Goal: Transaction & Acquisition: Purchase product/service

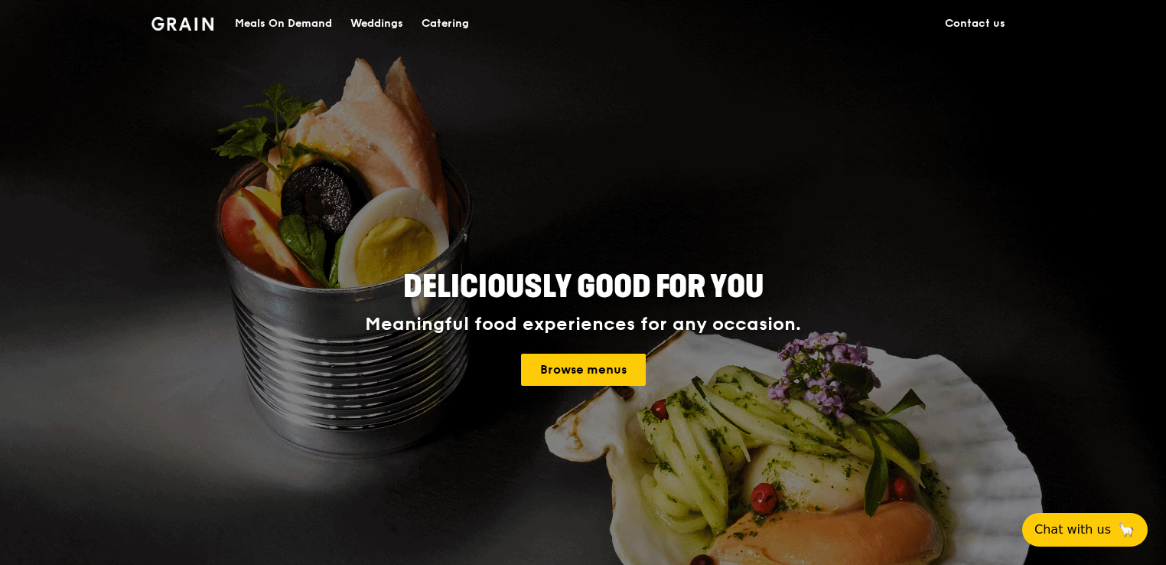
click at [750, 364] on div "Browse menus" at bounding box center [583, 370] width 689 height 32
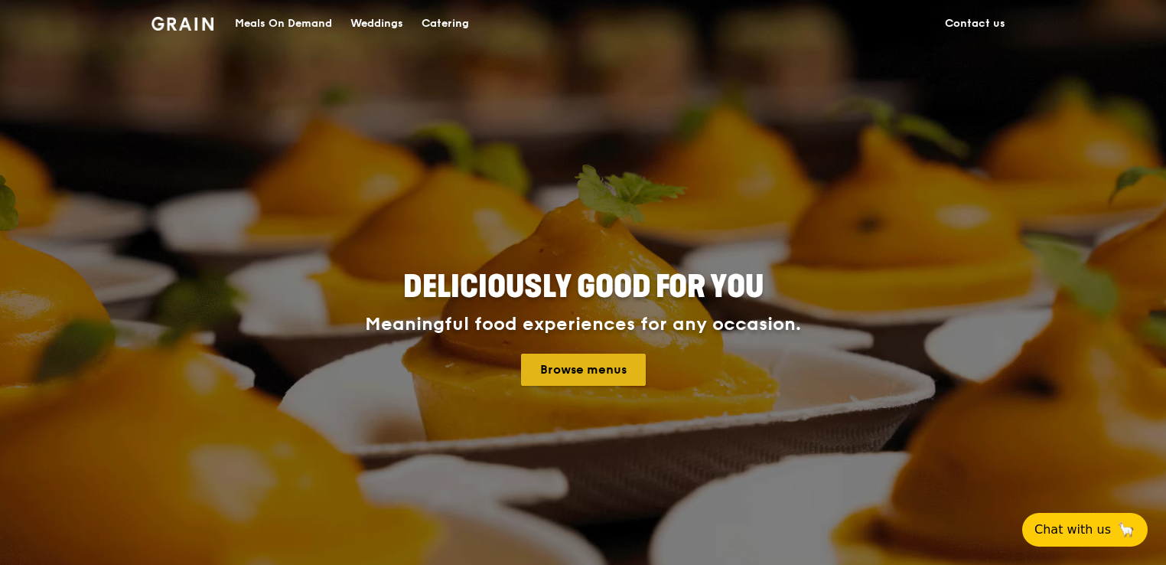
click at [638, 367] on link "Browse menus" at bounding box center [583, 370] width 125 height 32
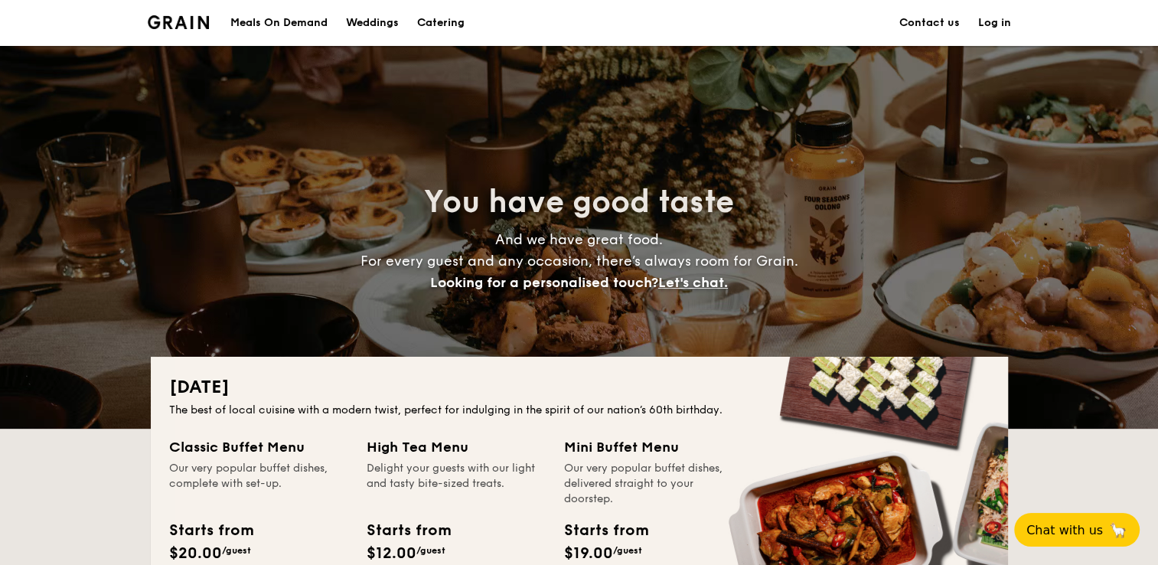
click at [390, 20] on div "Weddings" at bounding box center [372, 23] width 53 height 46
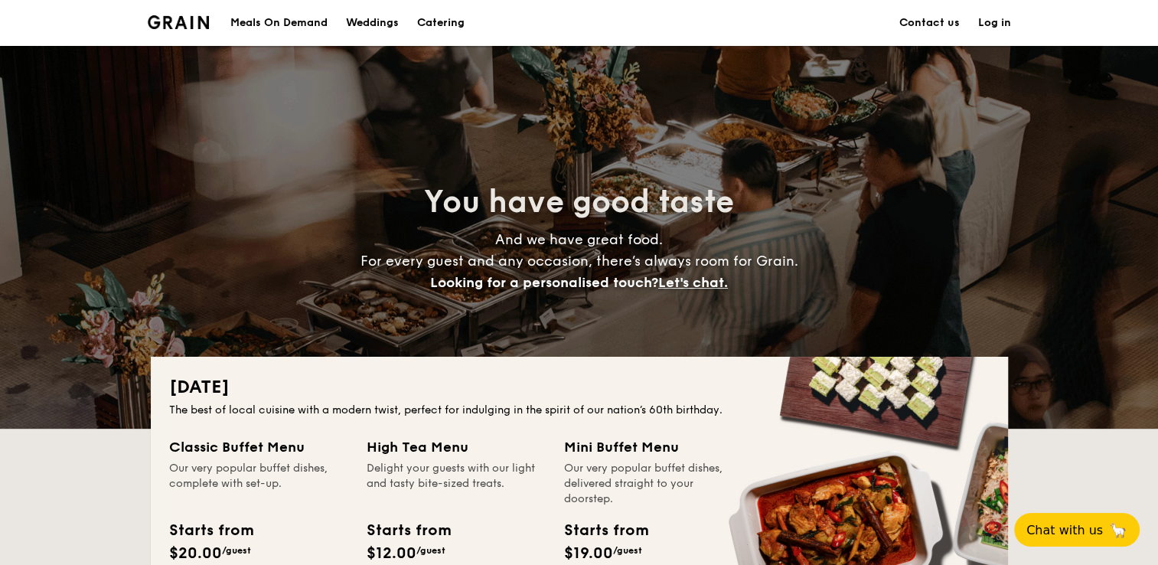
click at [291, 35] on div "Meals On Demand" at bounding box center [278, 23] width 97 height 46
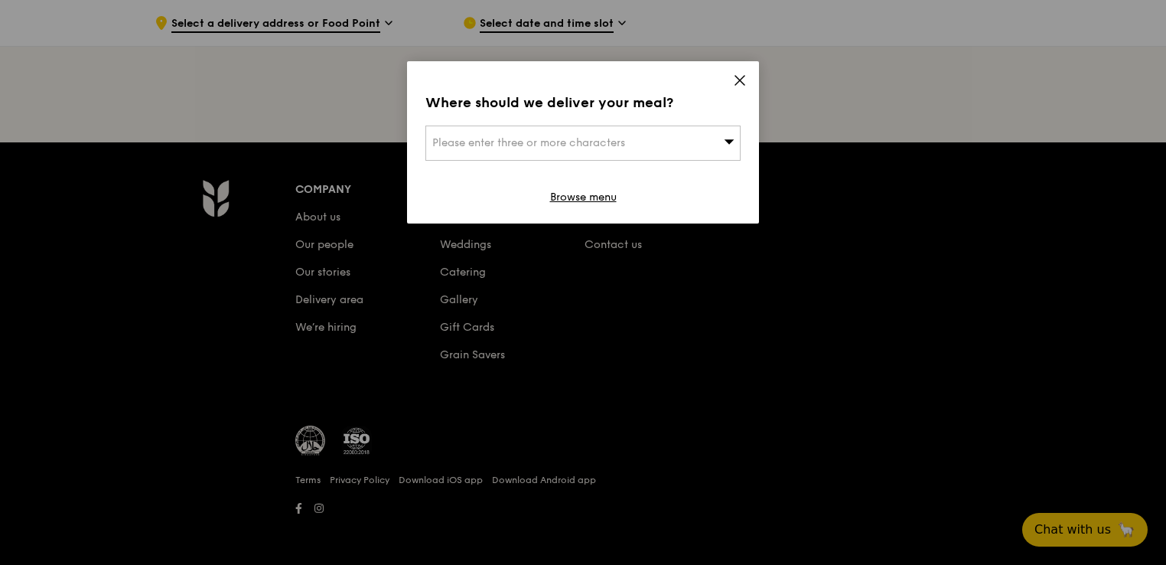
scroll to position [306, 0]
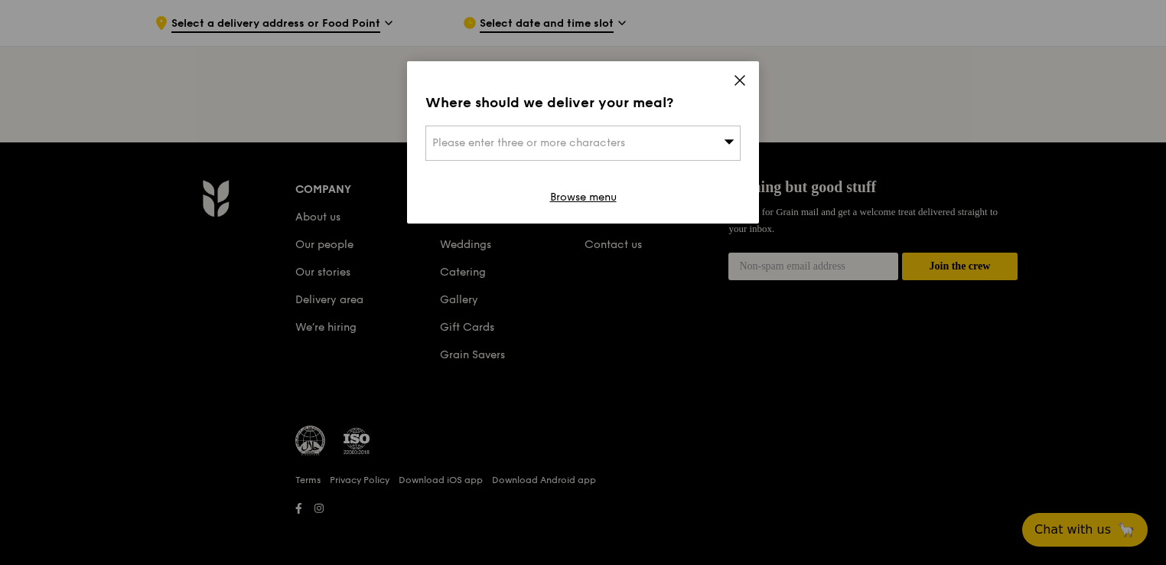
click at [731, 80] on div "Where should we deliver your meal? Please enter three or more characters Browse…" at bounding box center [583, 142] width 352 height 162
drag, startPoint x: 732, startPoint y: 81, endPoint x: 725, endPoint y: 87, distance: 9.2
click at [723, 89] on div "Where should we deliver your meal? Please enter three or more characters Browse…" at bounding box center [583, 142] width 352 height 162
click at [735, 81] on icon at bounding box center [740, 80] width 14 height 14
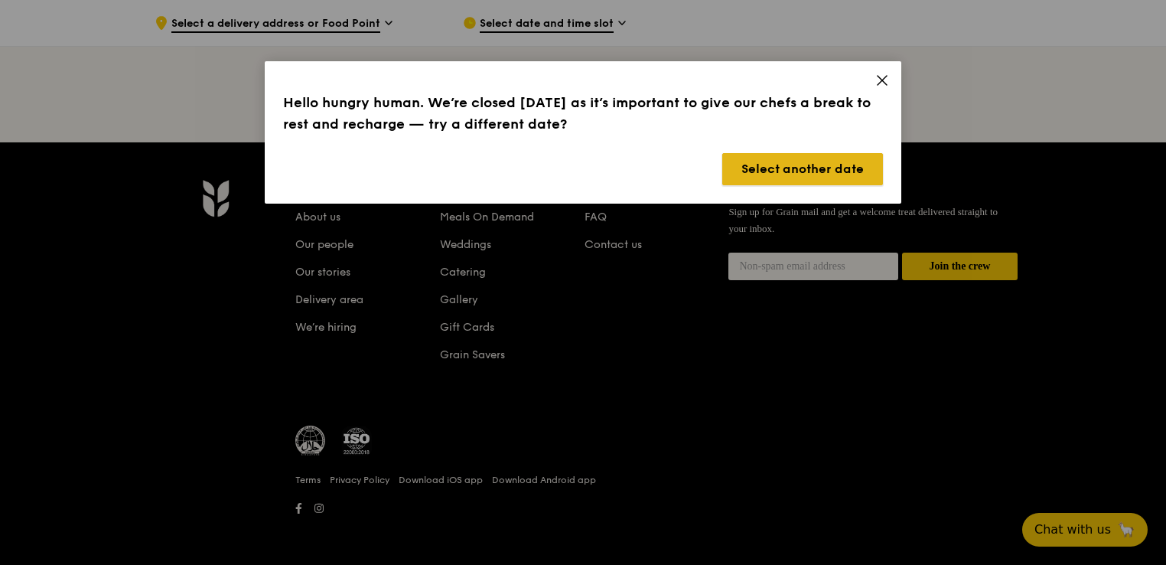
click at [814, 162] on button "Select another date" at bounding box center [803, 169] width 161 height 32
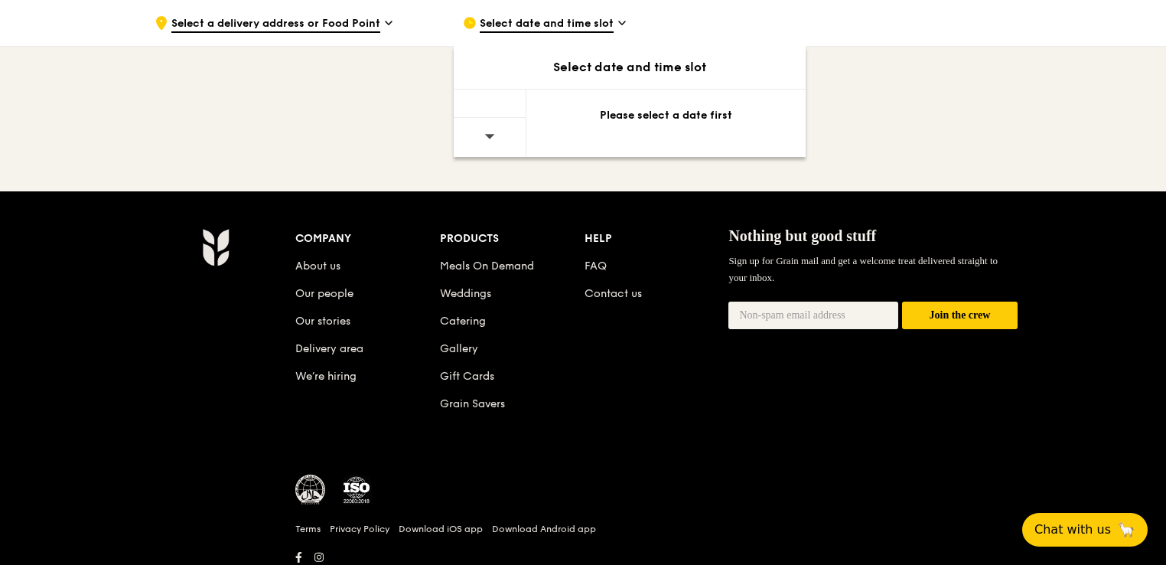
scroll to position [153, 0]
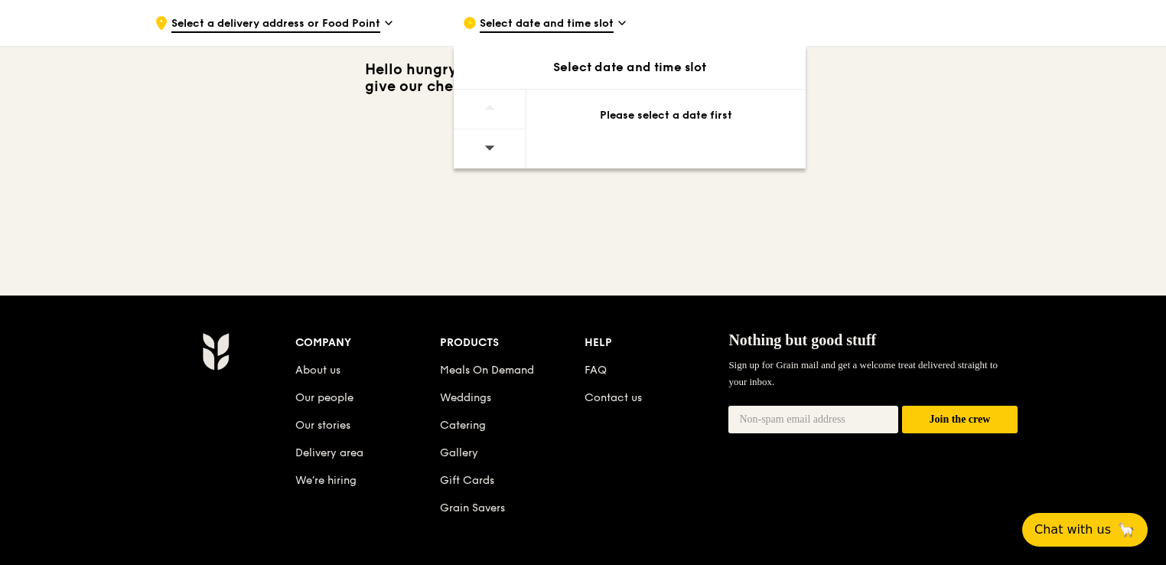
click at [680, 113] on div "Please select a date first" at bounding box center [666, 115] width 243 height 15
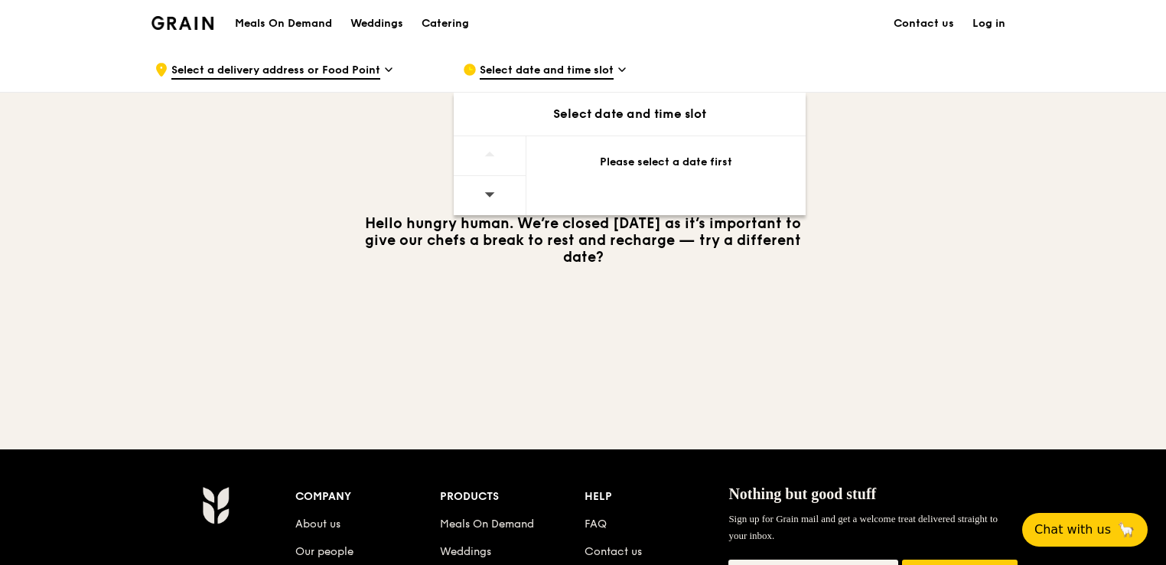
click at [551, 66] on span "Select date and time slot" at bounding box center [547, 71] width 134 height 17
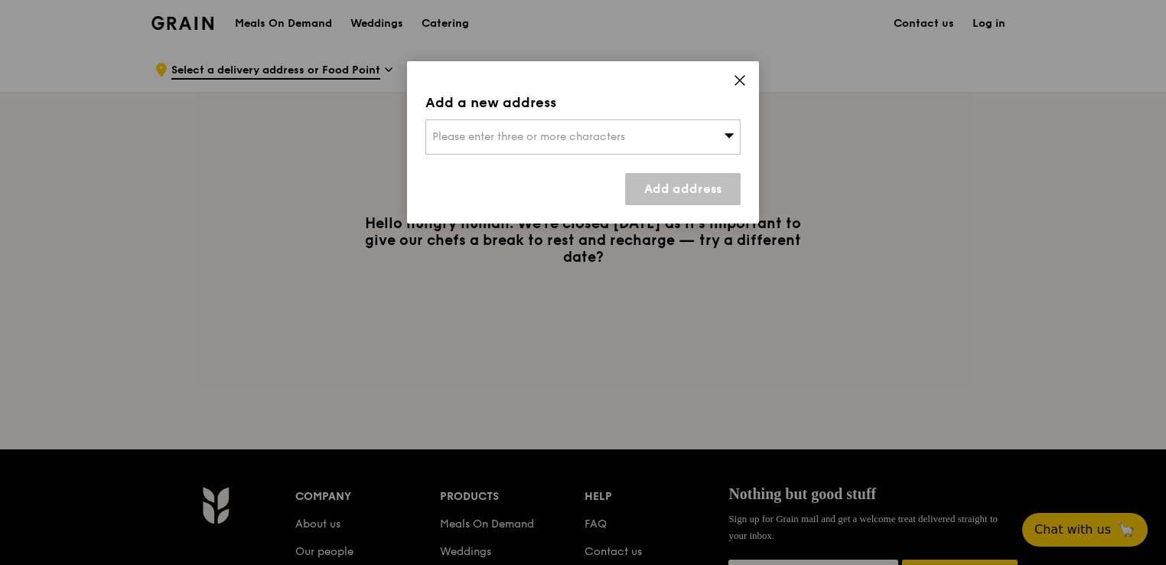
click at [586, 130] on span "Please enter three or more characters" at bounding box center [528, 136] width 193 height 13
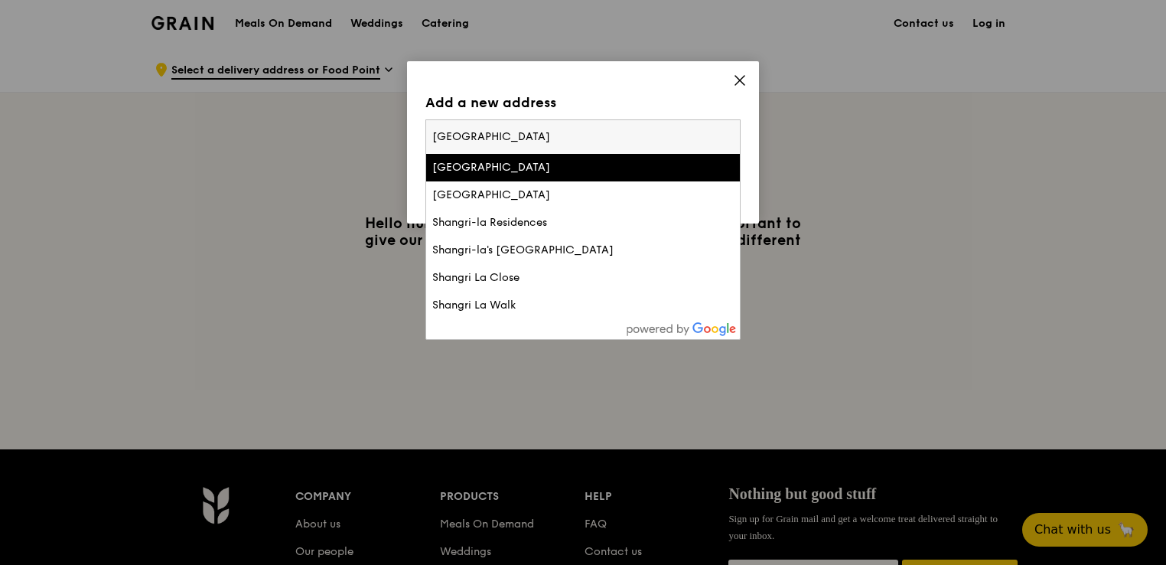
type input "shangrila hotel"
click at [569, 167] on div "Shangri-la Hotel" at bounding box center [545, 167] width 227 height 15
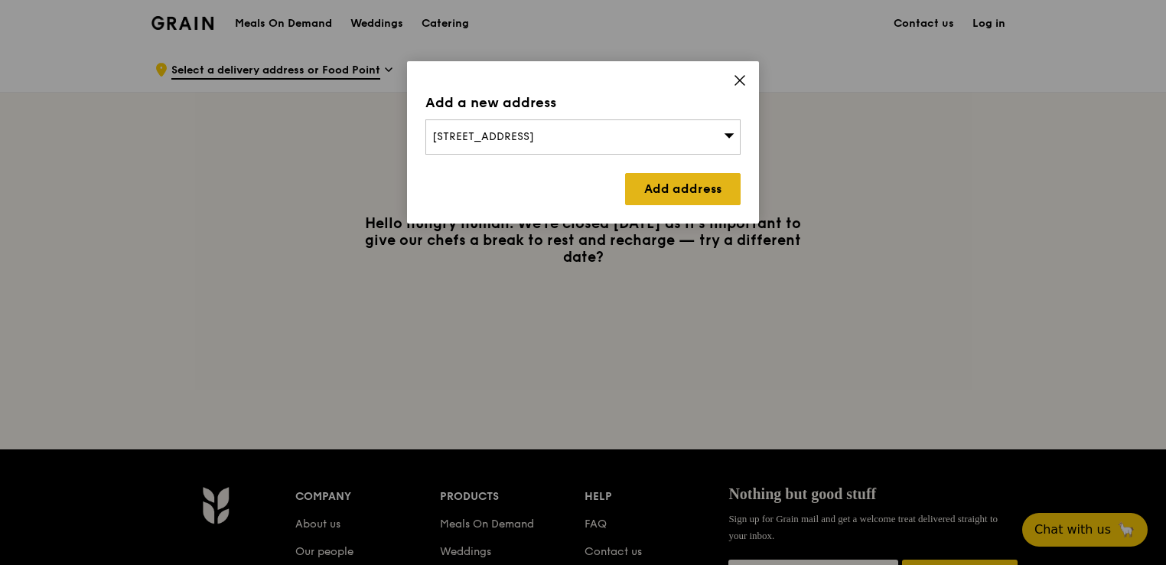
click at [648, 184] on link "Add address" at bounding box center [683, 189] width 116 height 32
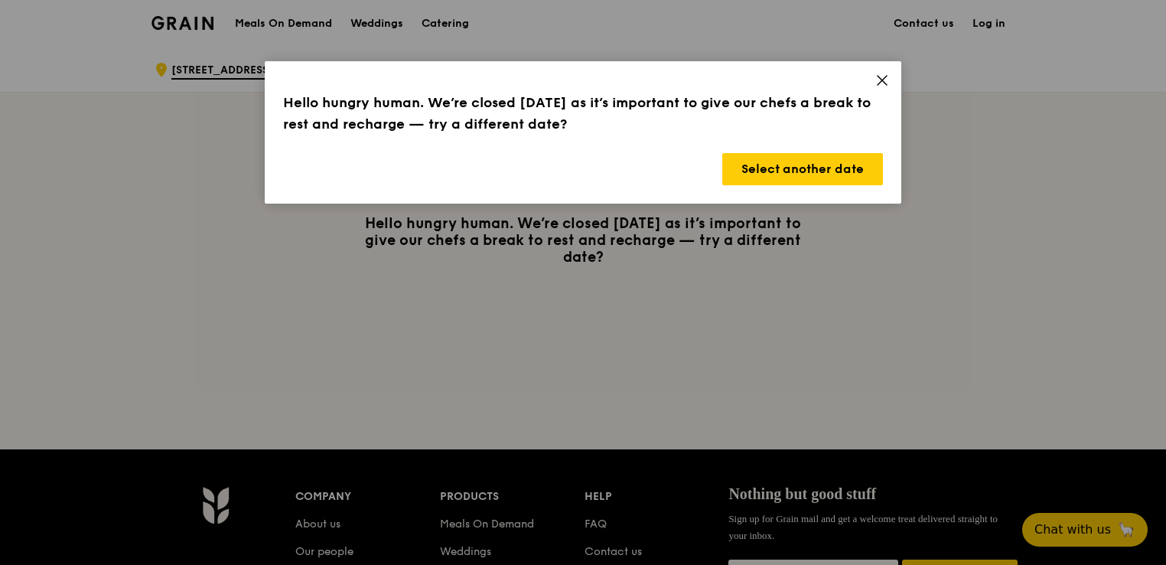
click at [883, 75] on icon at bounding box center [883, 80] width 14 height 14
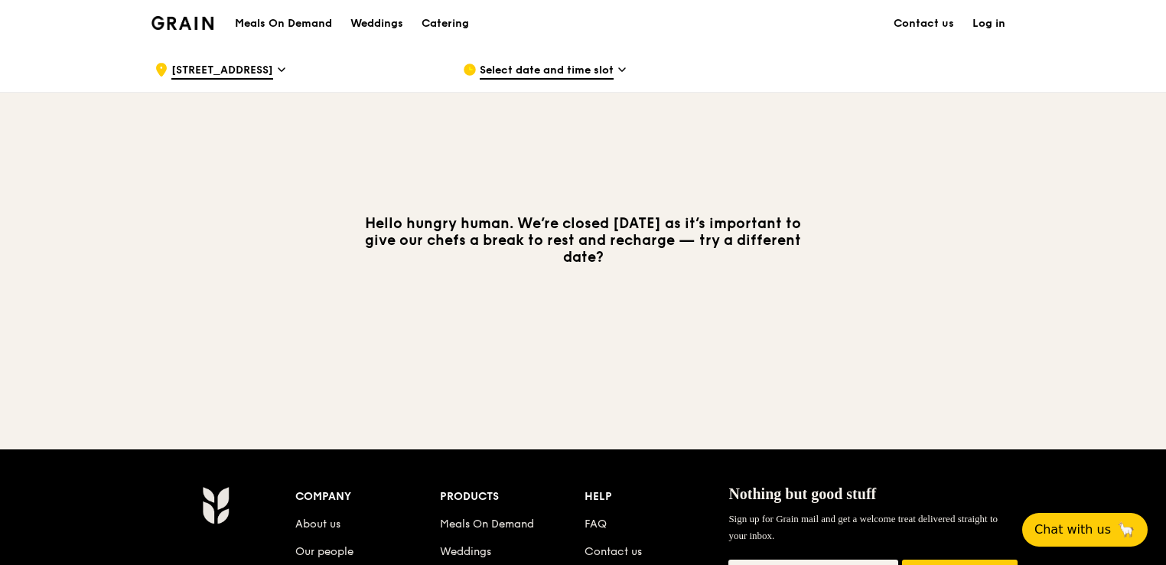
click at [537, 67] on span "Select date and time slot" at bounding box center [547, 71] width 134 height 17
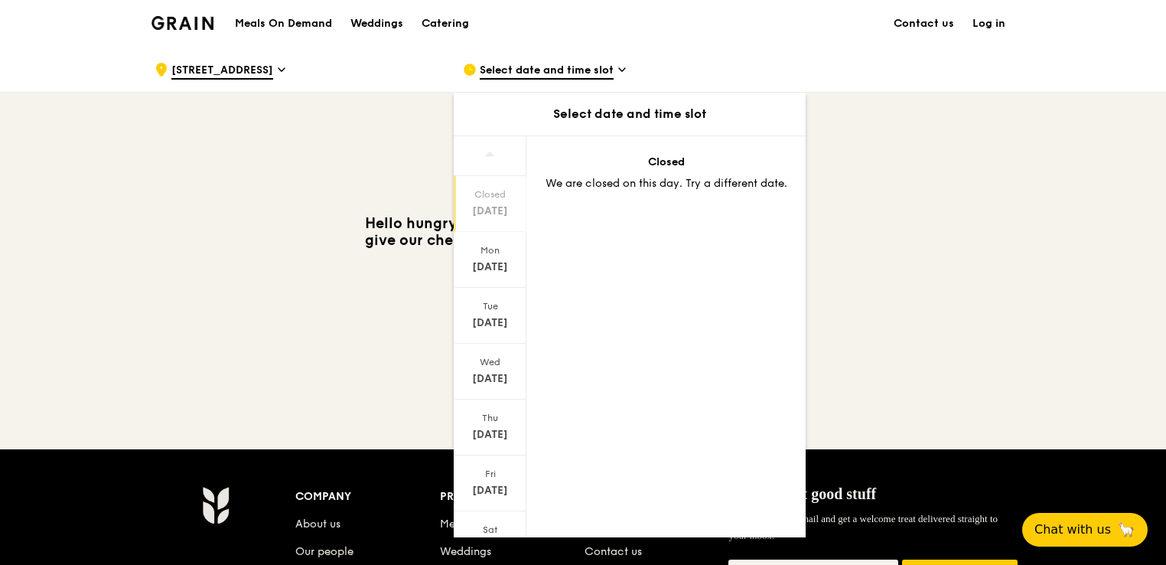
click at [557, 72] on span "Select date and time slot" at bounding box center [547, 71] width 134 height 17
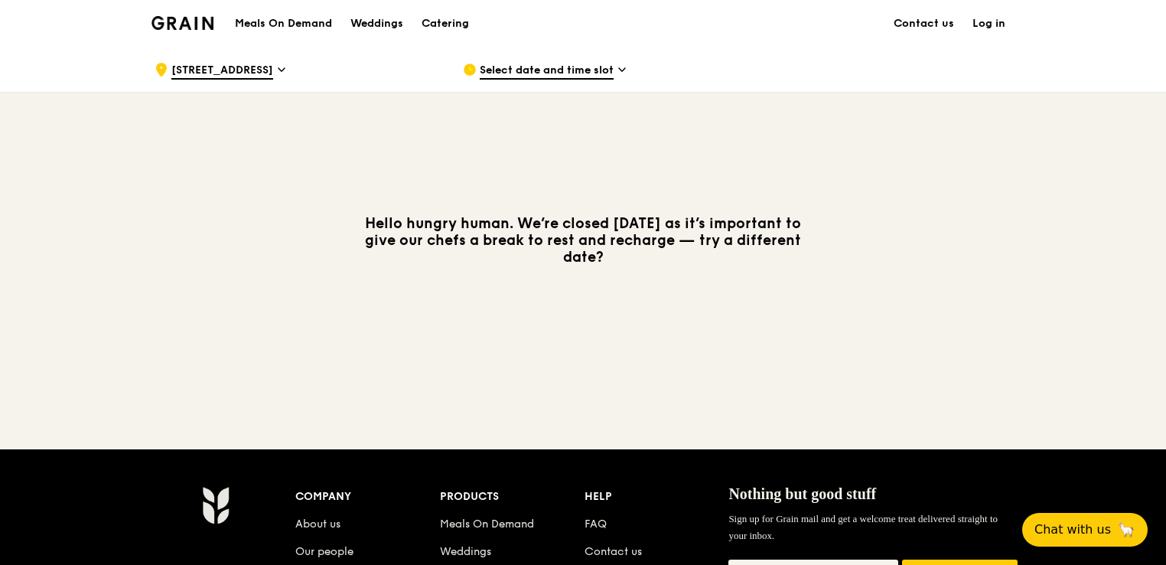
click at [561, 65] on span "Select date and time slot" at bounding box center [547, 71] width 134 height 17
click at [220, 65] on span "22 Orange Grove Road" at bounding box center [222, 71] width 102 height 17
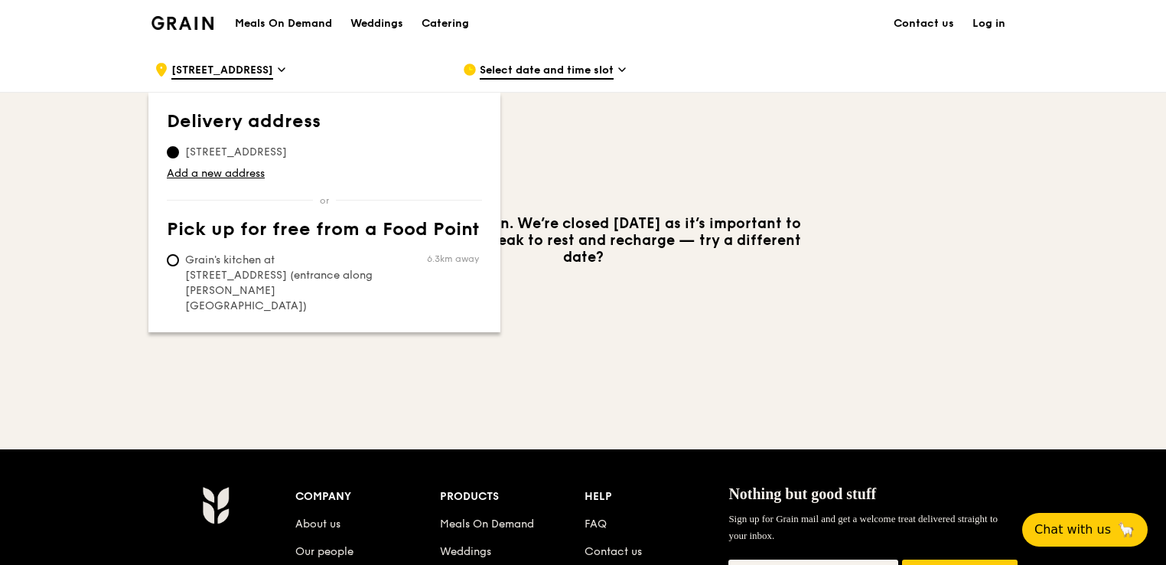
drag, startPoint x: 1150, startPoint y: 73, endPoint x: 1016, endPoint y: 96, distance: 135.0
click at [1149, 73] on div ".cls-1 { fill: none; stroke: #fff; stroke-linecap: round; stroke-linejoin: roun…" at bounding box center [583, 69] width 1166 height 46
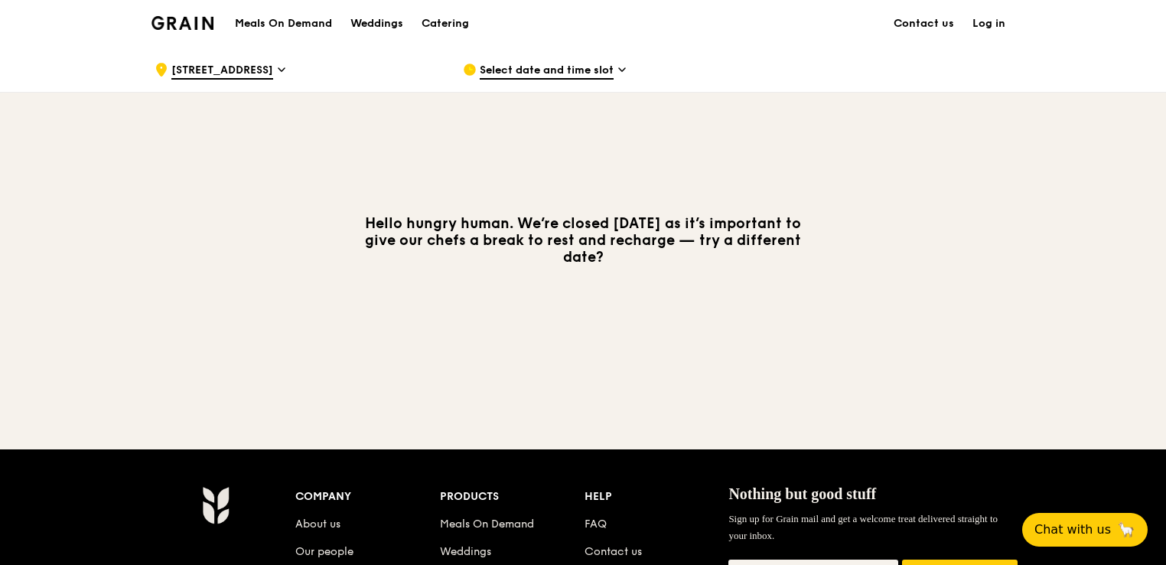
click at [530, 63] on span "Select date and time slot" at bounding box center [547, 71] width 134 height 17
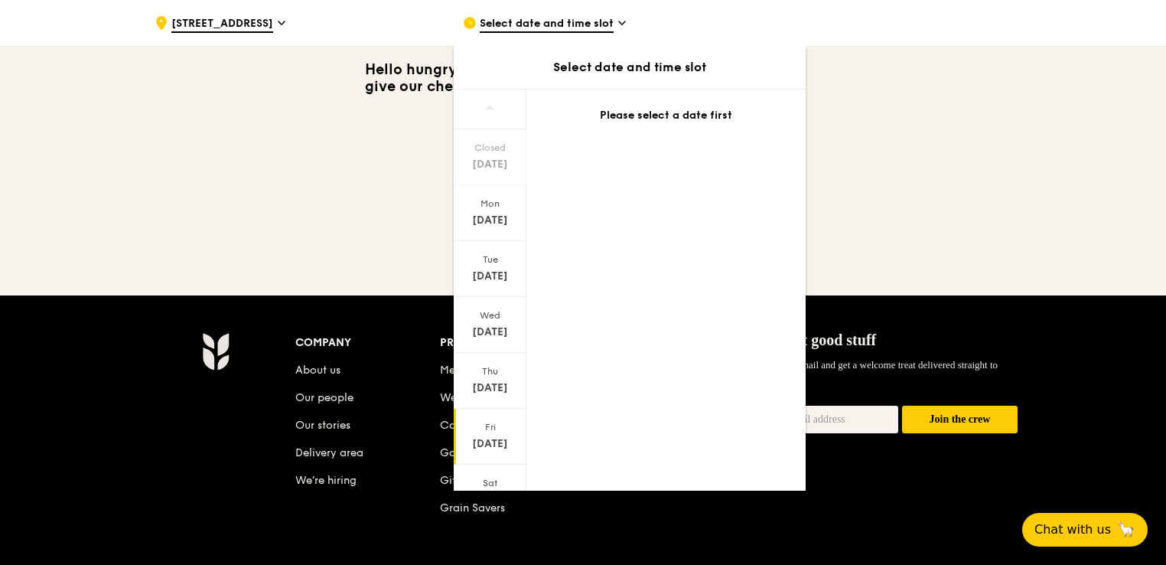
scroll to position [67, 0]
click at [498, 425] on div "Aug 16" at bounding box center [490, 432] width 68 height 15
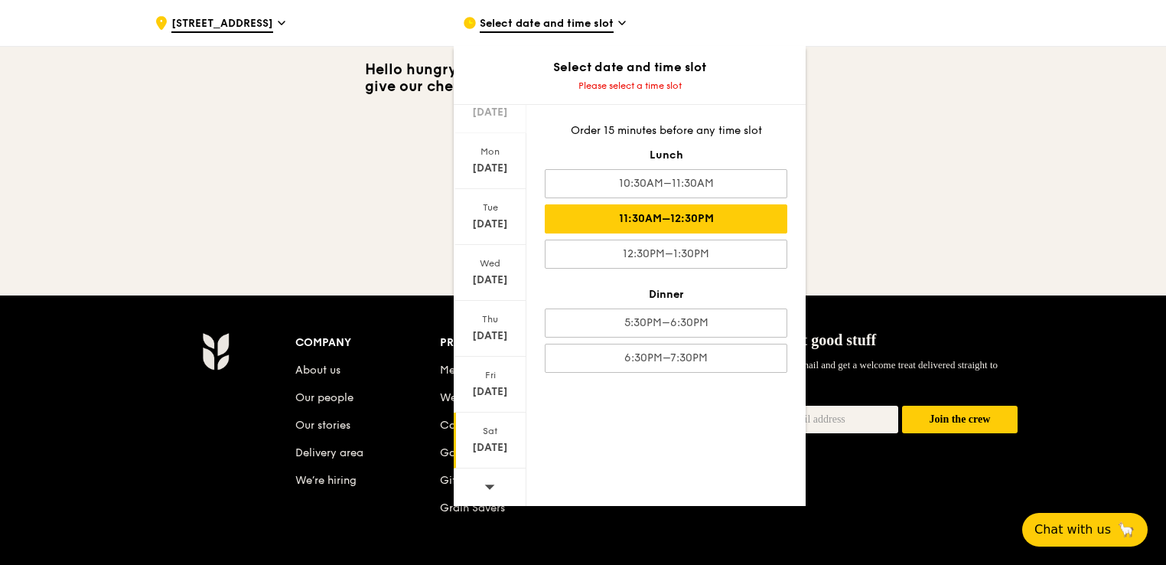
click at [726, 228] on div "11:30AM–12:30PM" at bounding box center [666, 218] width 243 height 29
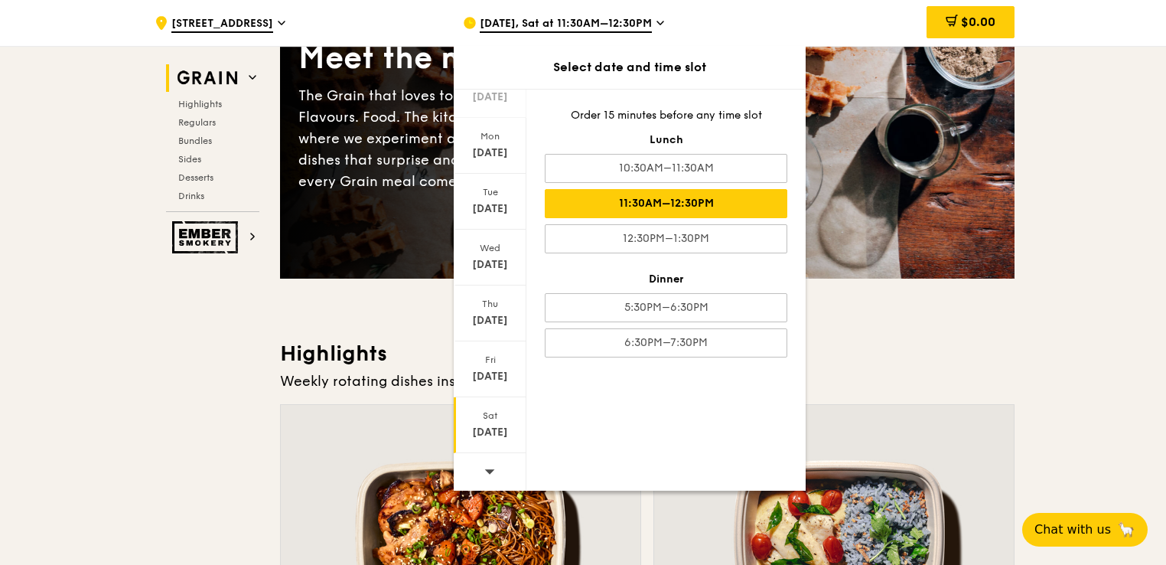
click at [1006, 372] on div "Weekly rotating dishes inspired by flavours from around the world." at bounding box center [647, 380] width 735 height 21
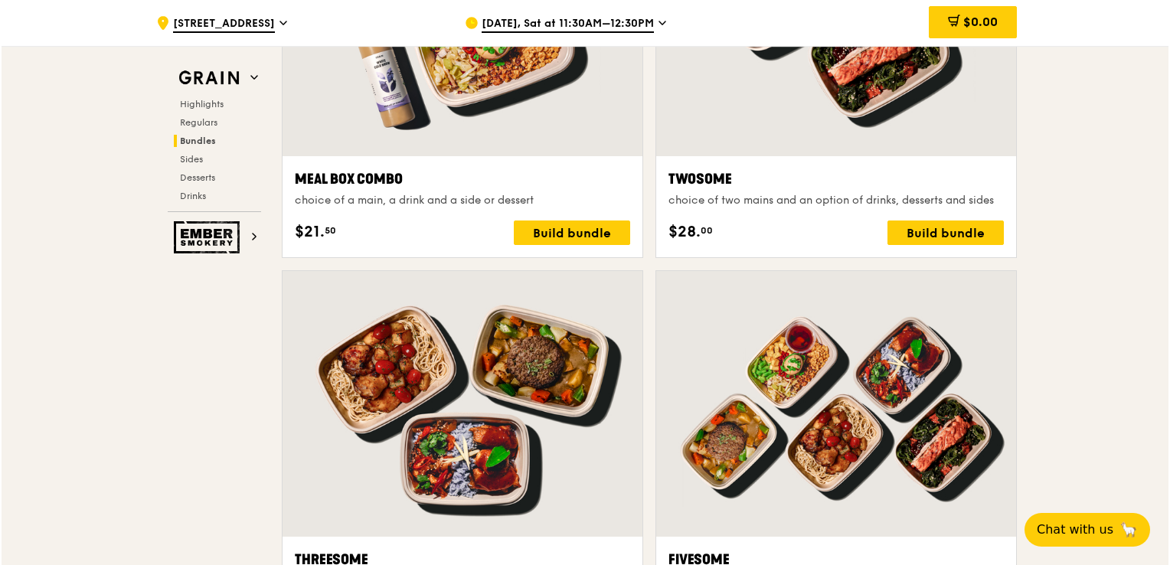
scroll to position [2526, 0]
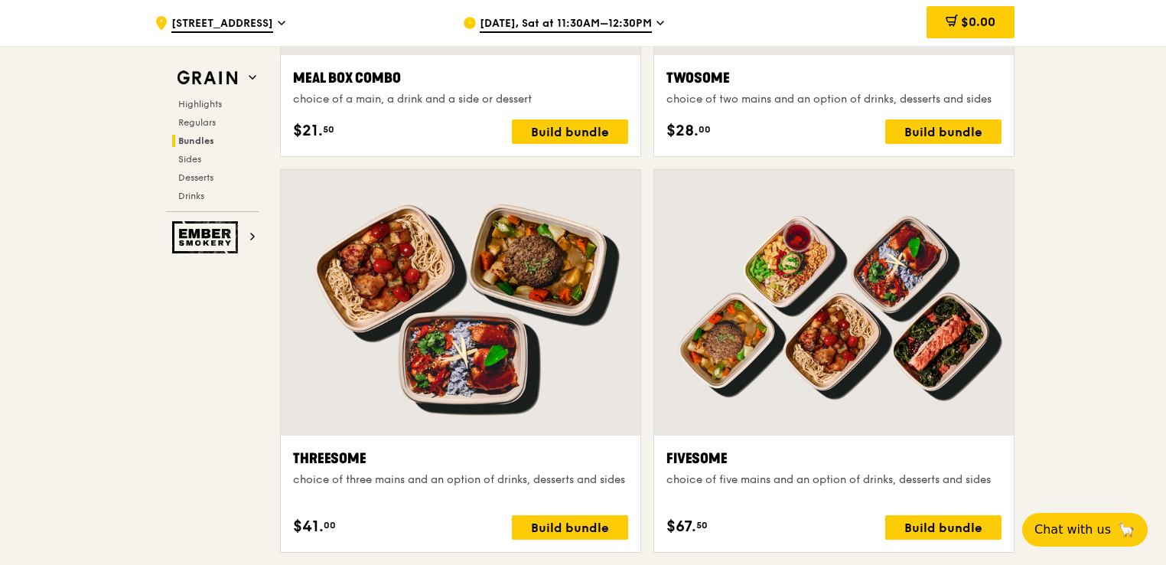
click at [885, 323] on div at bounding box center [834, 303] width 360 height 266
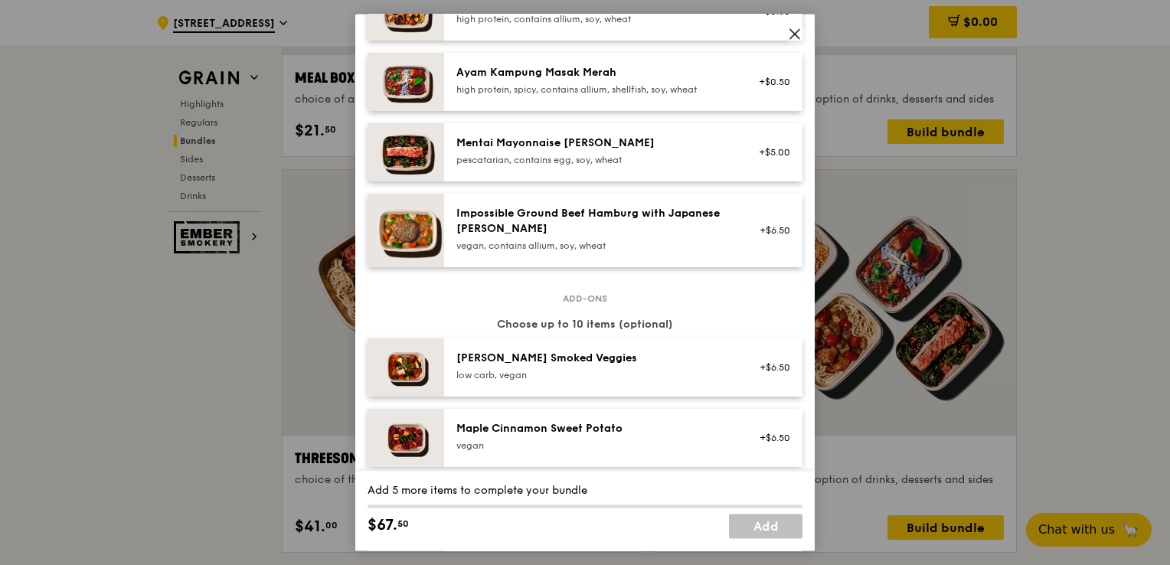
scroll to position [536, 0]
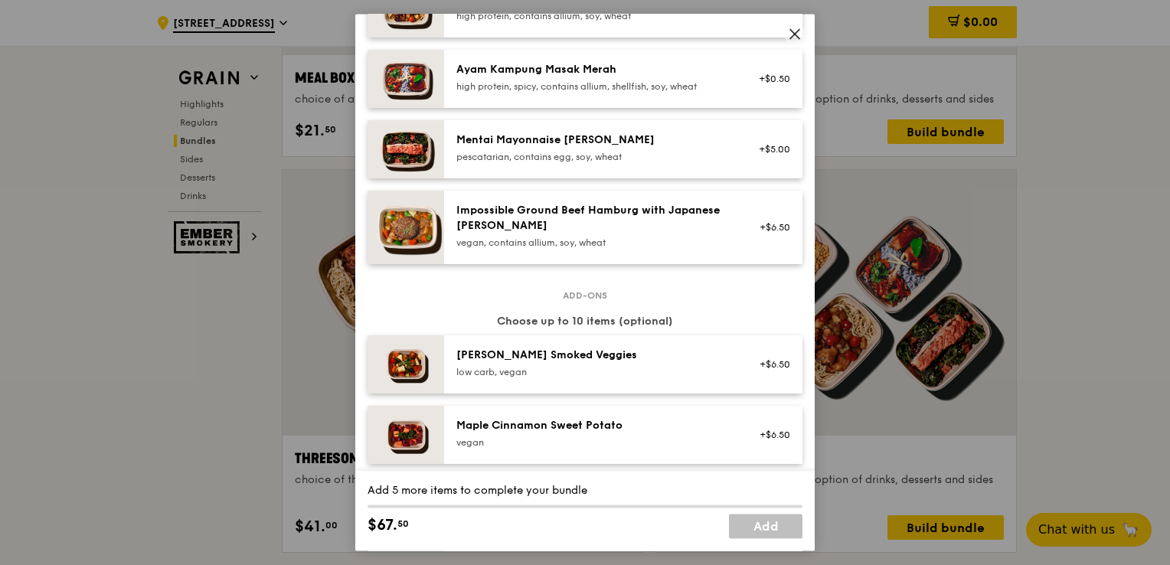
click at [723, 166] on div "Mentai Mayonnaise Aburi Salmon pescatarian, contains egg, soy, wheat" at bounding box center [593, 149] width 293 height 34
click at [648, 163] on div "pescatarian, contains egg, soy, wheat" at bounding box center [593, 157] width 275 height 12
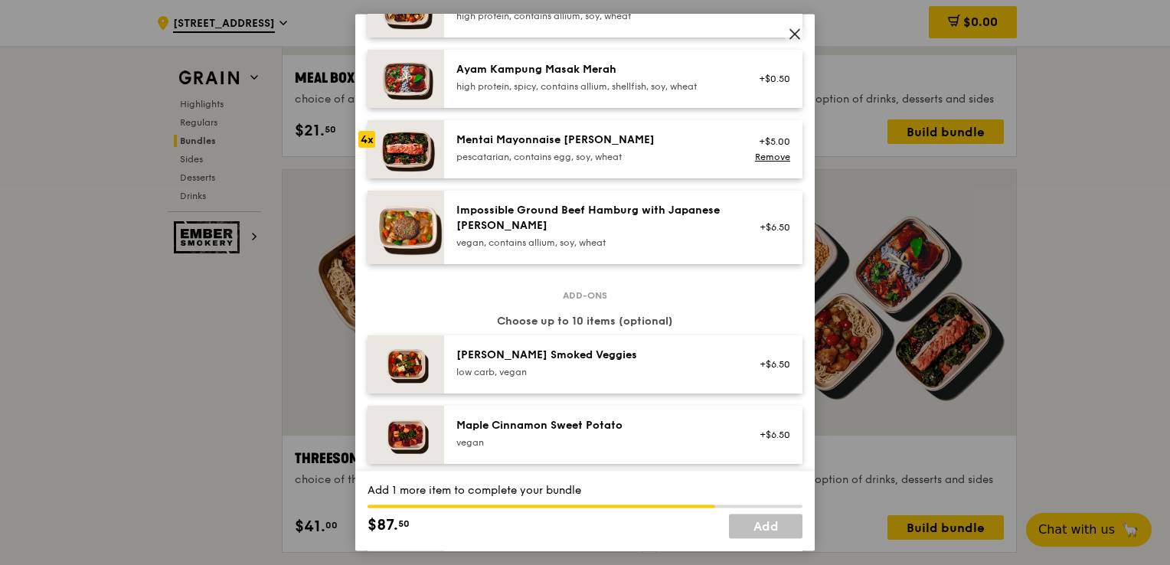
click at [548, 163] on div "pescatarian, contains egg, soy, wheat" at bounding box center [593, 157] width 275 height 12
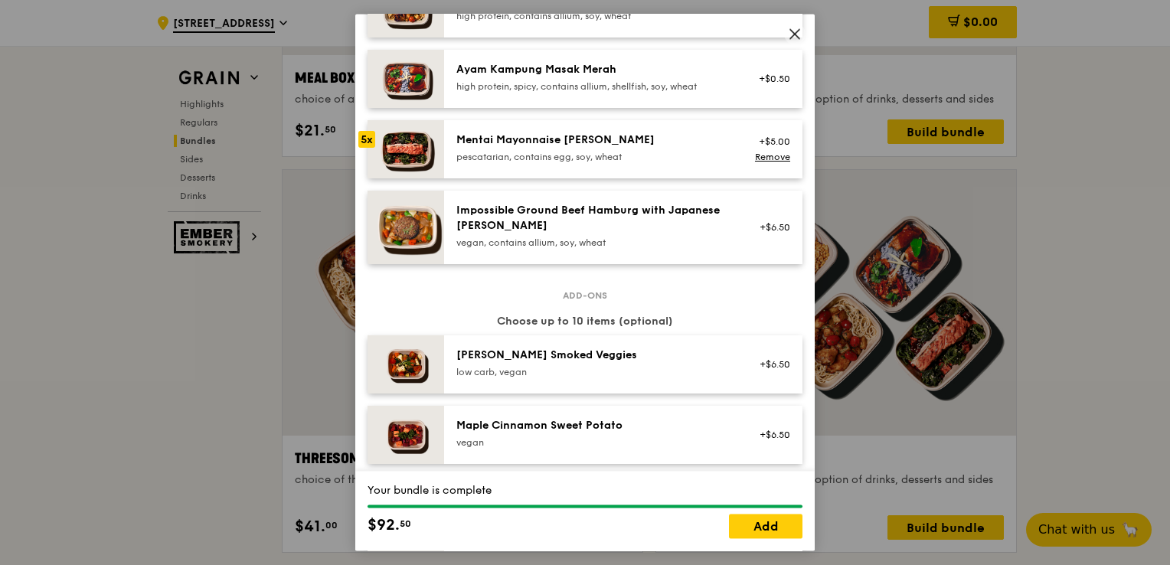
click at [548, 163] on div "pescatarian, contains egg, soy, wheat" at bounding box center [593, 157] width 275 height 12
click at [772, 524] on link "Add" at bounding box center [765, 526] width 73 height 24
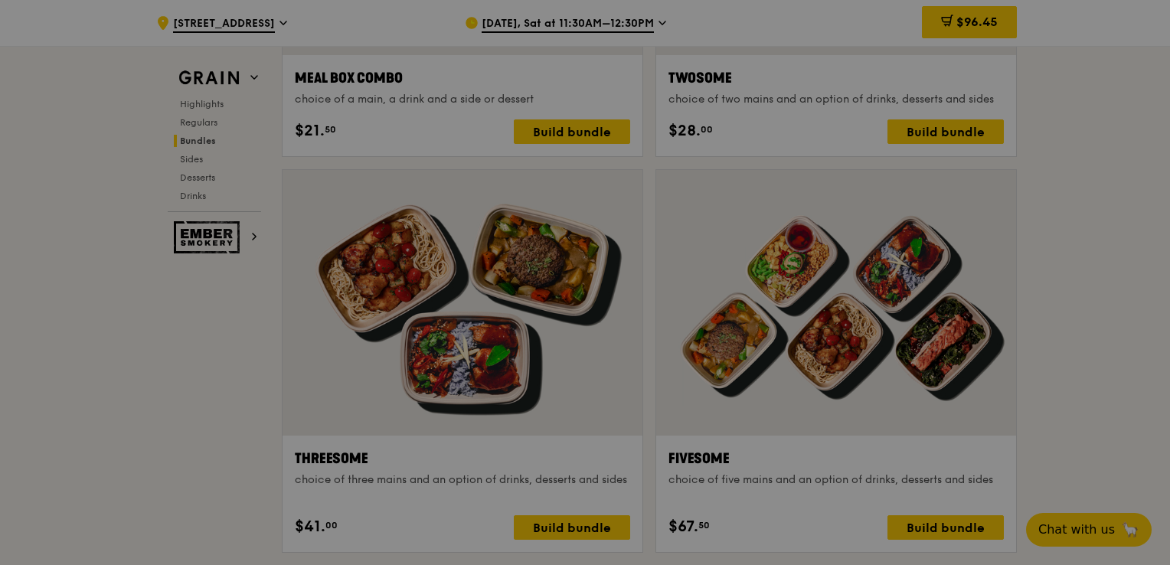
scroll to position [2526, 0]
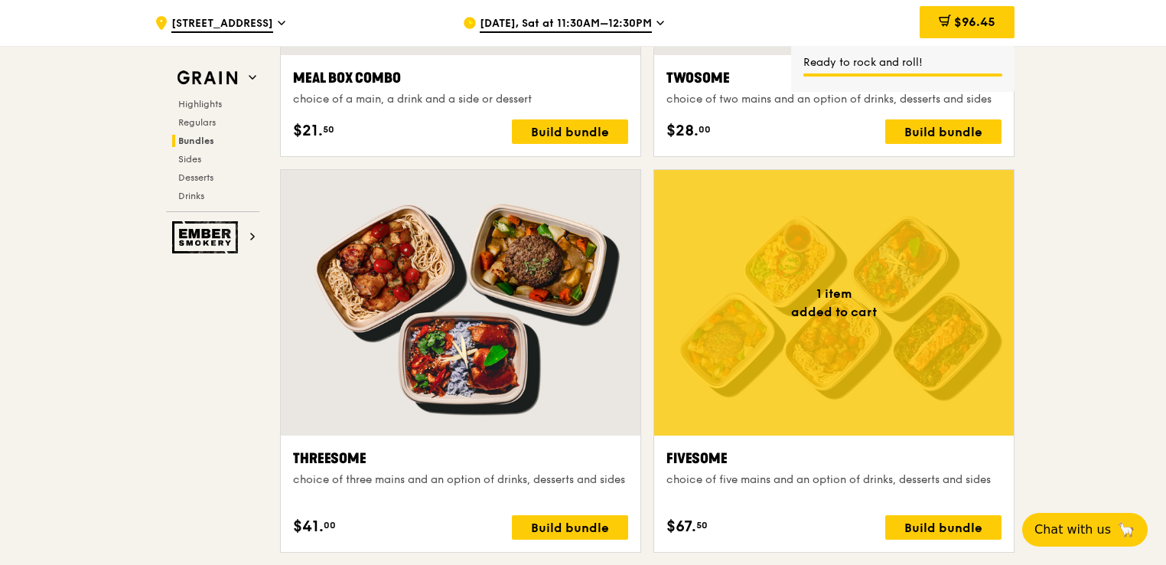
click at [885, 365] on div at bounding box center [834, 303] width 360 height 266
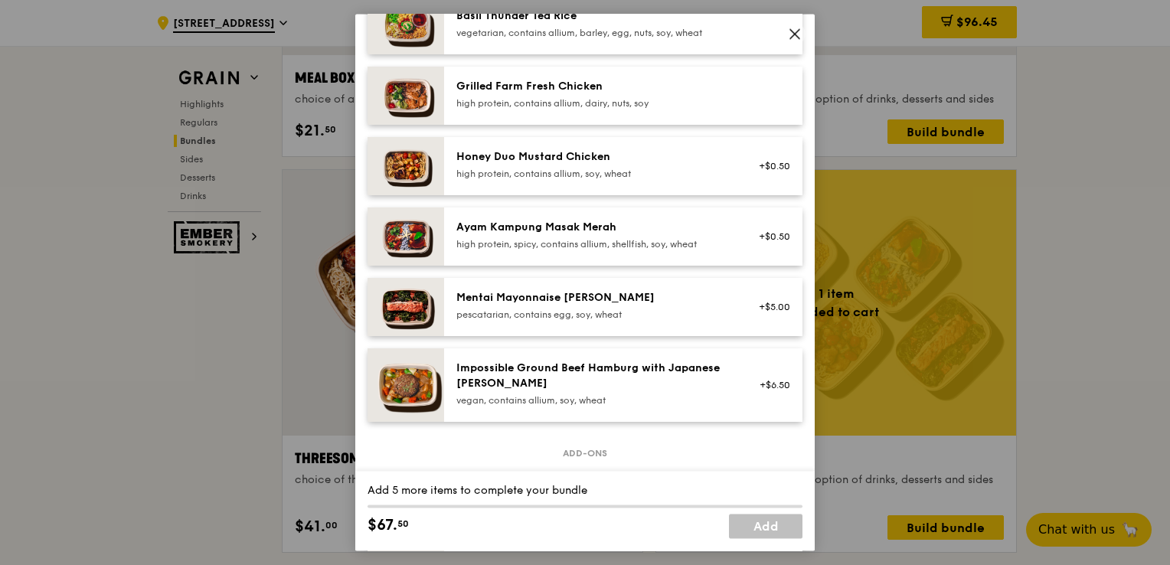
scroll to position [306, 0]
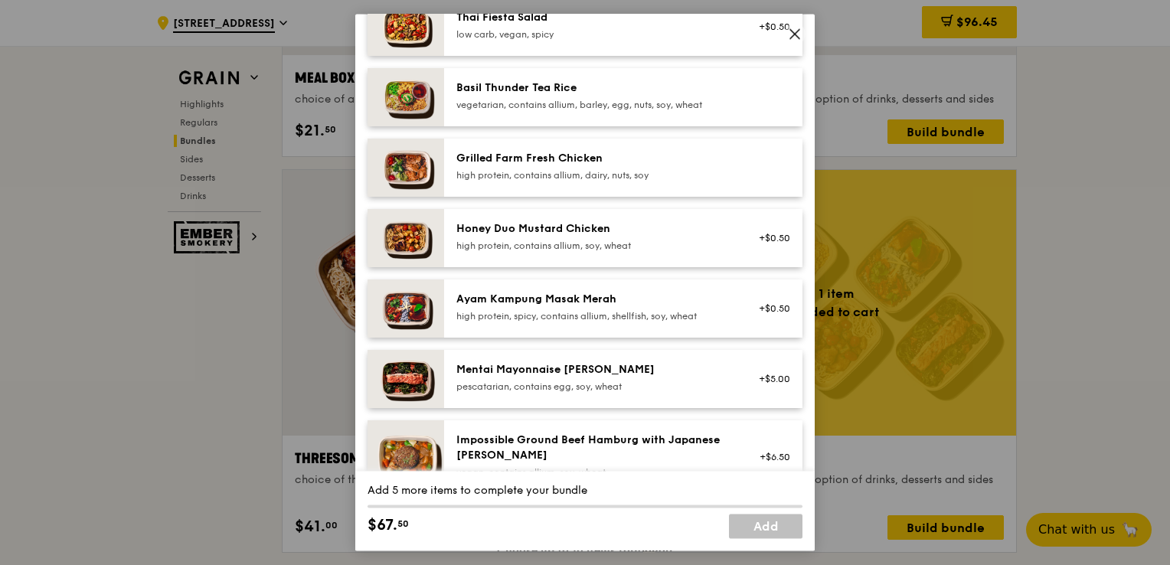
click at [501, 377] on div "Mentai Mayonnaise Aburi Salmon" at bounding box center [593, 369] width 275 height 15
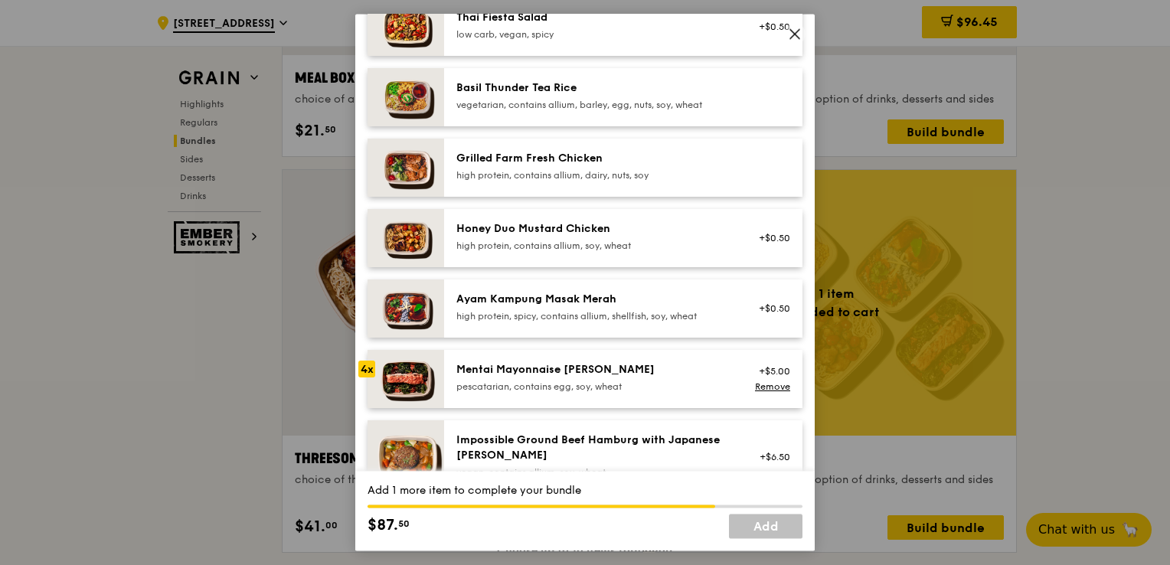
click at [501, 377] on div "Mentai Mayonnaise Aburi Salmon" at bounding box center [593, 369] width 275 height 15
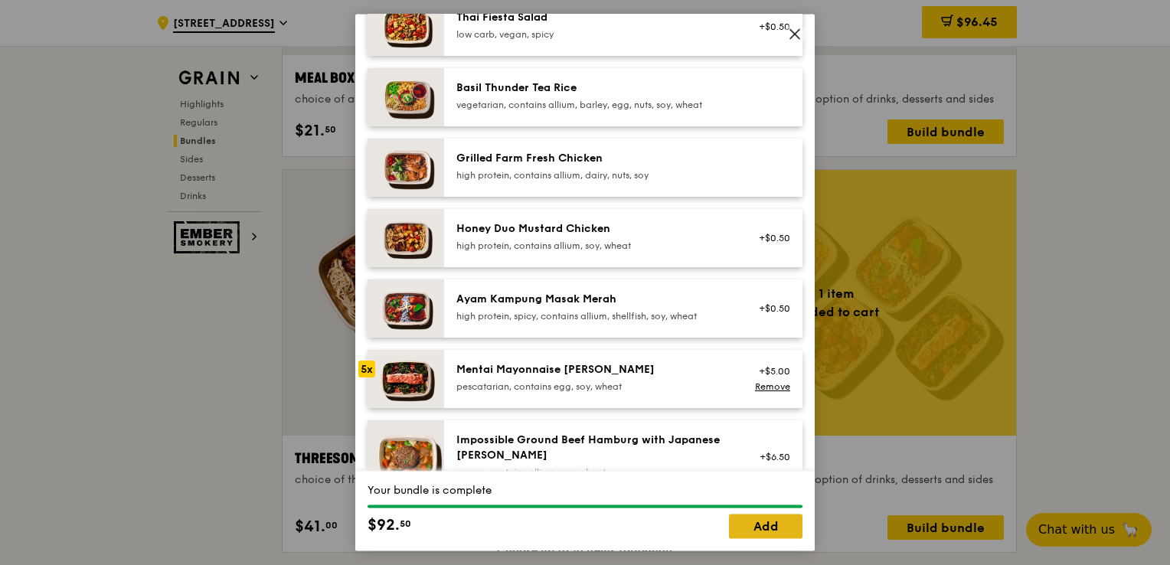
click at [780, 529] on link "Add" at bounding box center [765, 526] width 73 height 24
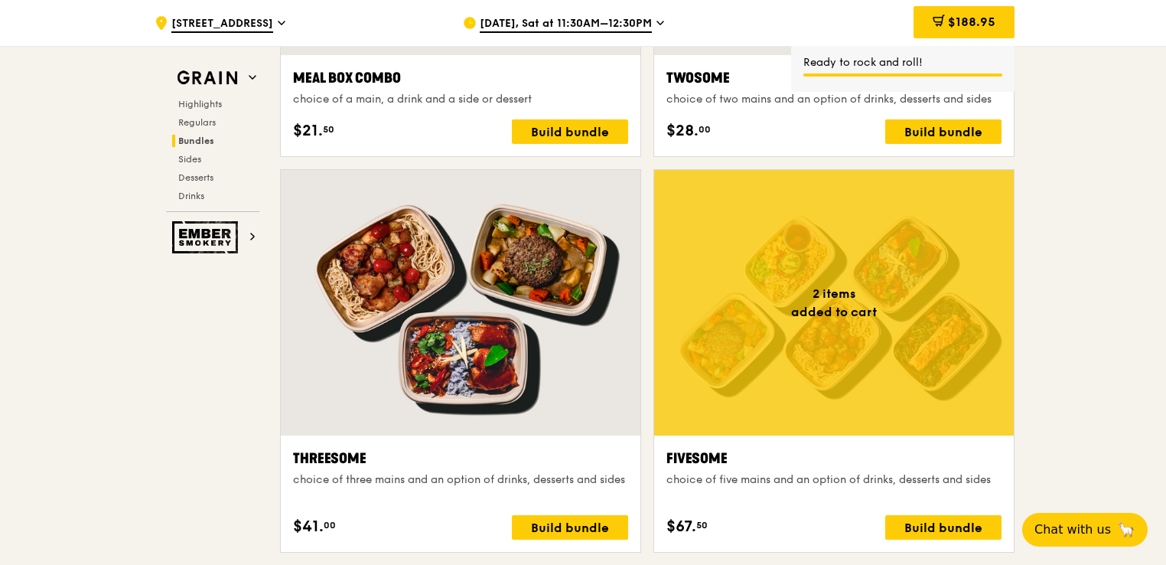
click at [848, 399] on div at bounding box center [834, 303] width 360 height 266
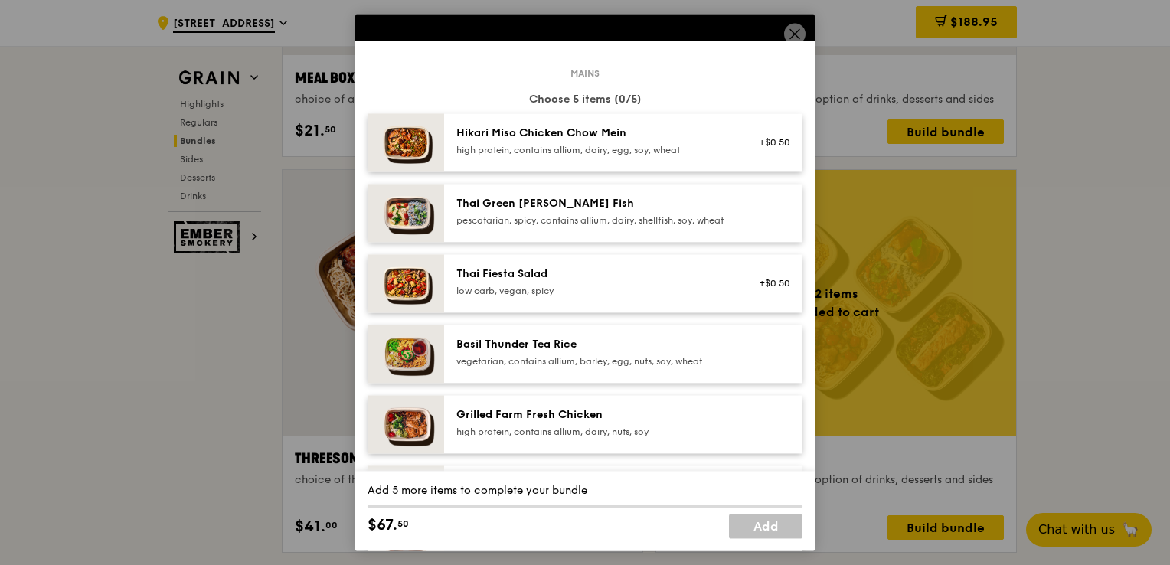
scroll to position [77, 0]
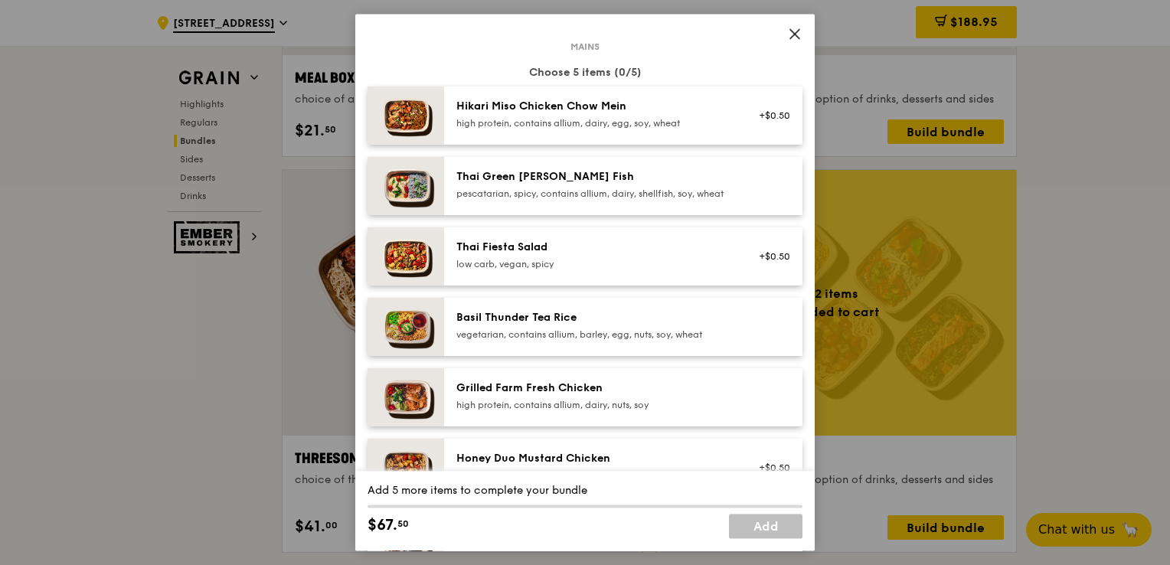
click at [586, 341] on div "vegetarian, contains allium, barley, egg, nuts, soy, wheat" at bounding box center [593, 334] width 275 height 12
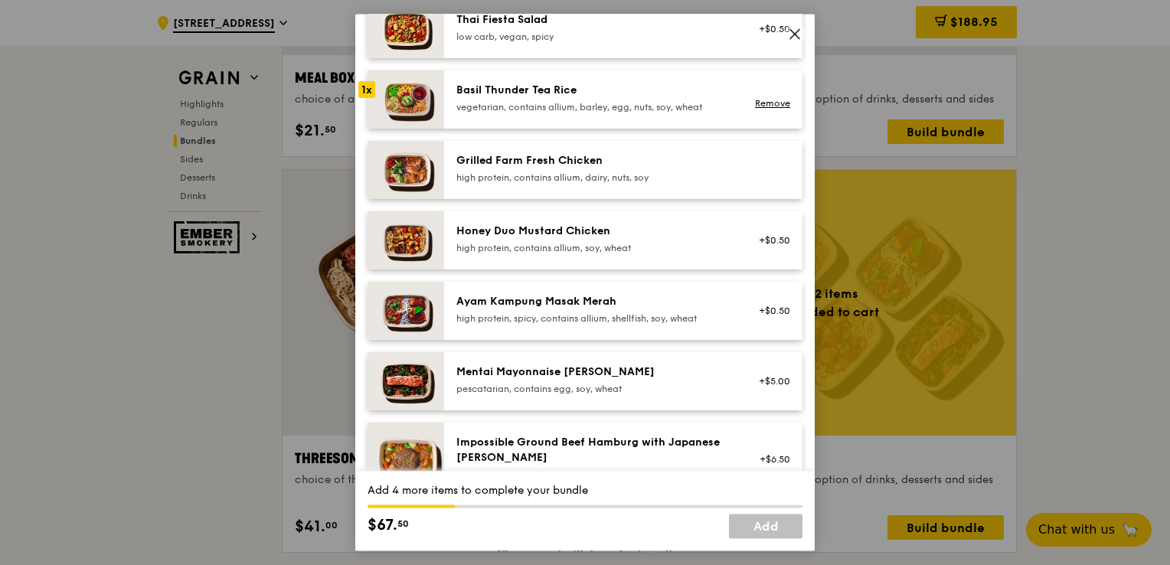
scroll to position [383, 0]
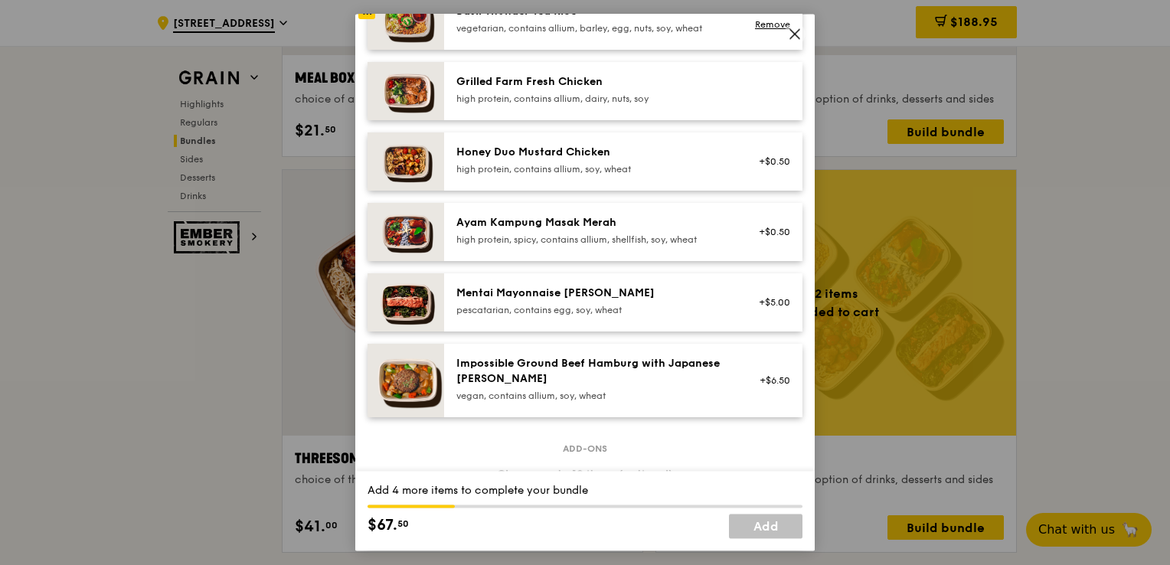
click at [608, 331] on div "Mentai Mayonnaise Aburi Salmon pescatarian, contains egg, soy, wheat +$5.00" at bounding box center [623, 302] width 358 height 58
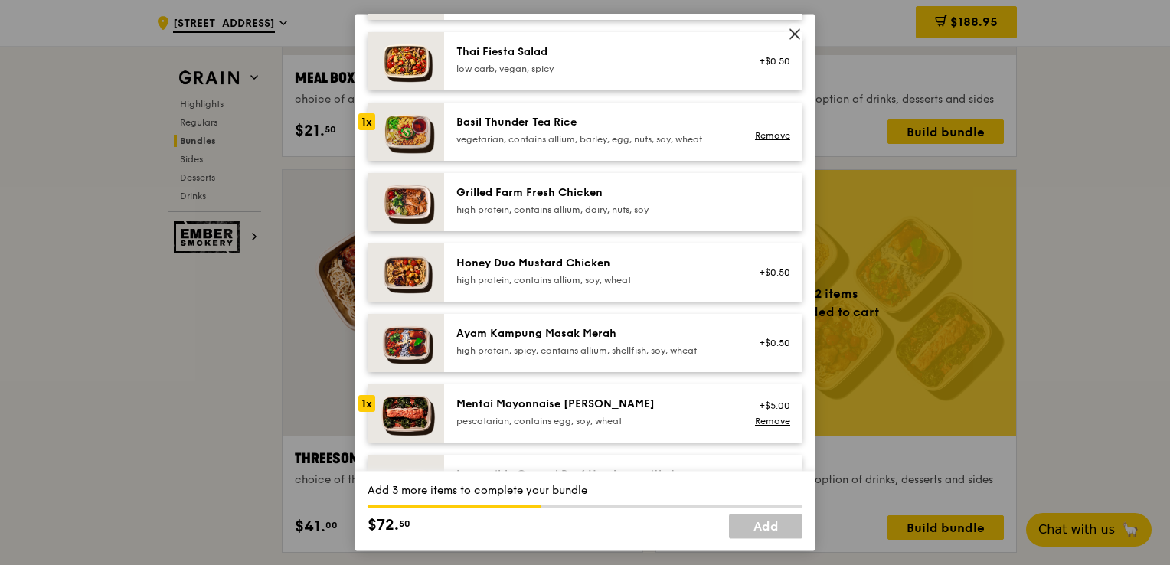
scroll to position [306, 0]
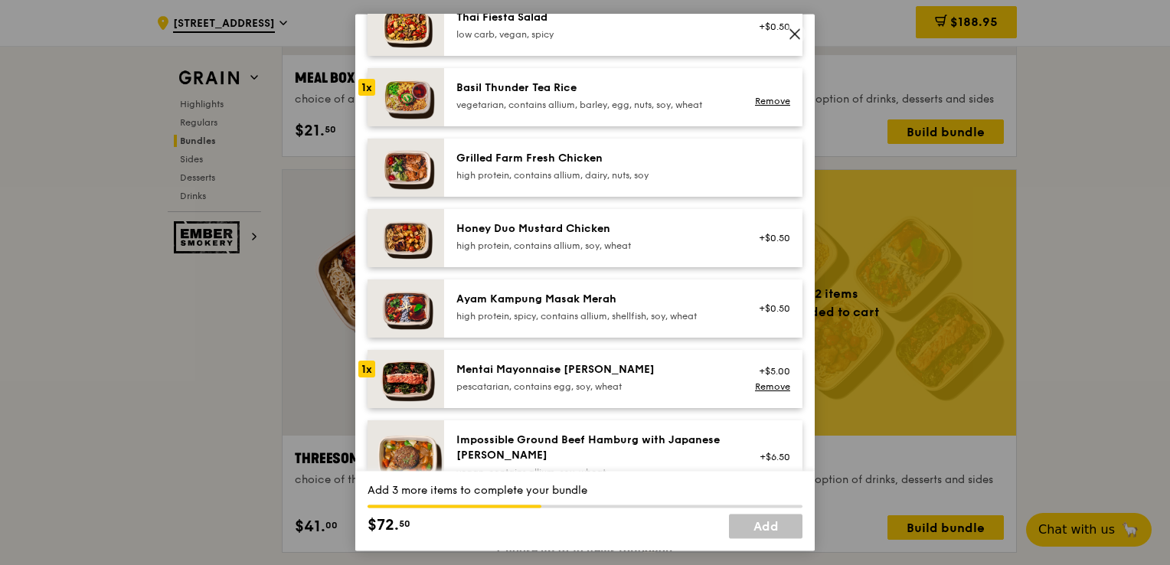
click at [628, 377] on div "Mentai Mayonnaise Aburi Salmon" at bounding box center [593, 369] width 275 height 15
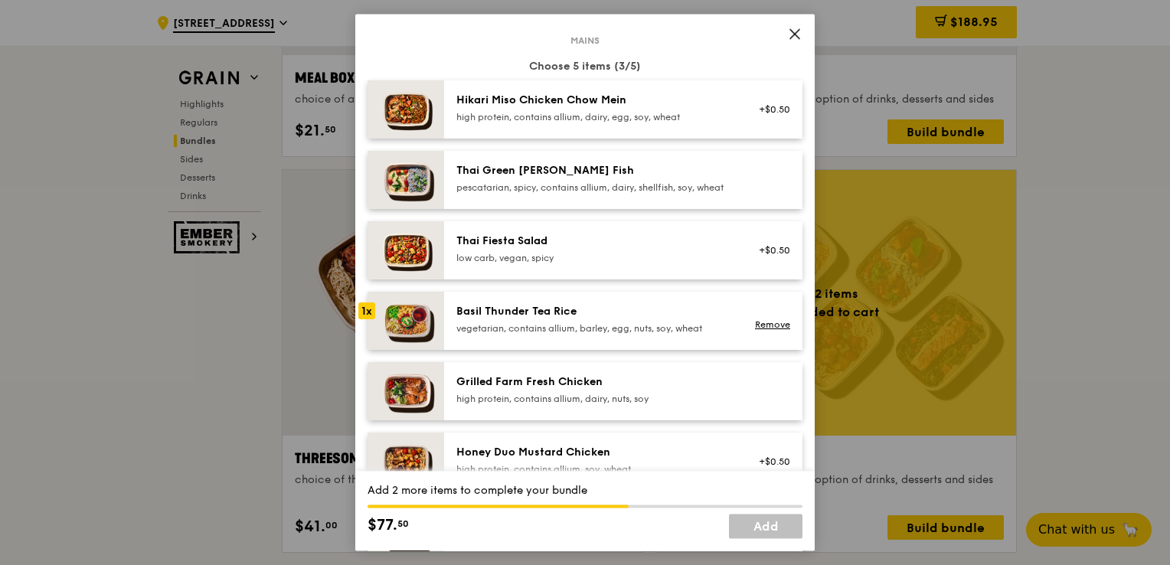
scroll to position [0, 0]
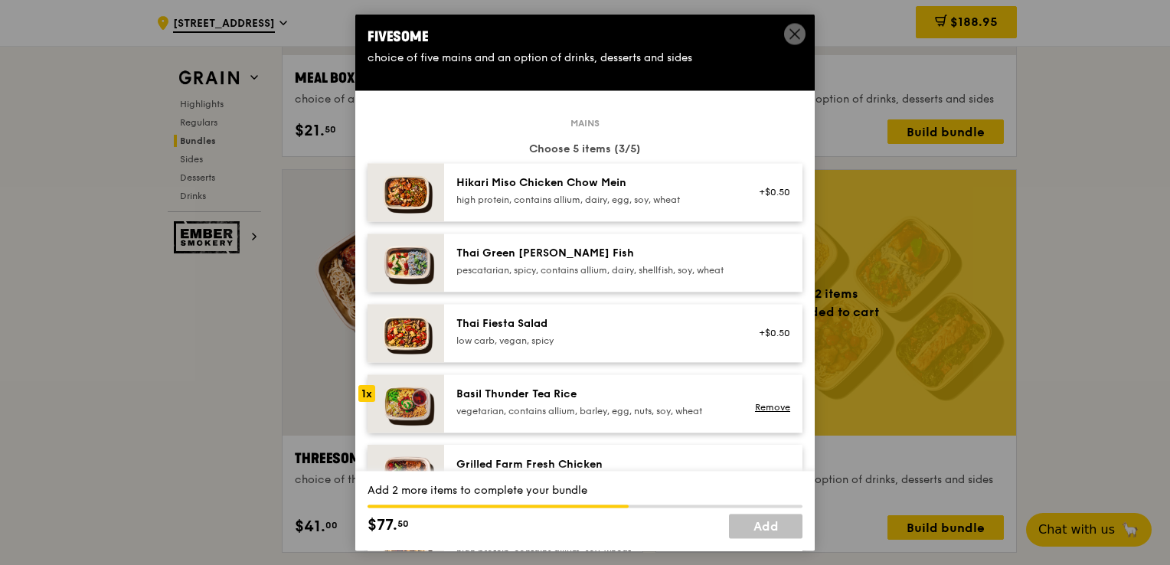
click at [579, 266] on div "pescatarian, spicy, contains allium, dairy, shellfish, soy, wheat" at bounding box center [593, 270] width 275 height 12
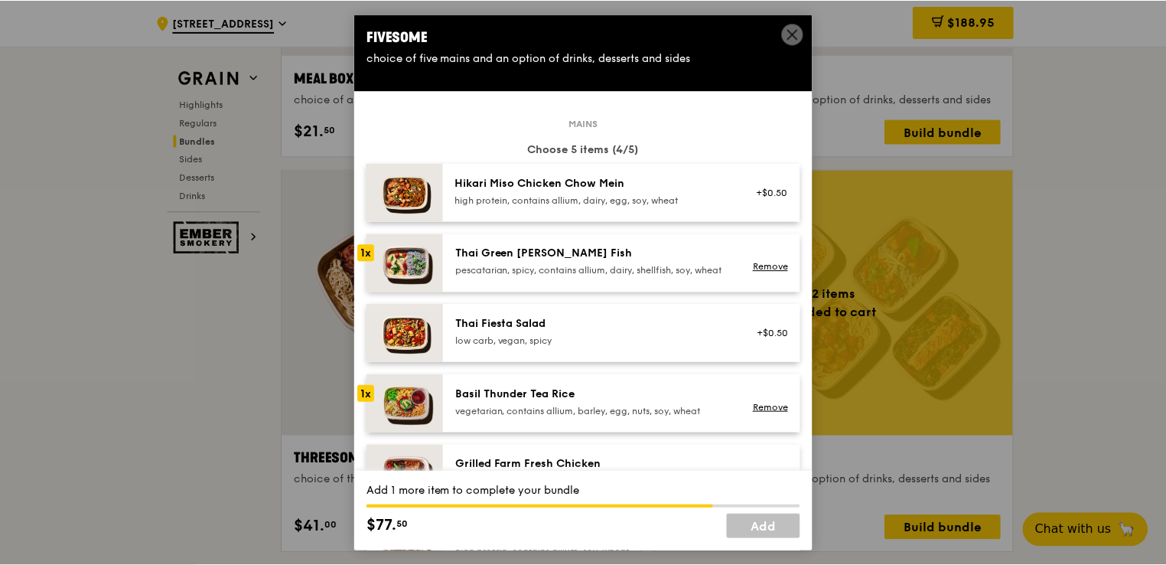
scroll to position [153, 0]
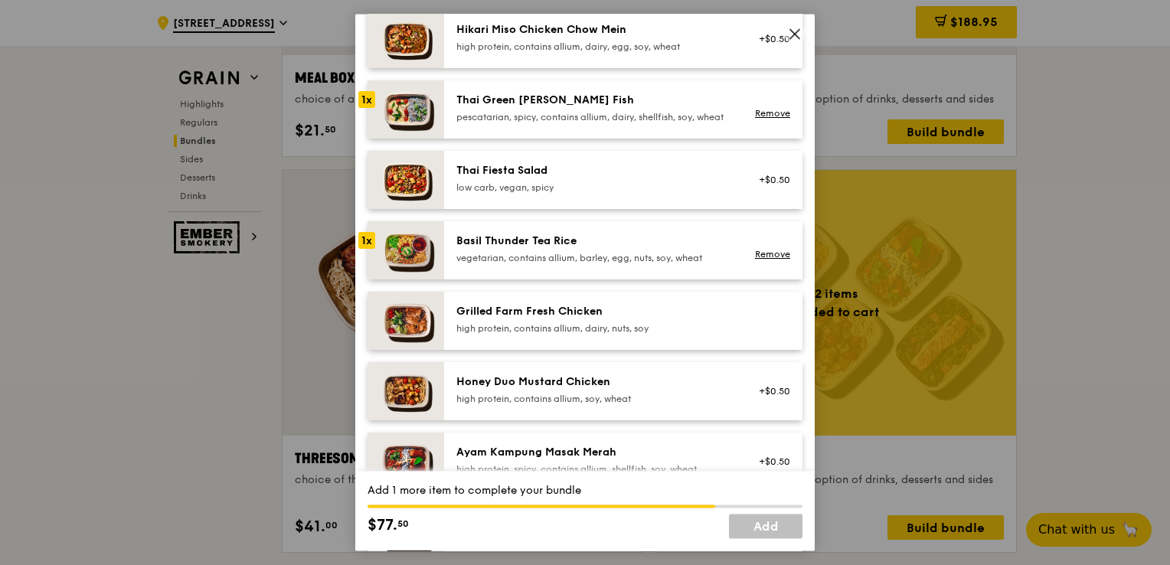
click at [580, 390] on div "Honey Duo Mustard Chicken" at bounding box center [593, 381] width 275 height 15
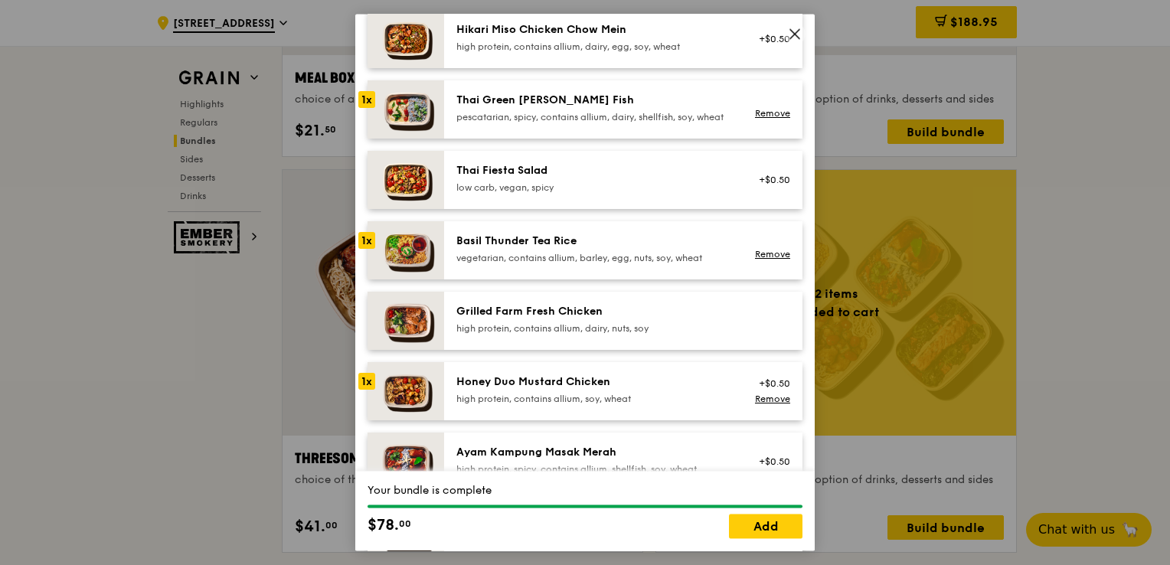
click at [580, 390] on div "Honey Duo Mustard Chicken" at bounding box center [593, 381] width 275 height 15
click at [766, 531] on link "Add" at bounding box center [765, 526] width 73 height 24
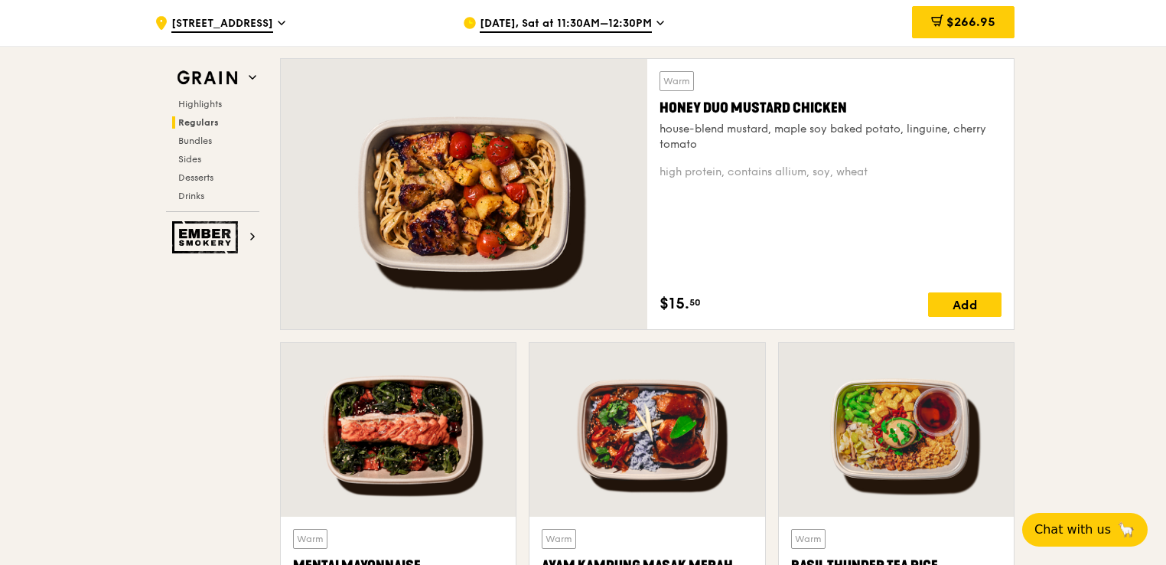
scroll to position [995, 0]
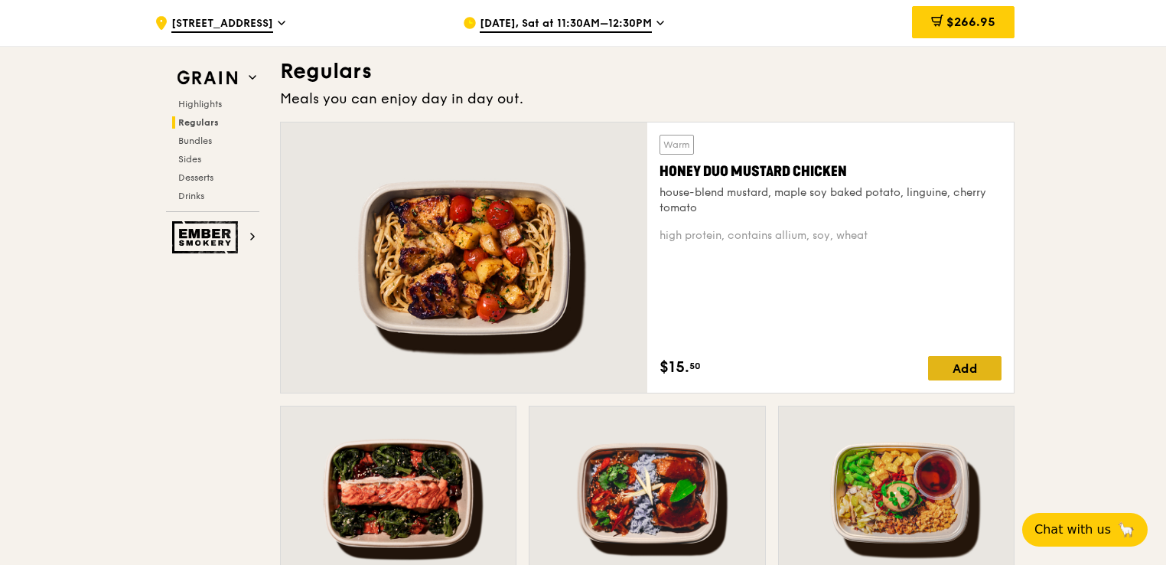
click at [941, 366] on div "Add" at bounding box center [964, 368] width 73 height 24
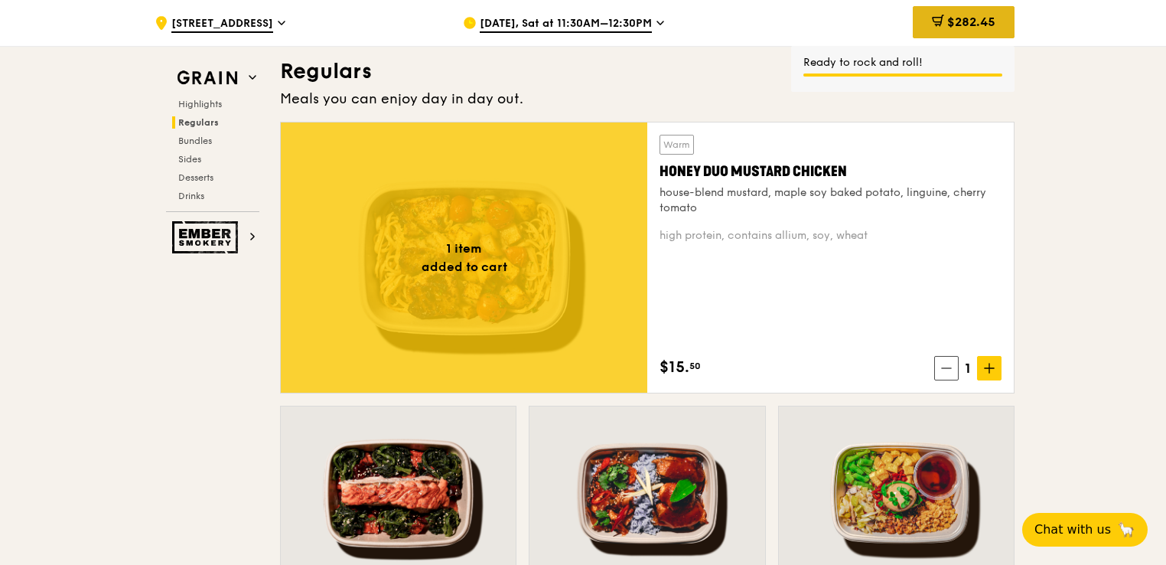
click at [969, 28] on span "$282.45" at bounding box center [972, 22] width 48 height 15
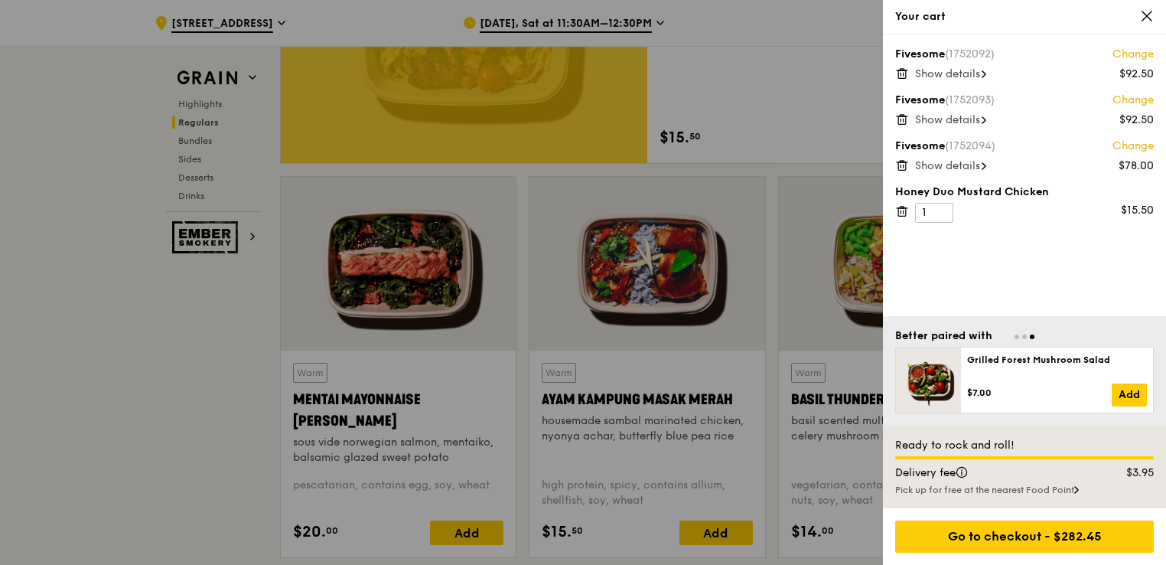
scroll to position [1301, 0]
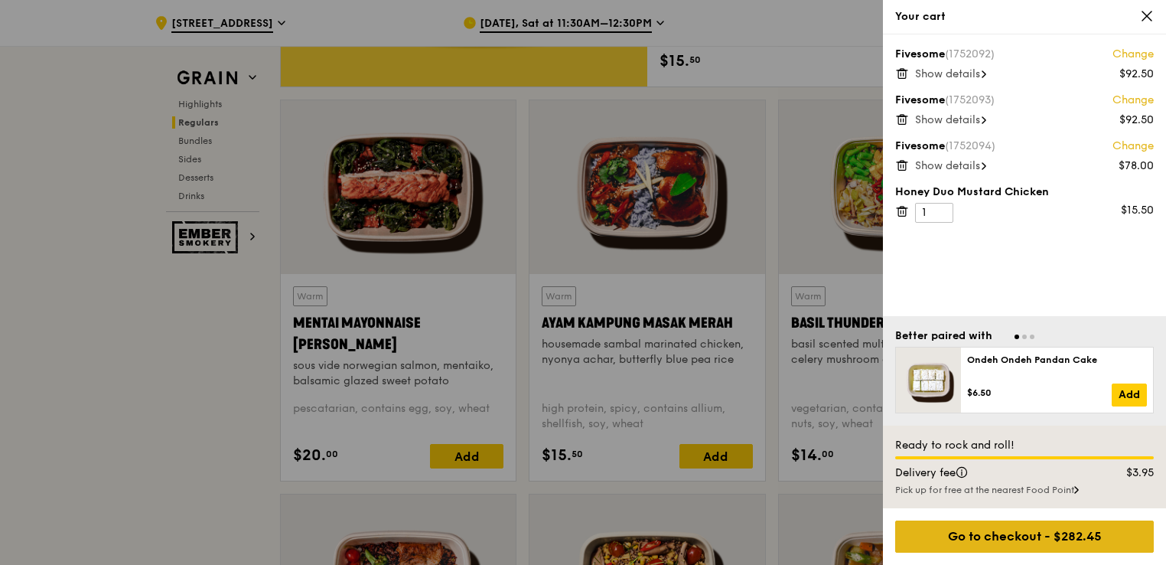
click at [1068, 540] on div "Go to checkout - $282.45" at bounding box center [1025, 536] width 259 height 32
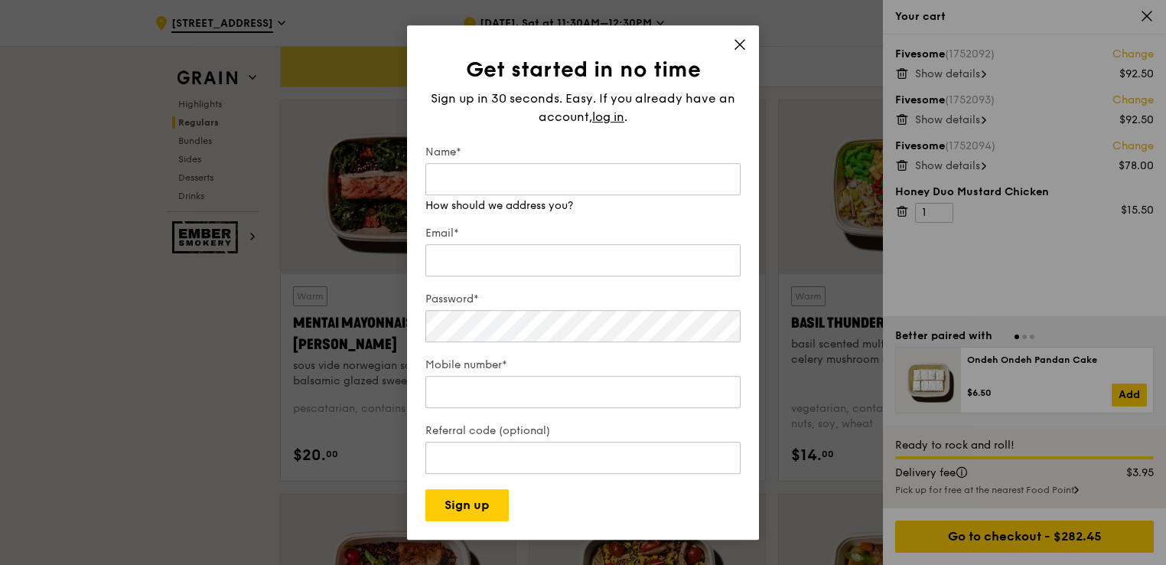
click at [735, 54] on span at bounding box center [740, 46] width 14 height 17
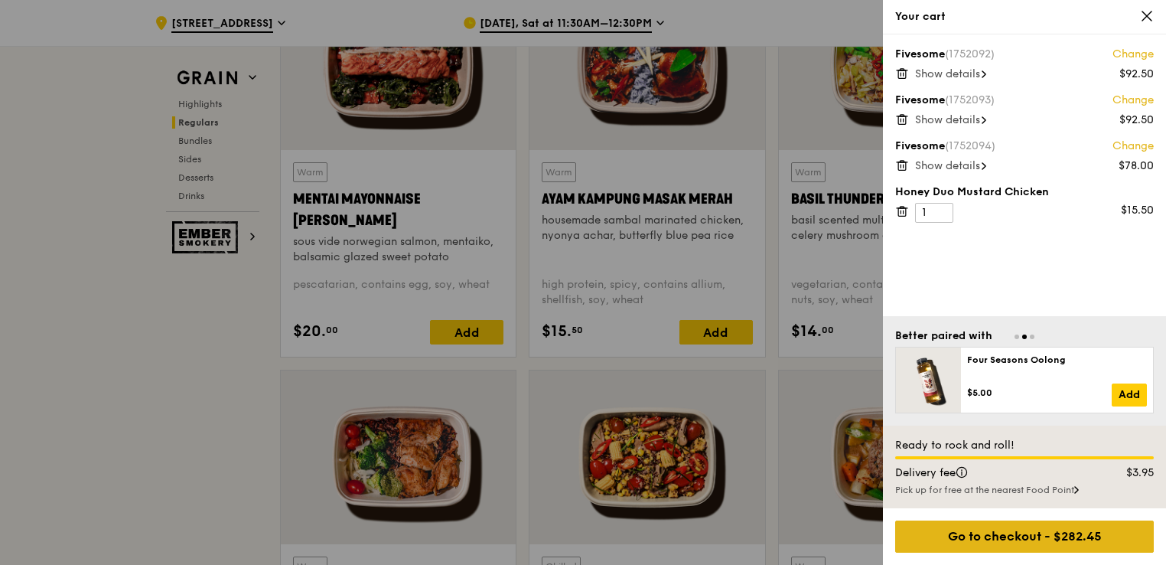
scroll to position [1454, 0]
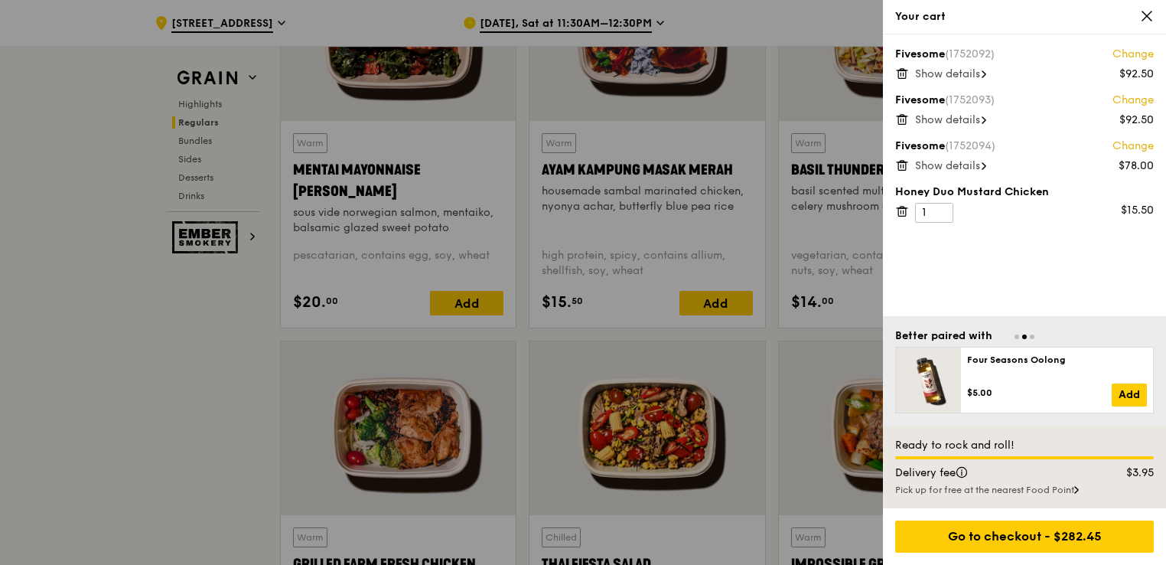
click at [966, 494] on div "Pick up for free at the nearest Food Point" at bounding box center [1025, 490] width 259 height 12
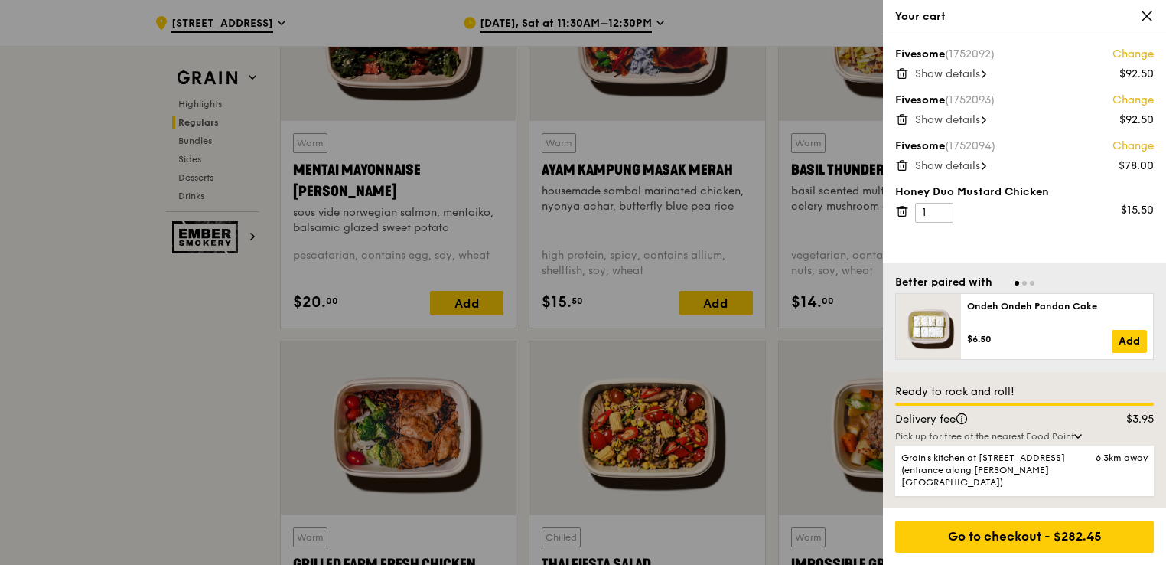
click at [1050, 253] on div "Fivesome (1752092) Change $92.50 Show details Fivesome (1752093) Change $92.50 …" at bounding box center [1024, 148] width 283 height 228
click at [1023, 537] on div "Go to checkout - $282.45" at bounding box center [1025, 536] width 259 height 32
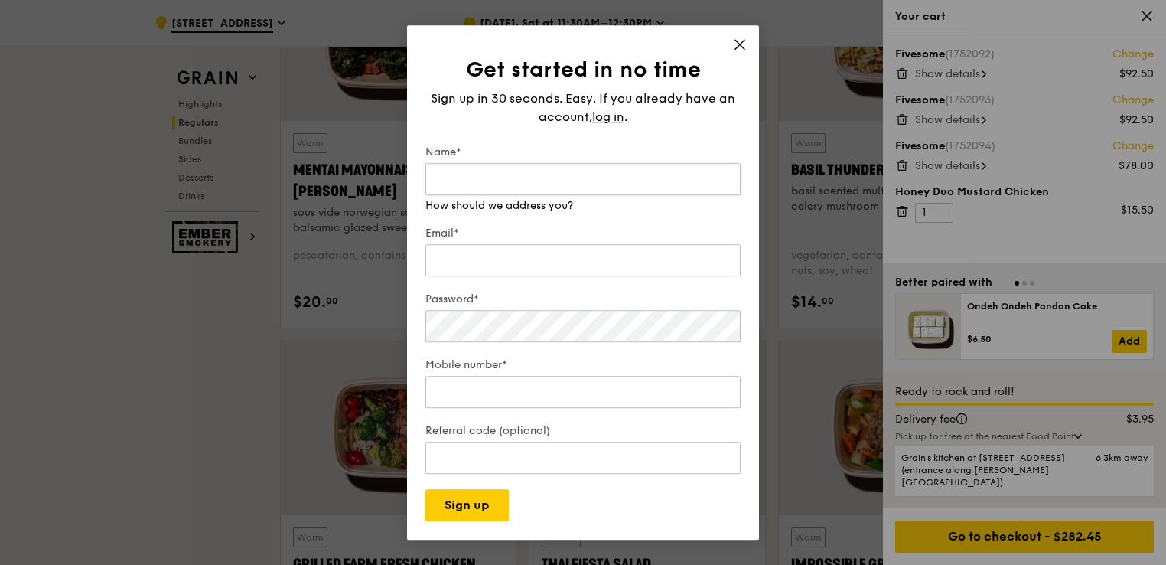
click at [462, 165] on input "Name*" at bounding box center [583, 179] width 315 height 32
type input "Alicia"
type input "aliciayang@ibusinesscap.com.sg"
type input "82682608"
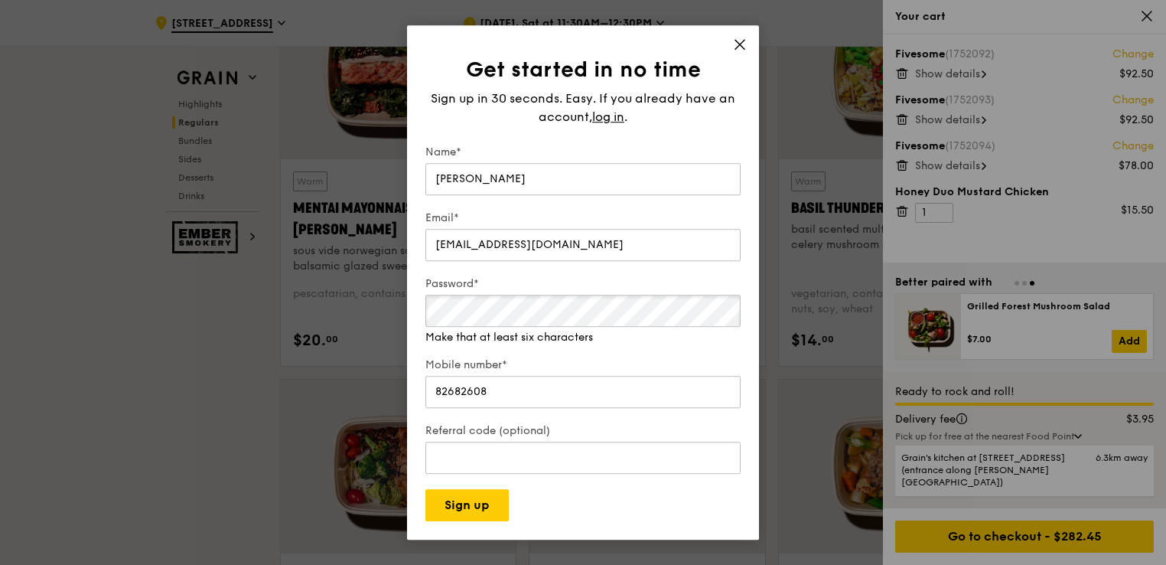
scroll to position [1301, 0]
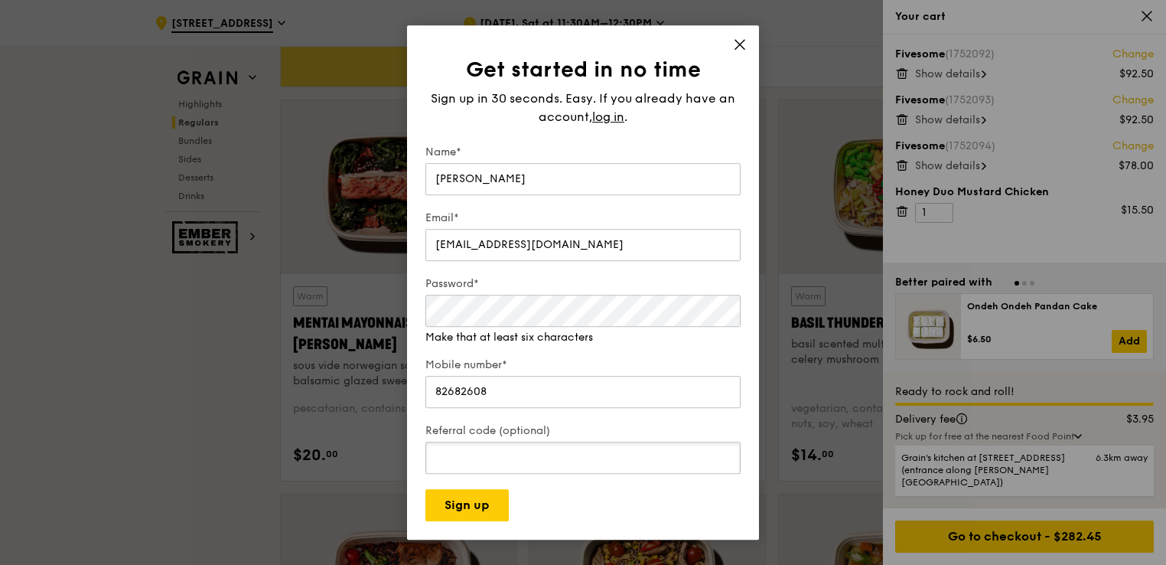
click at [497, 460] on div "Referral code (optional)" at bounding box center [583, 450] width 315 height 54
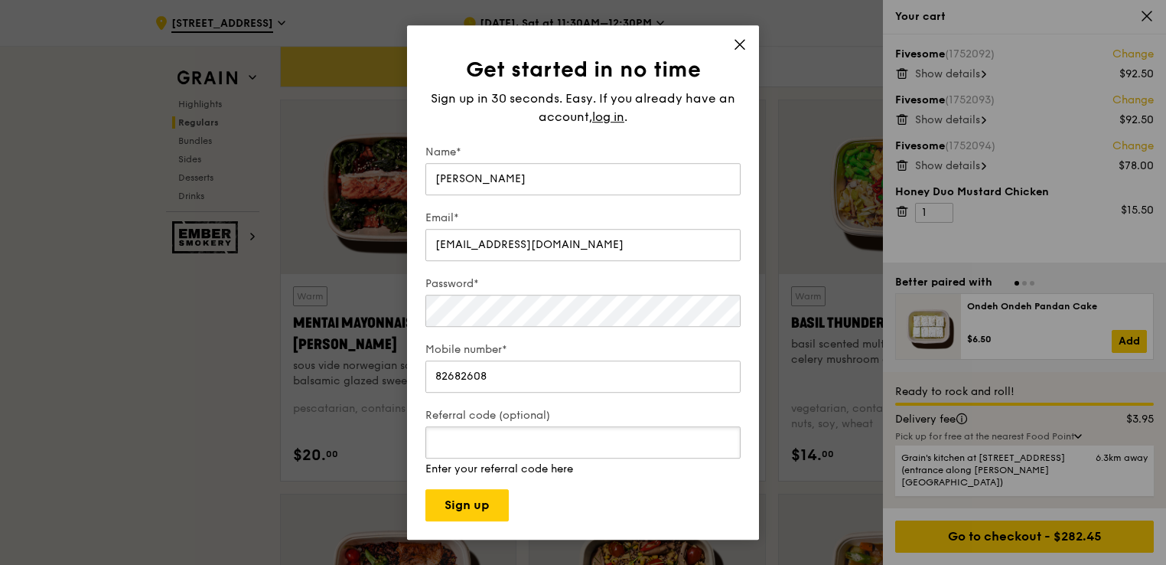
paste input "RF277205"
type input "RF277205"
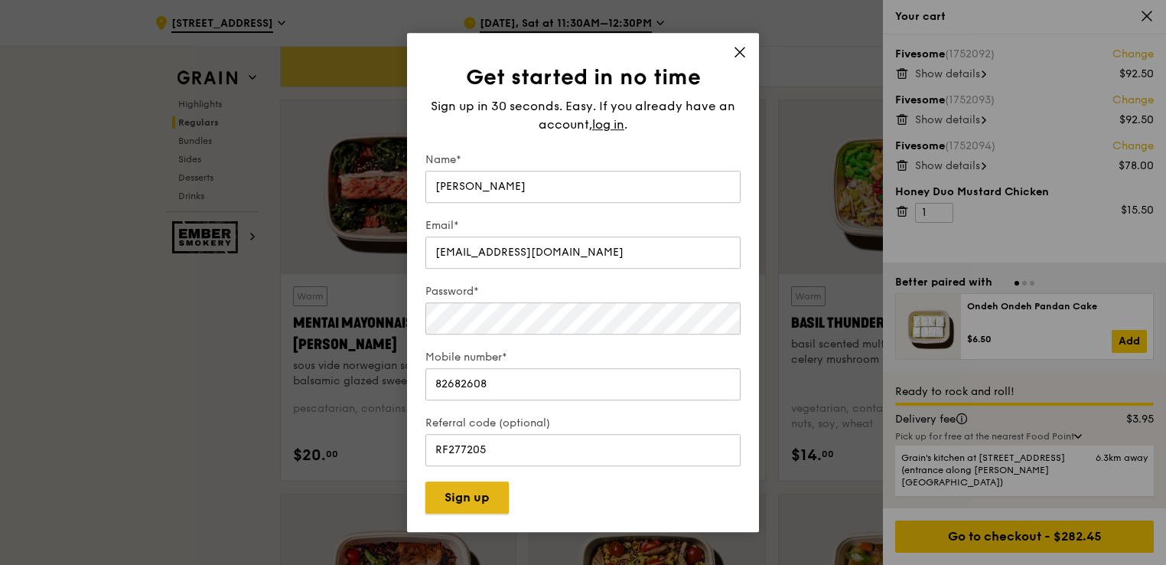
click at [477, 499] on button "Sign up" at bounding box center [467, 497] width 83 height 32
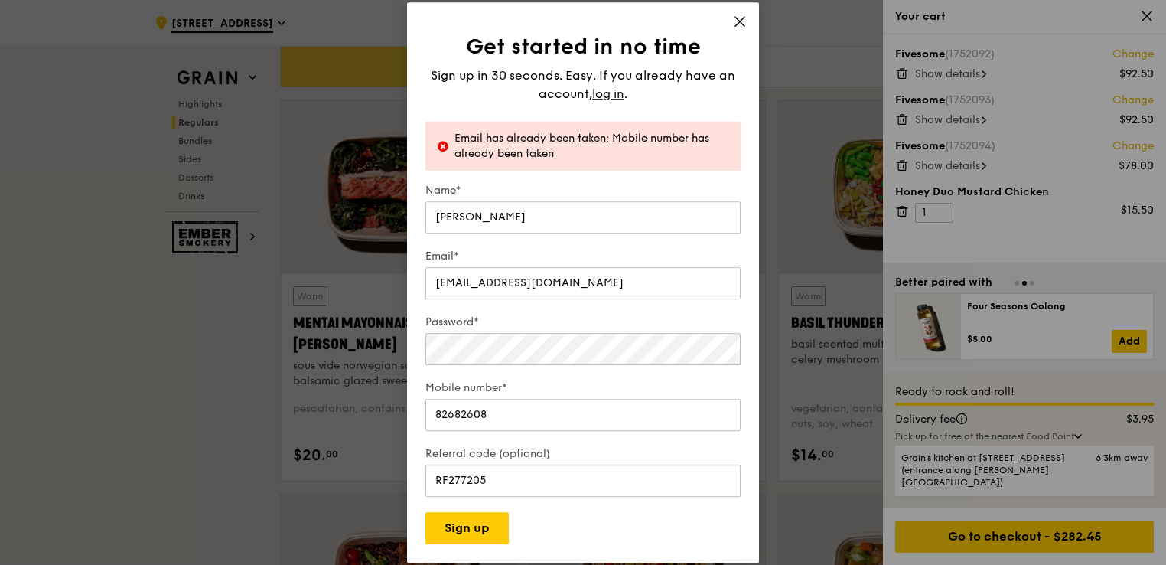
click at [747, 21] on div "Get started in no time Sign up in 30 seconds. Easy. If you already have an acco…" at bounding box center [583, 282] width 352 height 560
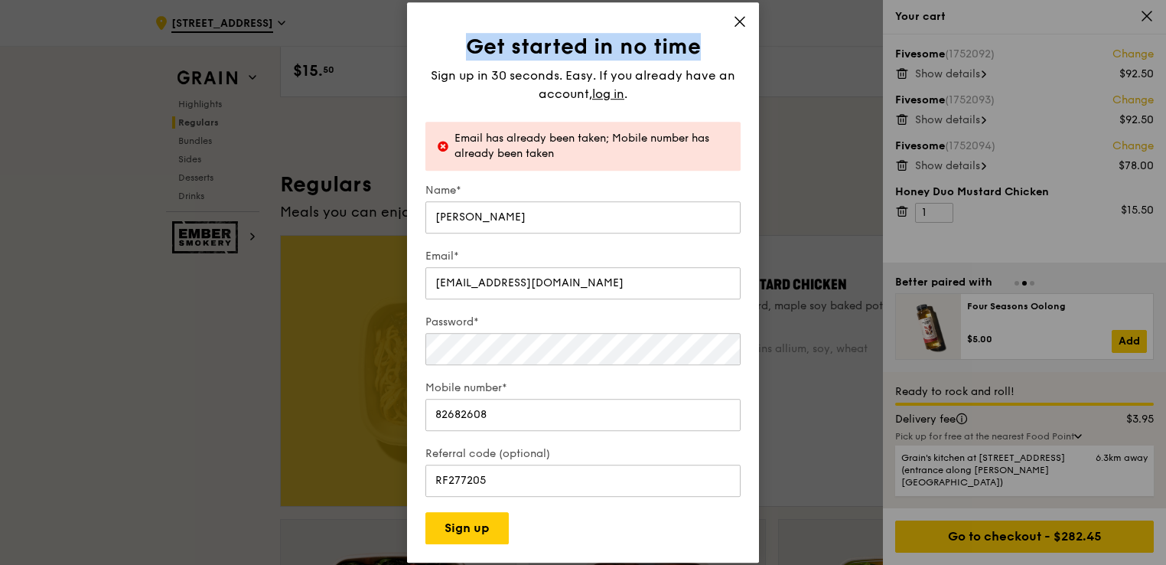
scroll to position [689, 0]
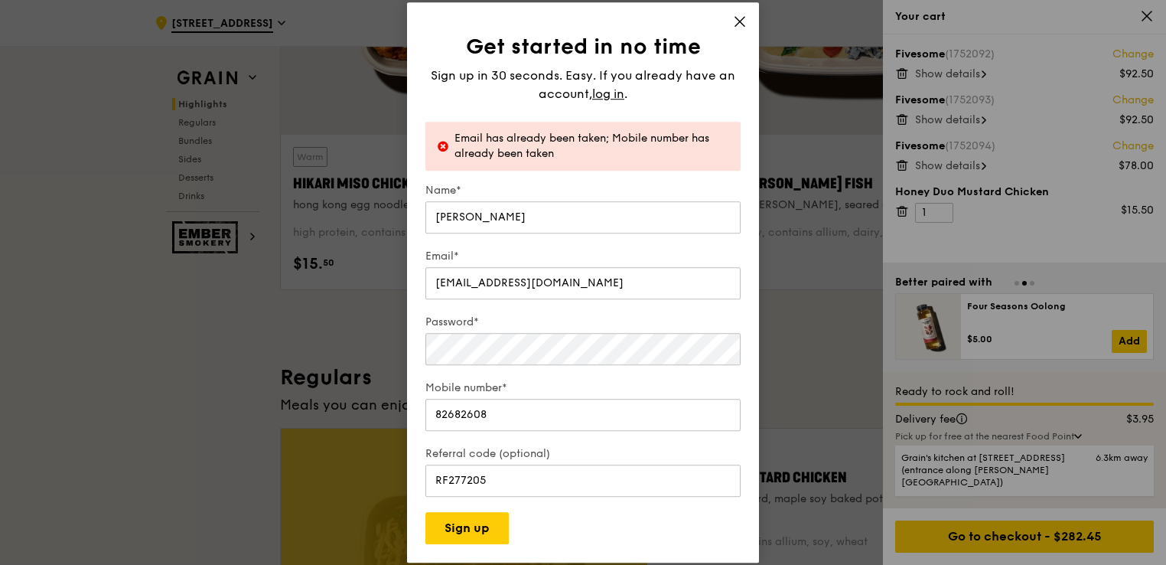
click at [736, 26] on icon at bounding box center [740, 21] width 9 height 9
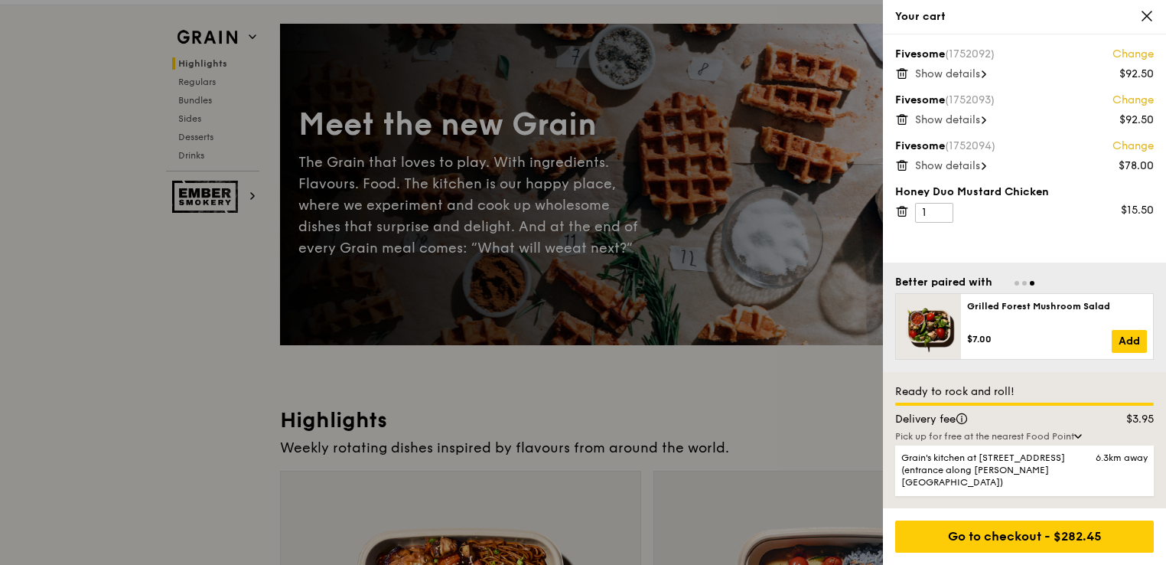
scroll to position [0, 0]
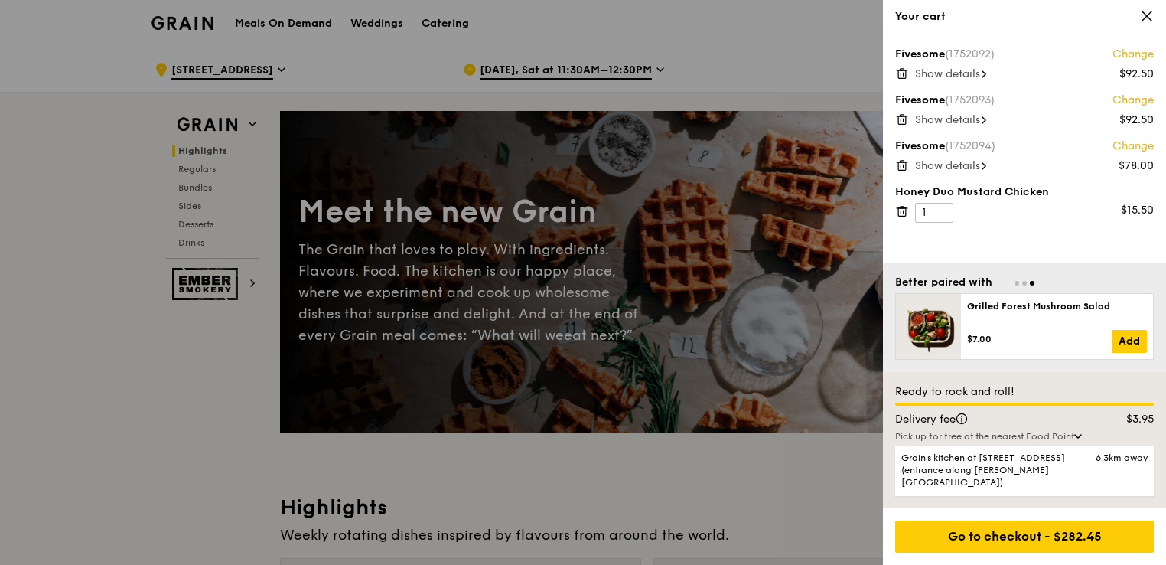
click at [1150, 24] on div "Your cart" at bounding box center [1024, 17] width 283 height 34
click at [1143, 15] on icon at bounding box center [1147, 16] width 14 height 14
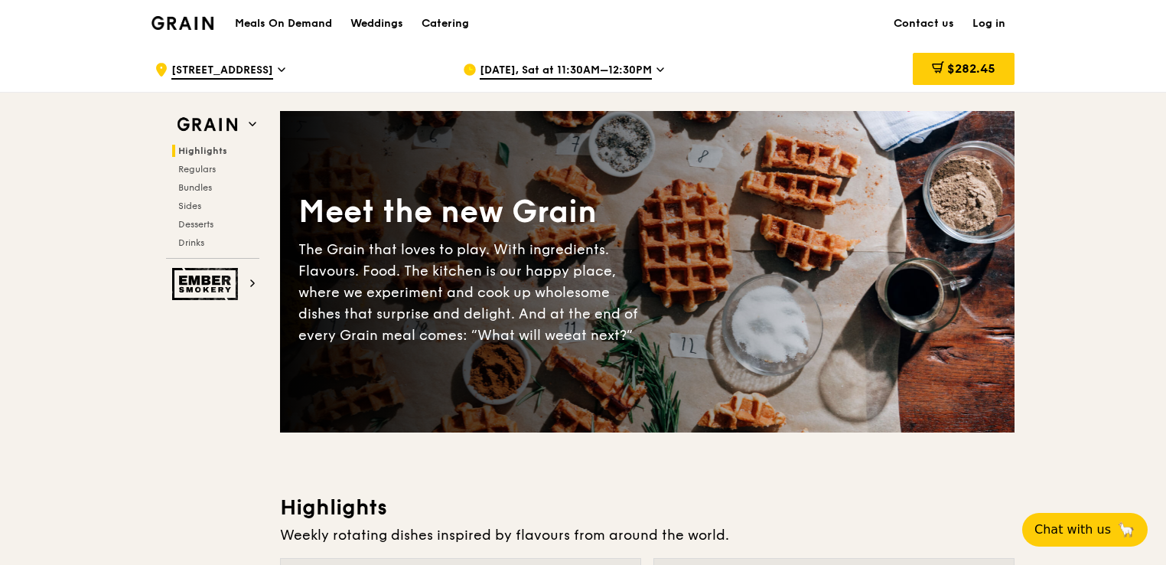
click at [978, 25] on link "Log in" at bounding box center [989, 24] width 51 height 46
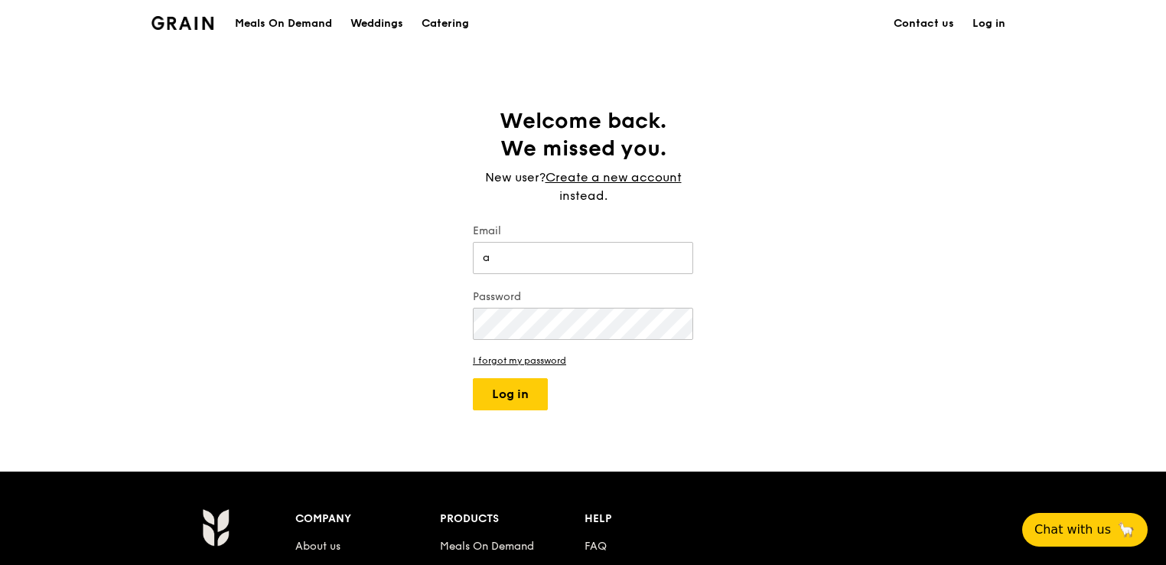
type input "aliciayang@ibusinesscap.com.sg"
click at [473, 378] on button "Log in" at bounding box center [510, 394] width 75 height 32
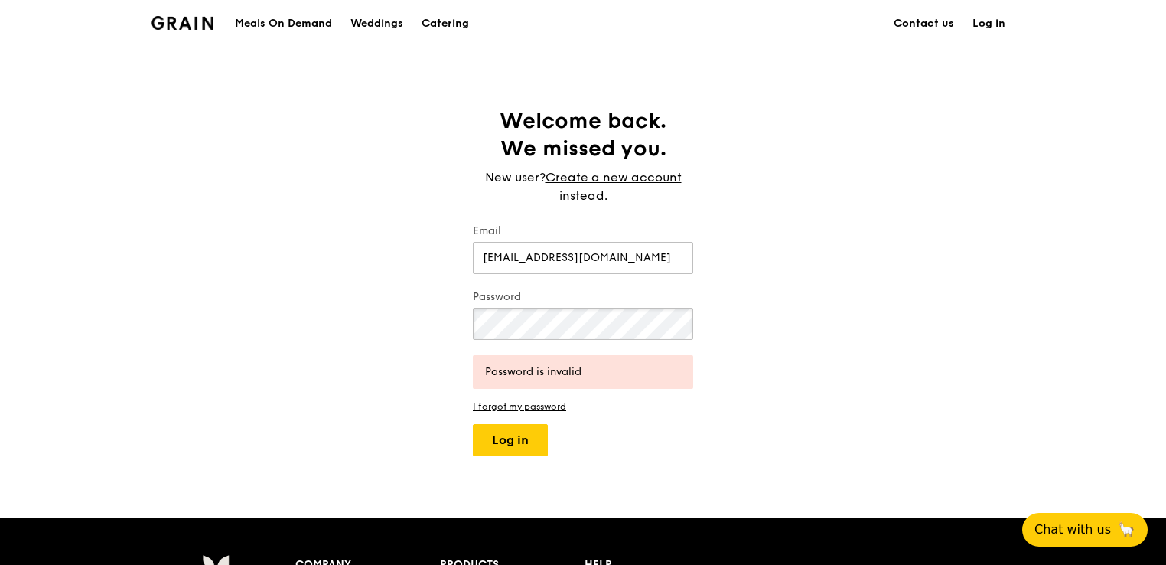
click at [473, 424] on button "Log in" at bounding box center [510, 440] width 75 height 32
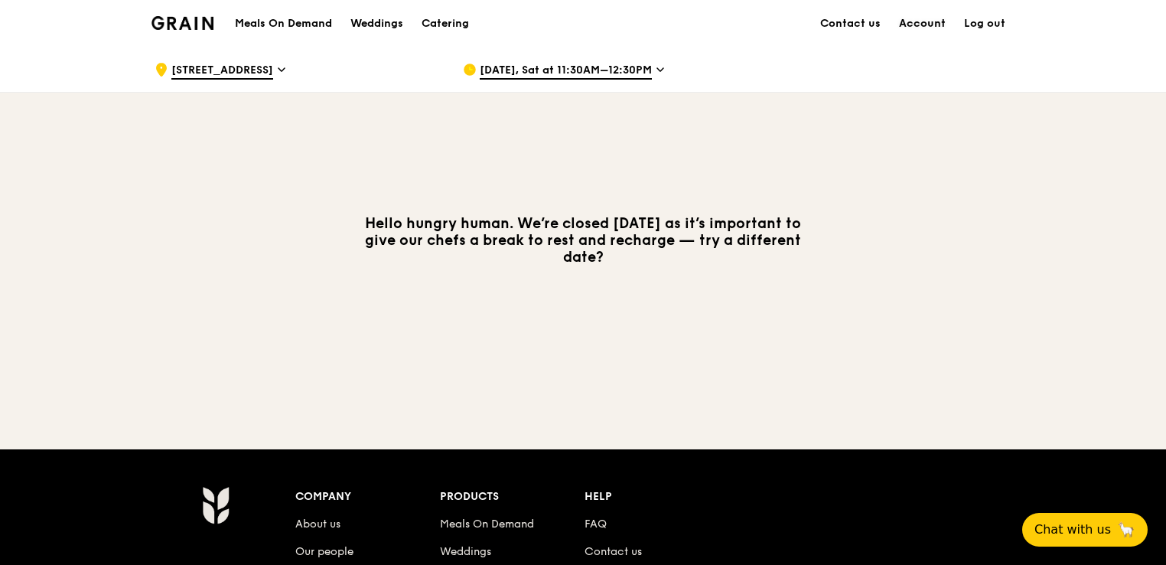
click at [944, 24] on link "Account" at bounding box center [922, 24] width 65 height 46
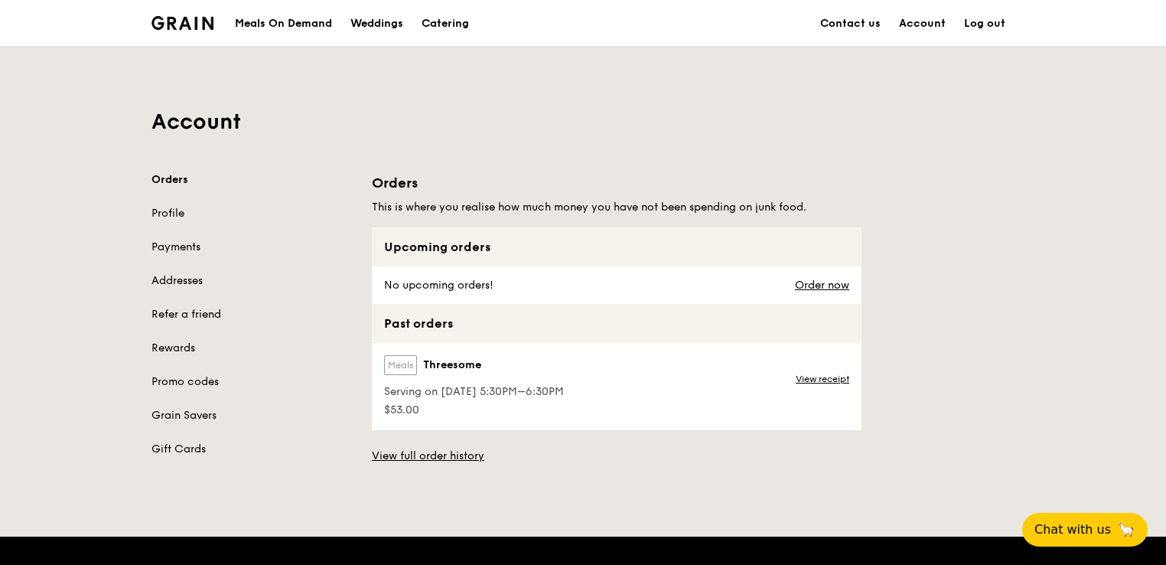
click at [447, 62] on div "Account Orders Profile Payments Addresses Refer a friend Rewards Promo codes Gr…" at bounding box center [583, 261] width 882 height 429
click at [208, 29] on div "Grain logo" at bounding box center [183, 22] width 62 height 46
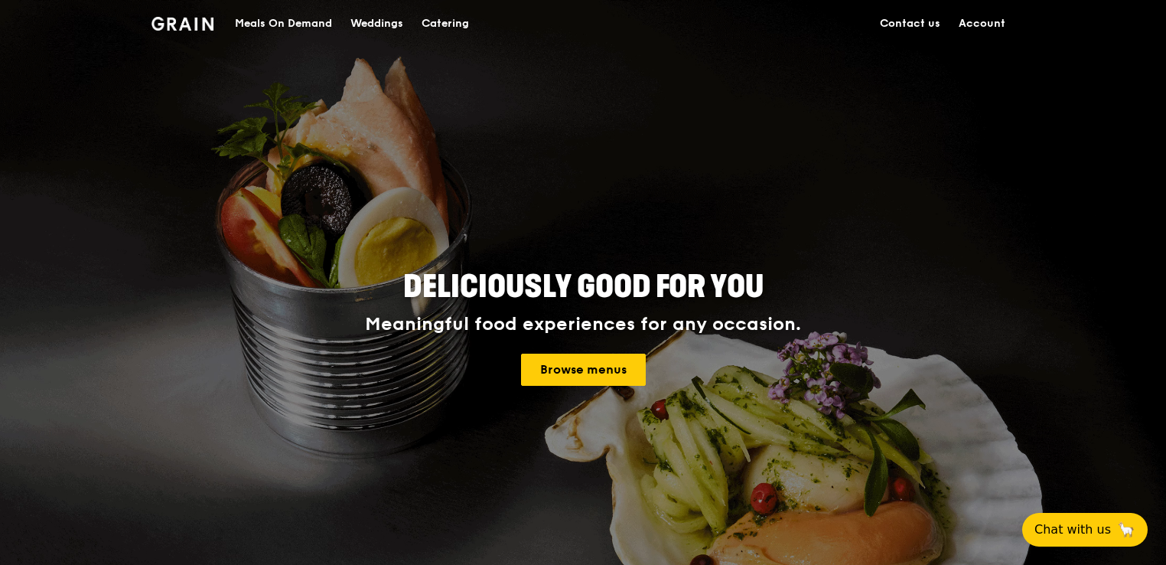
click at [891, 20] on link "Contact us" at bounding box center [910, 24] width 79 height 46
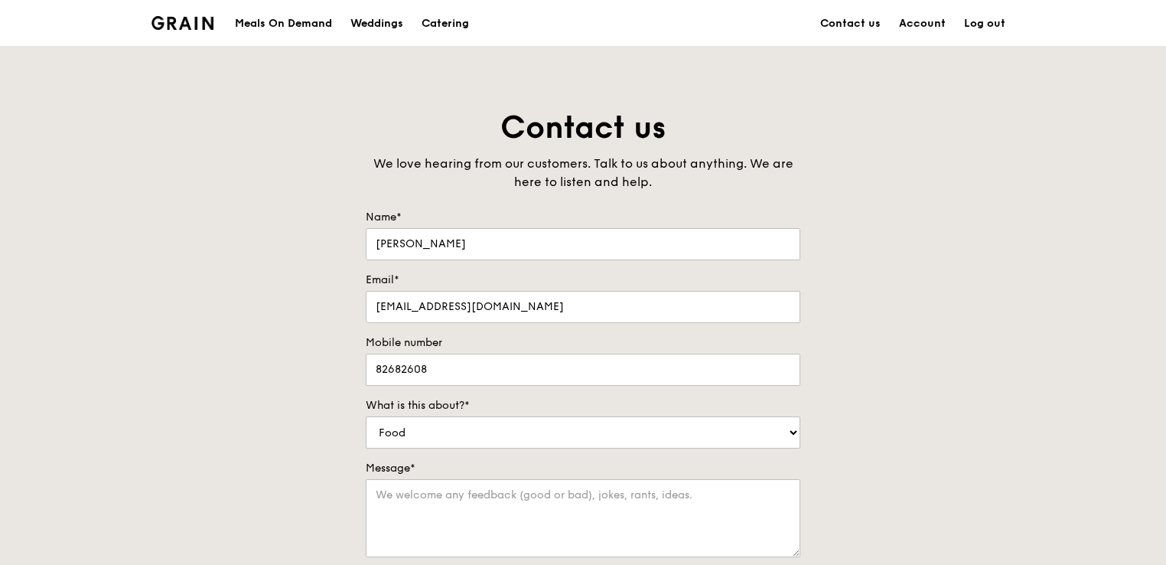
click at [171, 23] on img at bounding box center [183, 23] width 62 height 14
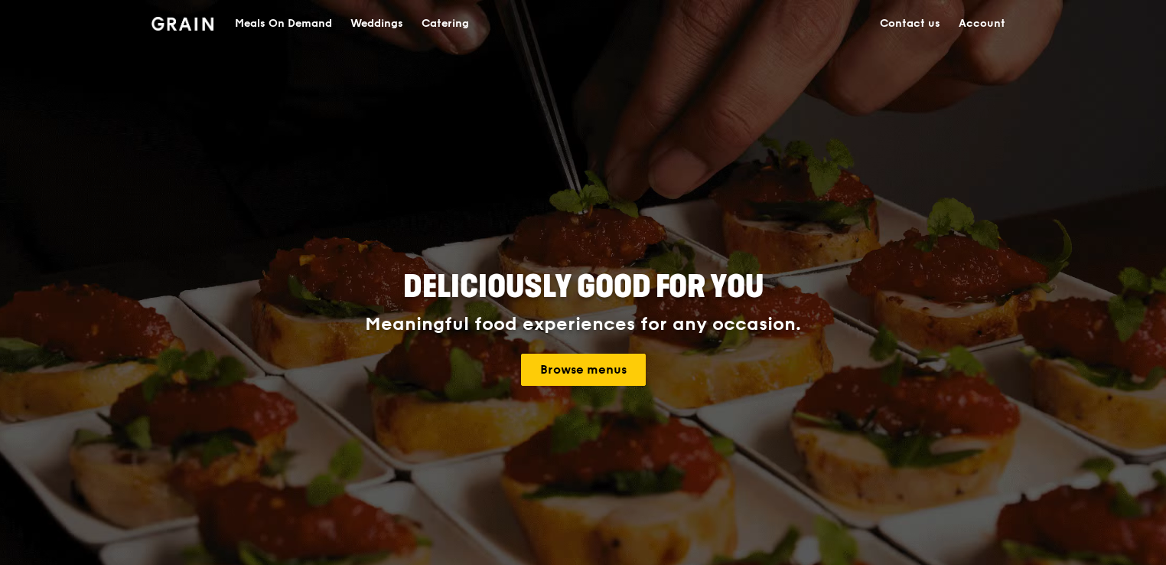
click at [299, 23] on div "Meals On Demand" at bounding box center [283, 24] width 97 height 46
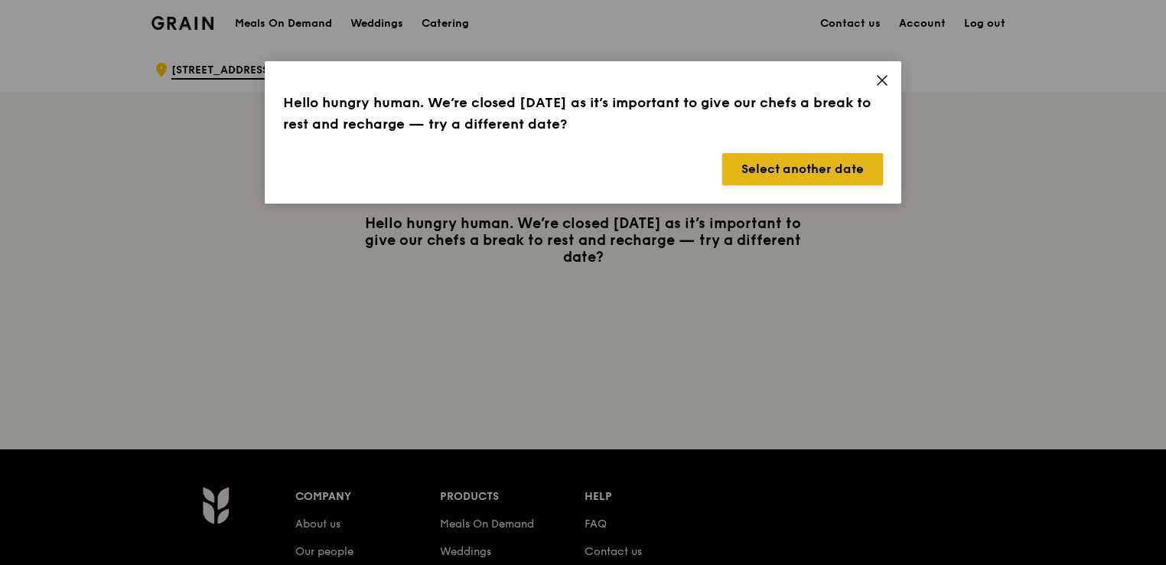
click at [833, 163] on button "Select another date" at bounding box center [803, 169] width 161 height 32
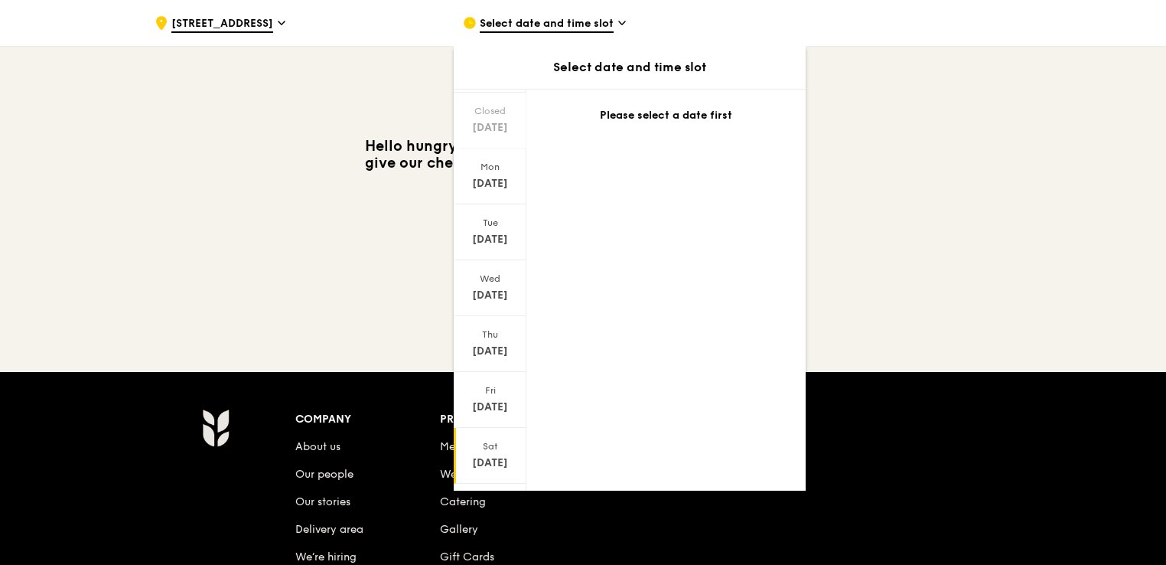
scroll to position [67, 0]
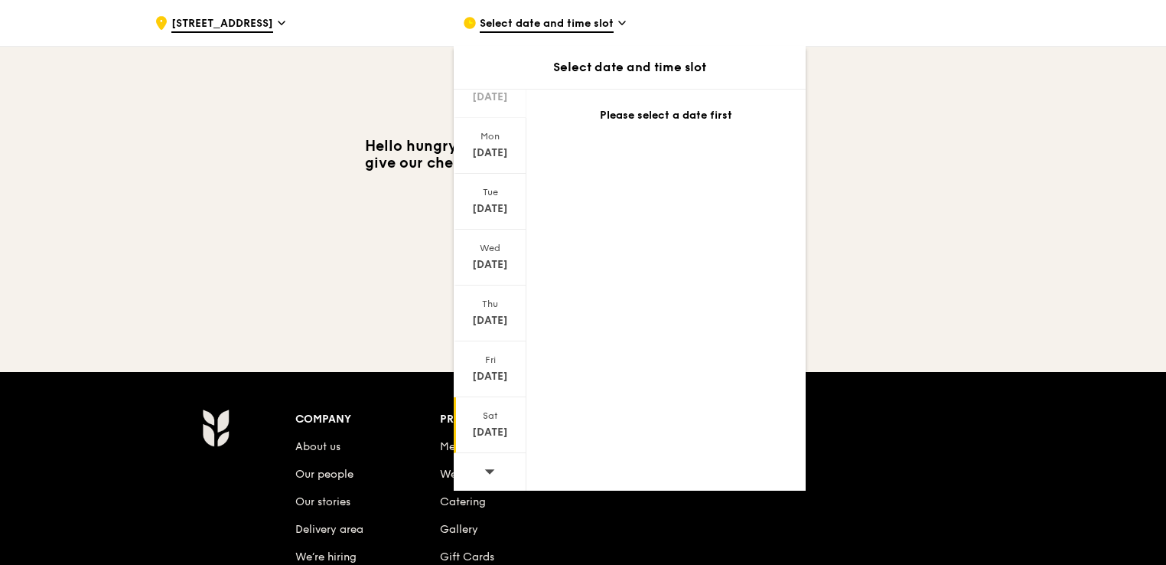
click at [487, 436] on div "Aug 16" at bounding box center [490, 432] width 68 height 15
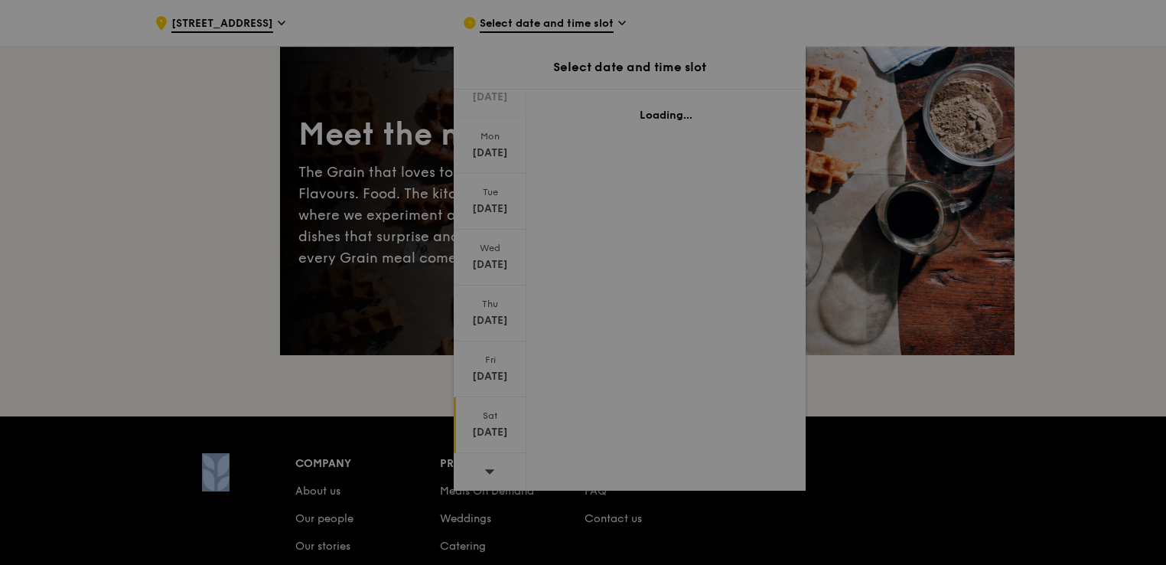
click at [487, 436] on div at bounding box center [583, 282] width 1166 height 565
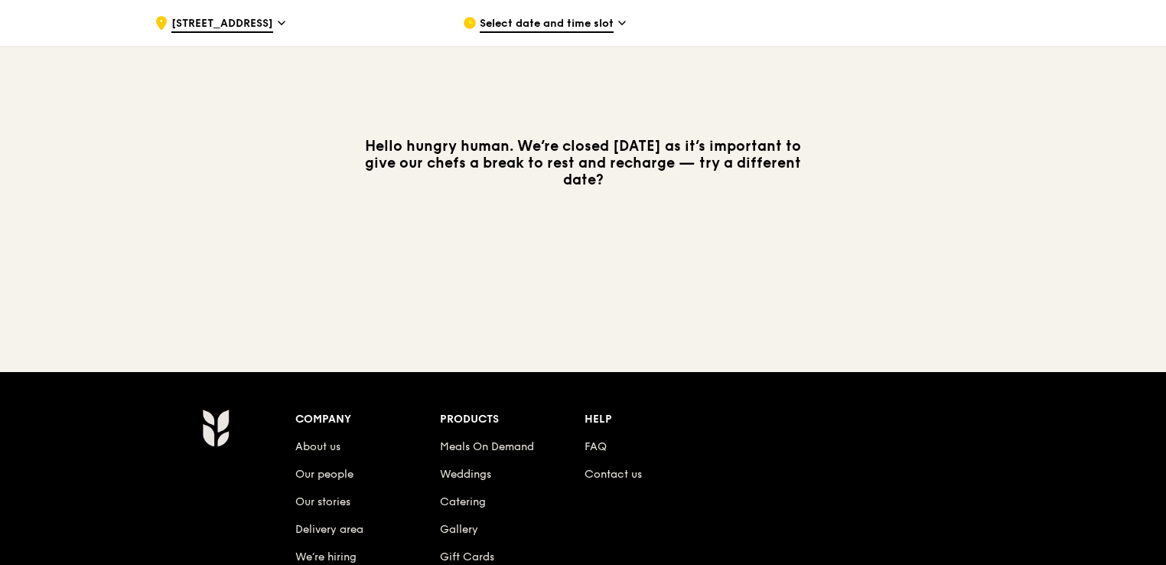
click at [548, 17] on span "Select date and time slot" at bounding box center [547, 24] width 134 height 17
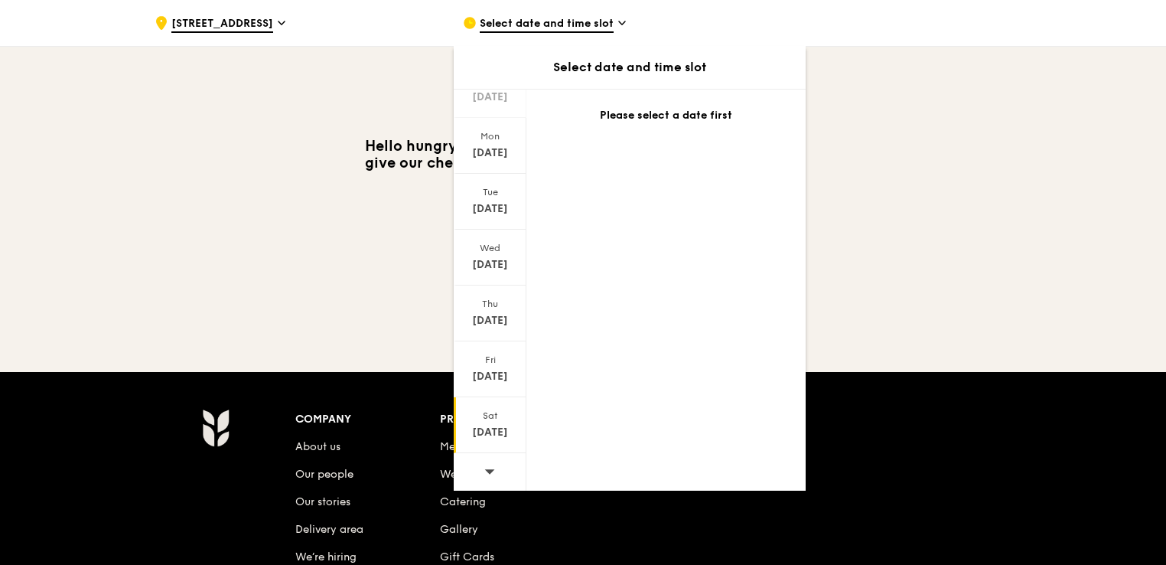
click at [499, 429] on div "Aug 16" at bounding box center [490, 432] width 68 height 15
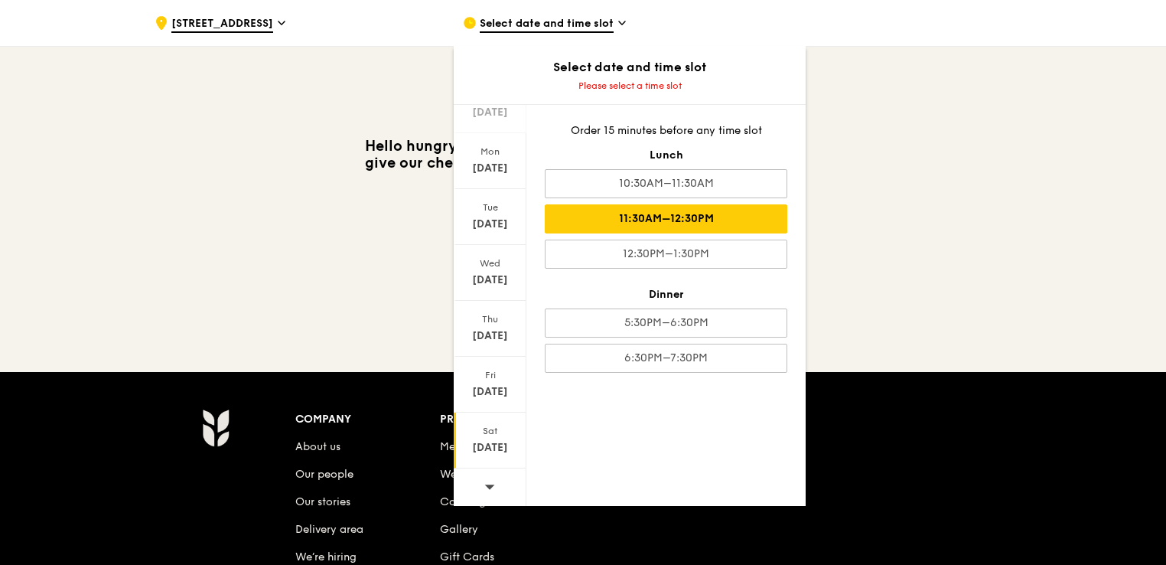
click at [706, 218] on div "11:30AM–12:30PM" at bounding box center [666, 218] width 243 height 29
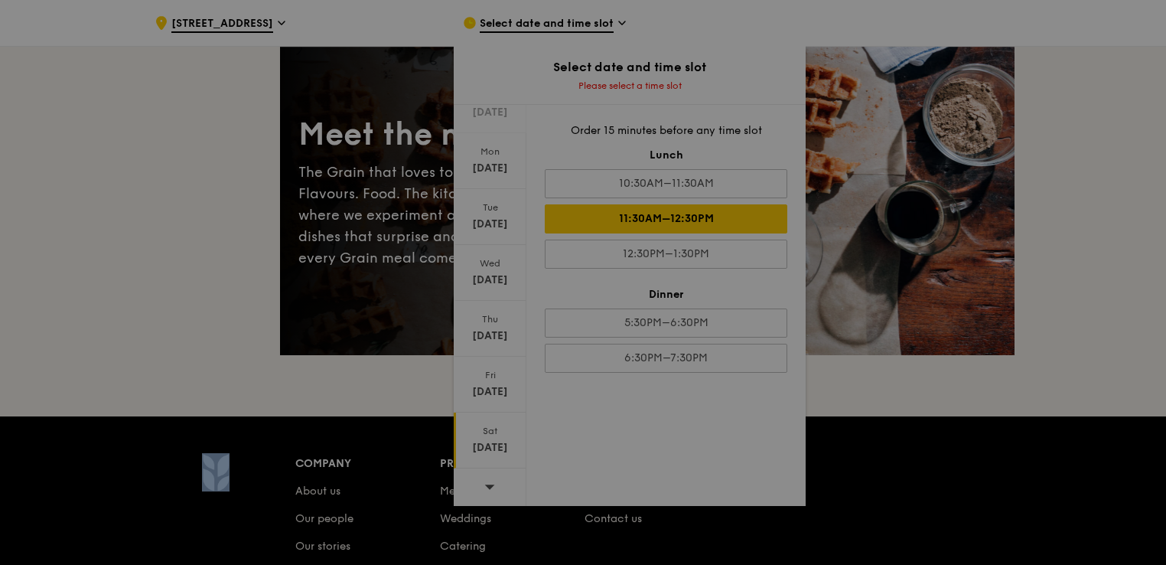
click at [706, 218] on div at bounding box center [583, 282] width 1166 height 565
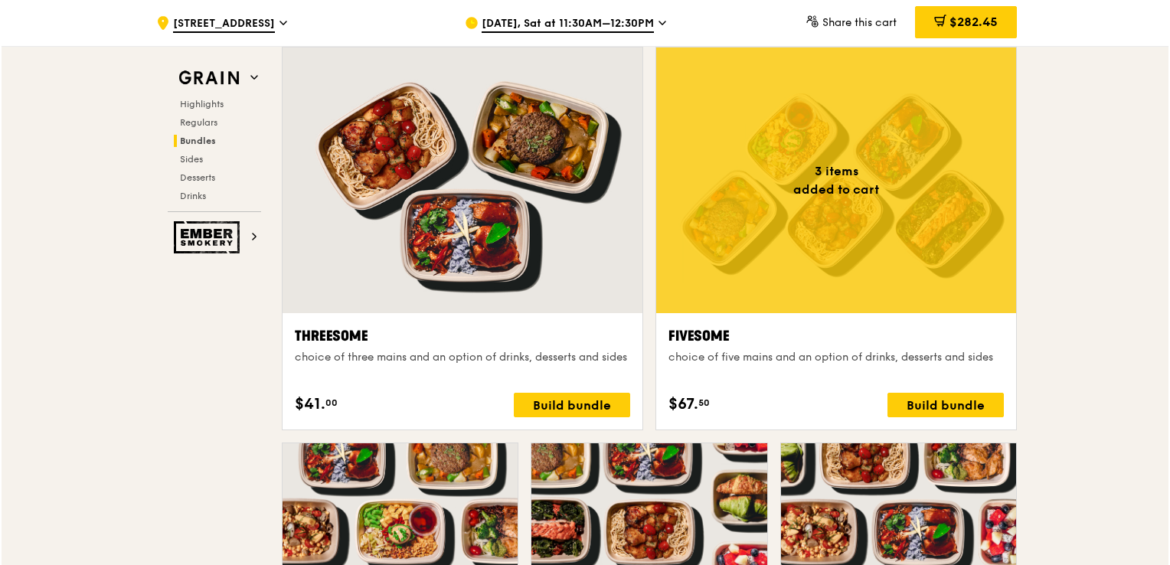
scroll to position [2756, 0]
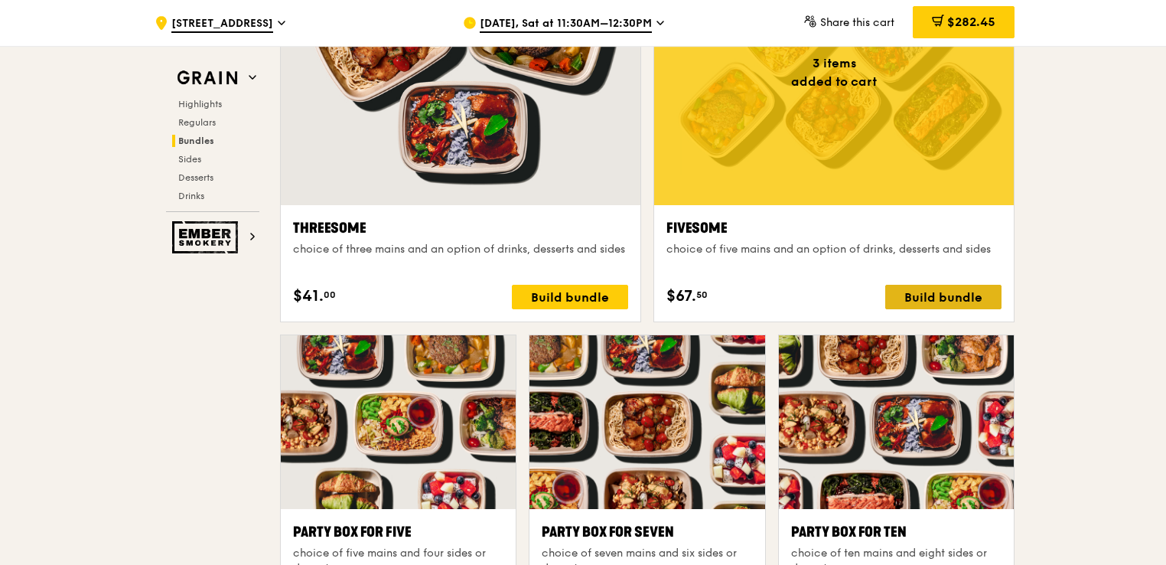
click at [904, 285] on div "Build bundle" at bounding box center [944, 297] width 116 height 24
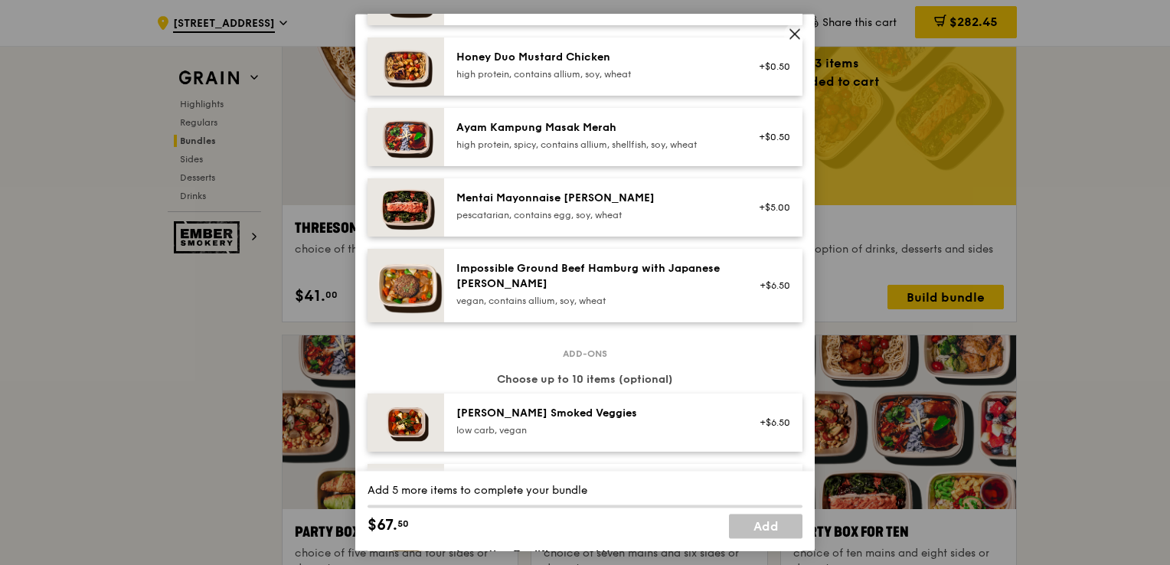
scroll to position [383, 0]
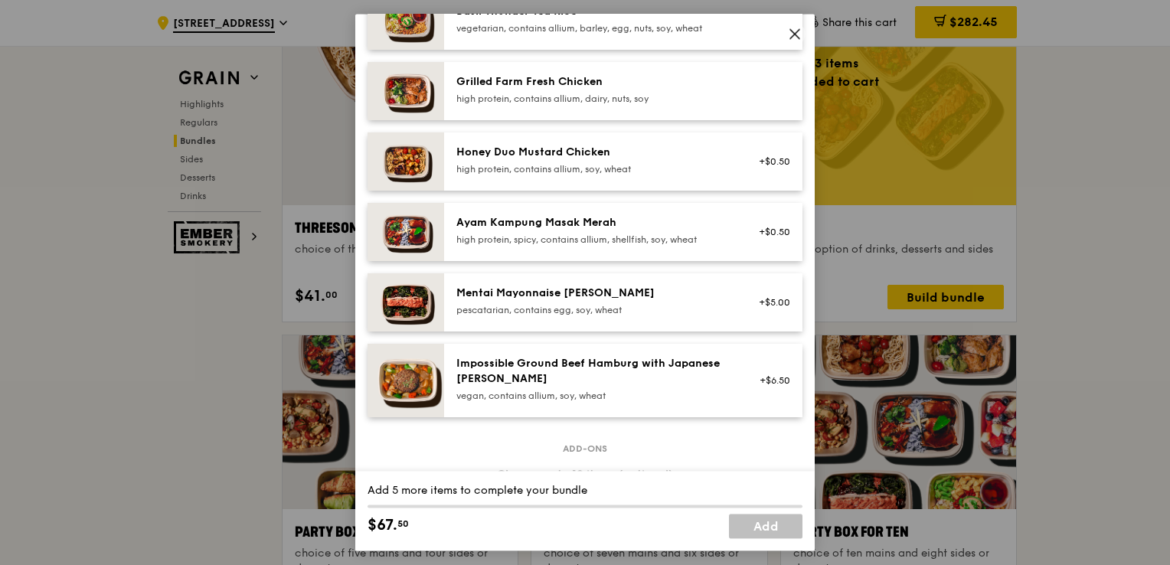
click at [530, 316] on div "pescatarian, contains egg, soy, wheat" at bounding box center [593, 310] width 275 height 12
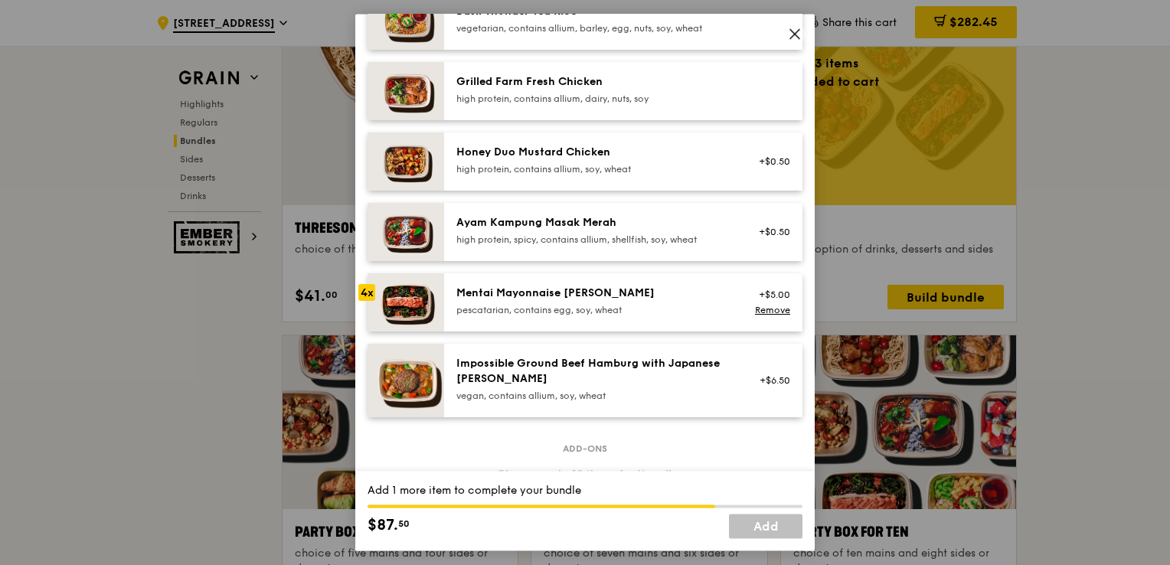
click at [530, 316] on div "pescatarian, contains egg, soy, wheat" at bounding box center [593, 310] width 275 height 12
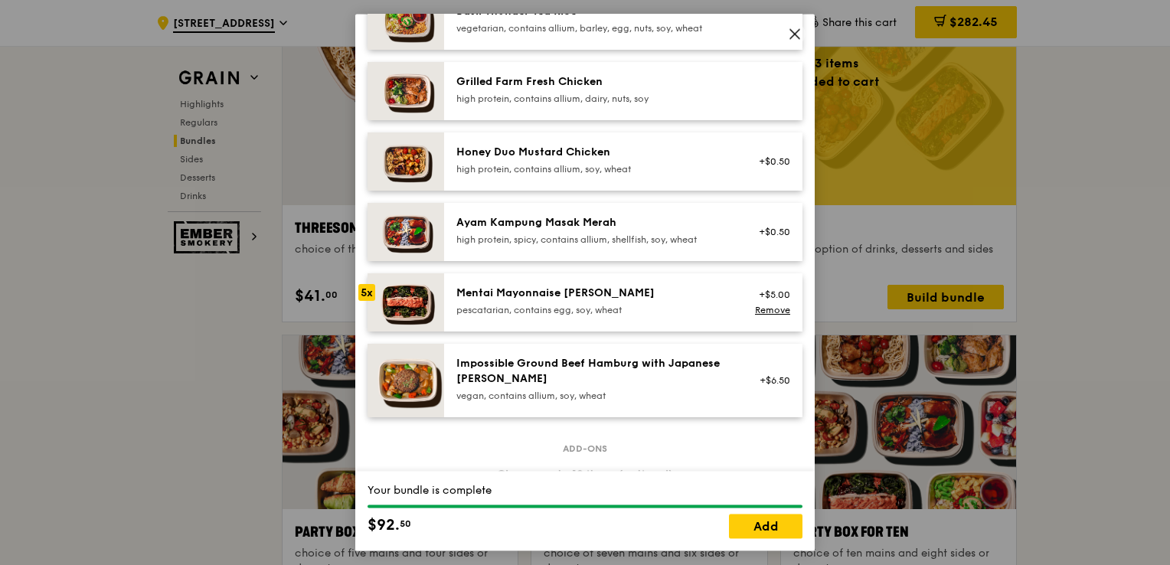
click at [530, 316] on div "pescatarian, contains egg, soy, wheat" at bounding box center [593, 310] width 275 height 12
click at [762, 519] on link "Add" at bounding box center [765, 526] width 73 height 24
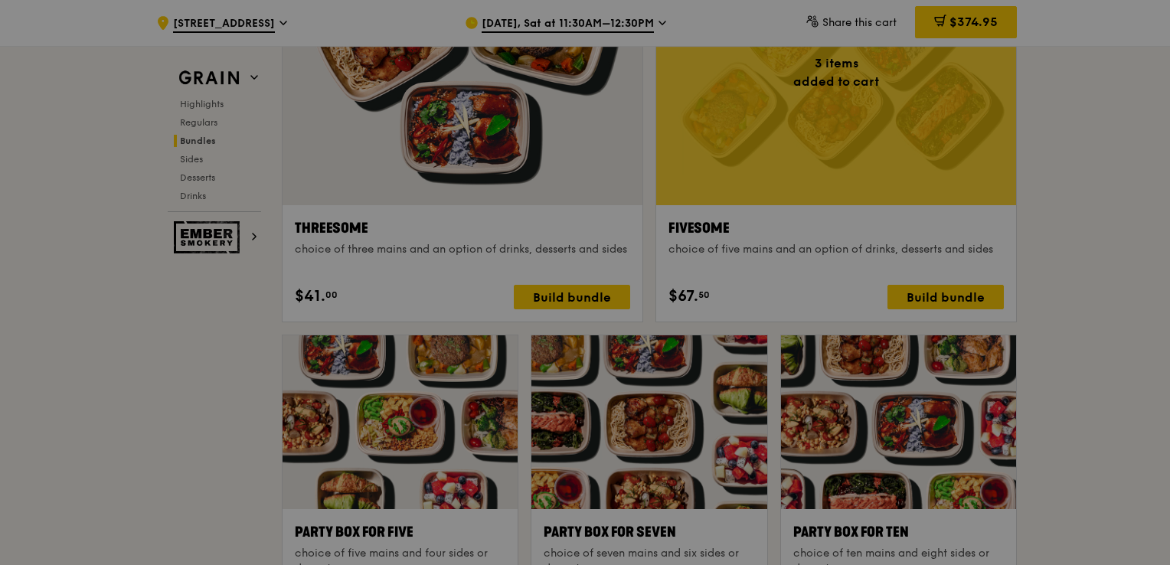
scroll to position [2755, 0]
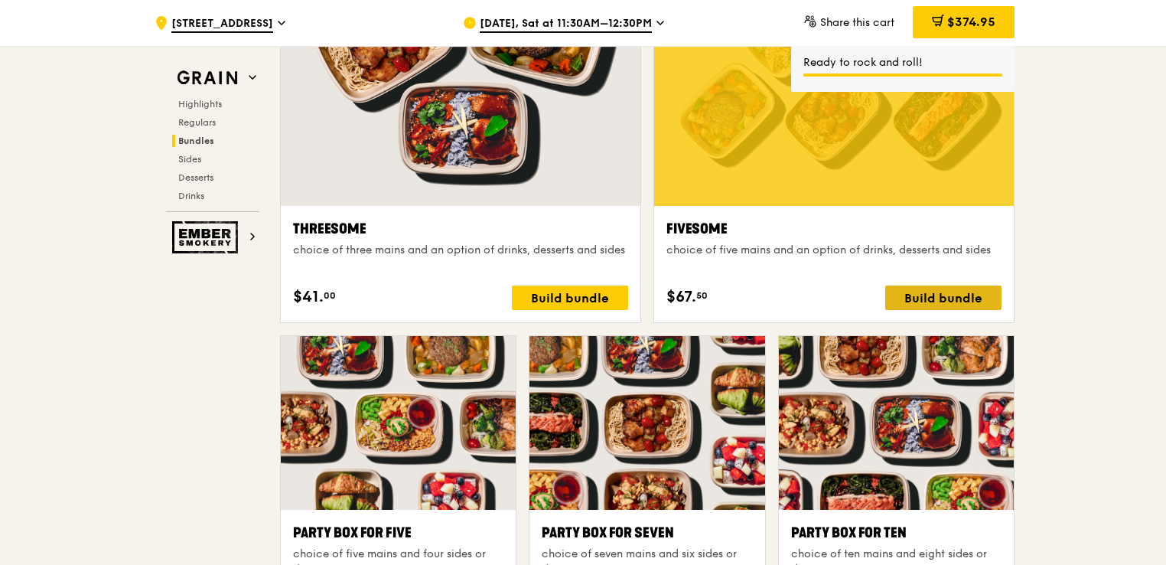
click at [948, 295] on div "Build bundle" at bounding box center [944, 297] width 116 height 24
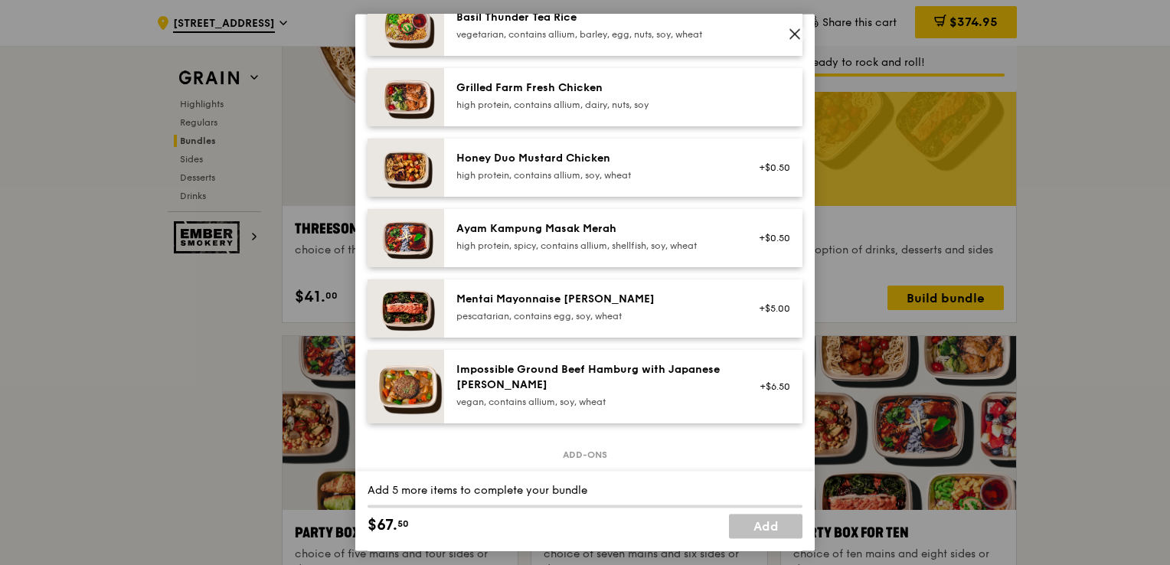
scroll to position [383, 0]
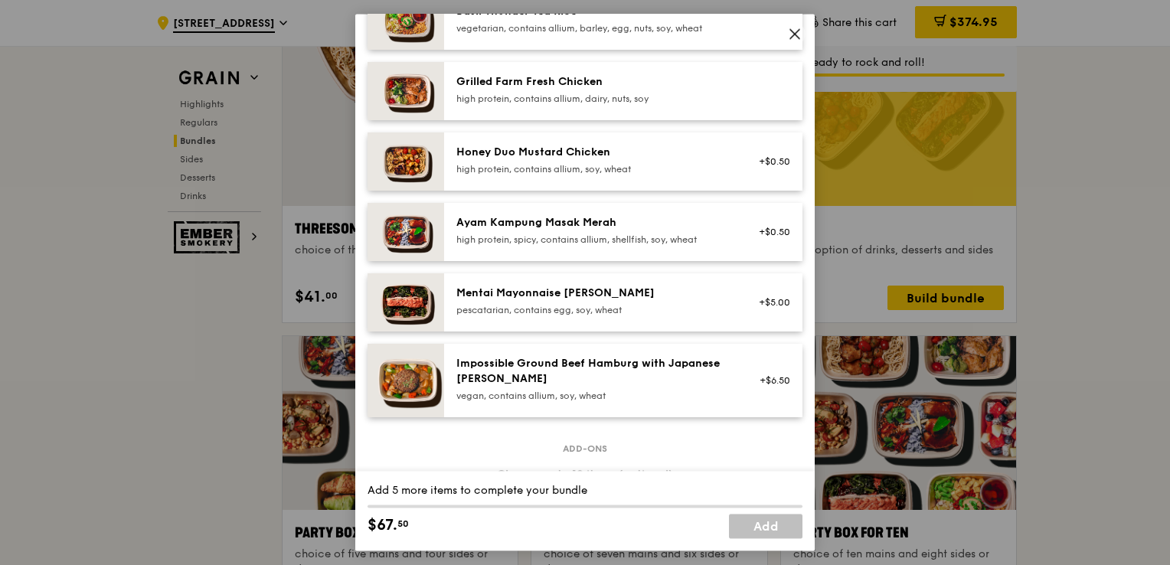
click at [753, 319] on div "+$5.00" at bounding box center [769, 302] width 59 height 34
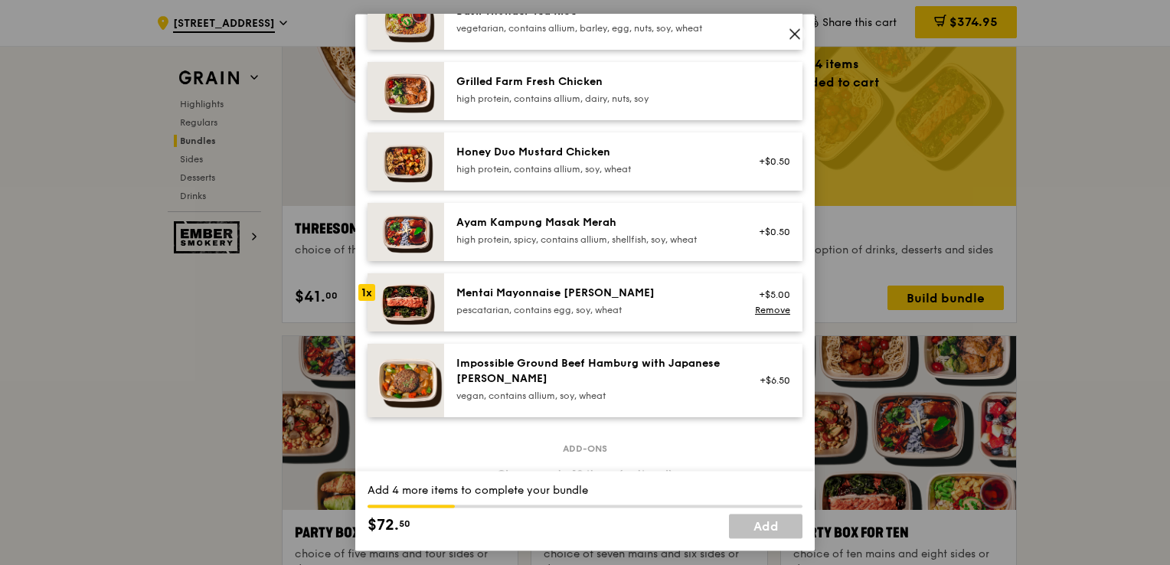
click at [755, 315] on link "Remove" at bounding box center [772, 310] width 35 height 11
click at [753, 319] on div "+$5.00" at bounding box center [769, 302] width 59 height 34
click at [755, 315] on link "Remove" at bounding box center [772, 310] width 35 height 11
click at [693, 301] on div "Mentai Mayonnaise Aburi Salmon" at bounding box center [593, 292] width 275 height 15
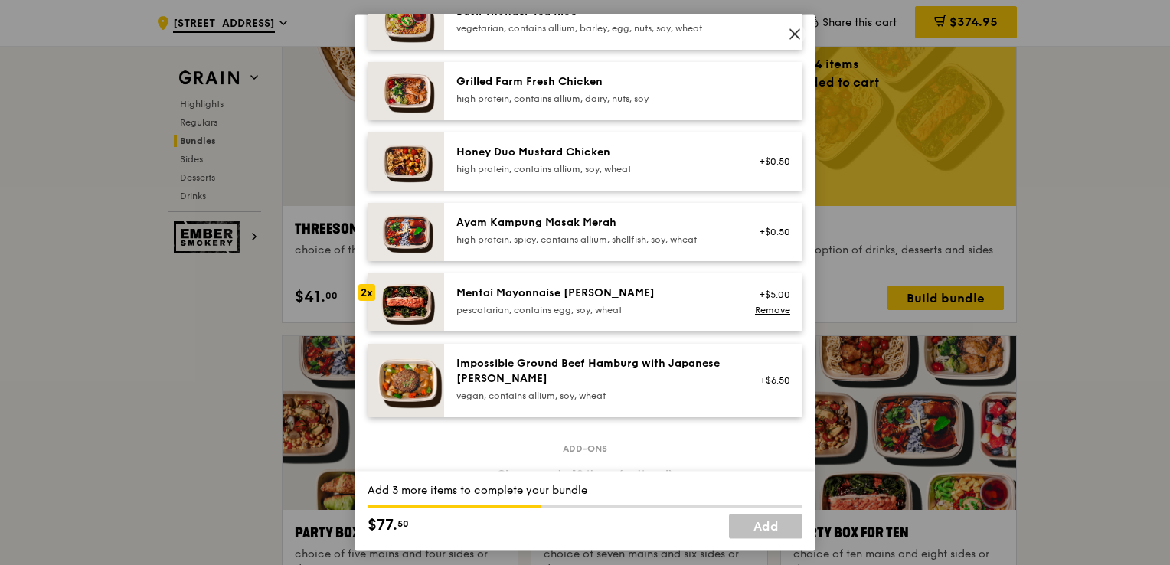
click at [693, 301] on div "Mentai Mayonnaise Aburi Salmon" at bounding box center [593, 292] width 275 height 15
click at [691, 301] on div "Mentai Mayonnaise Aburi Salmon" at bounding box center [593, 292] width 275 height 15
click at [690, 301] on div "Mentai Mayonnaise Aburi Salmon" at bounding box center [593, 292] width 275 height 15
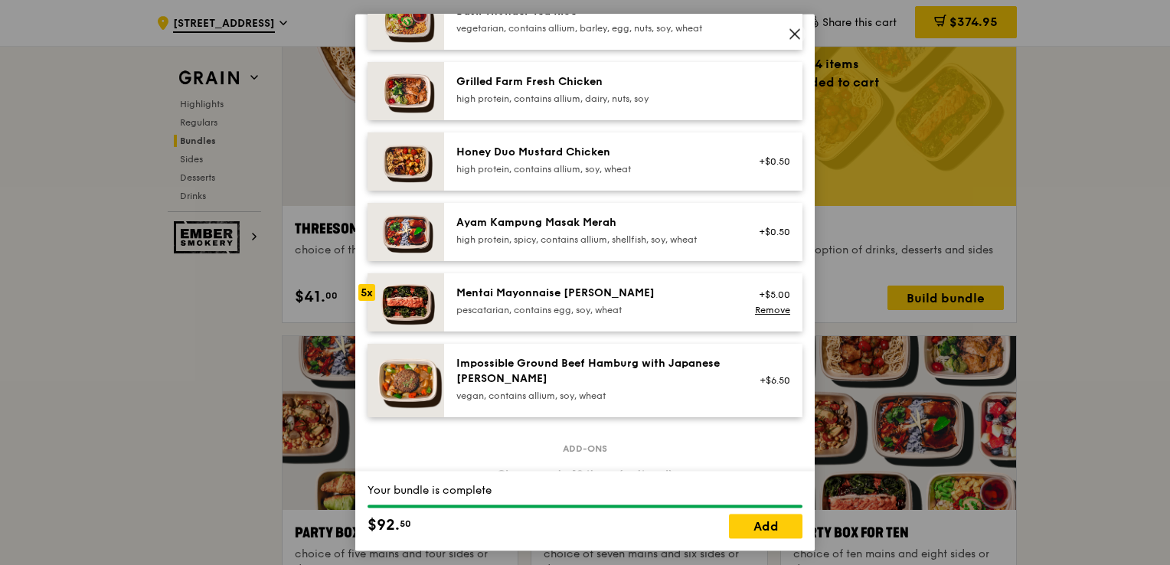
click at [690, 301] on div "Mentai Mayonnaise Aburi Salmon" at bounding box center [593, 292] width 275 height 15
click at [768, 530] on link "Add" at bounding box center [765, 526] width 73 height 24
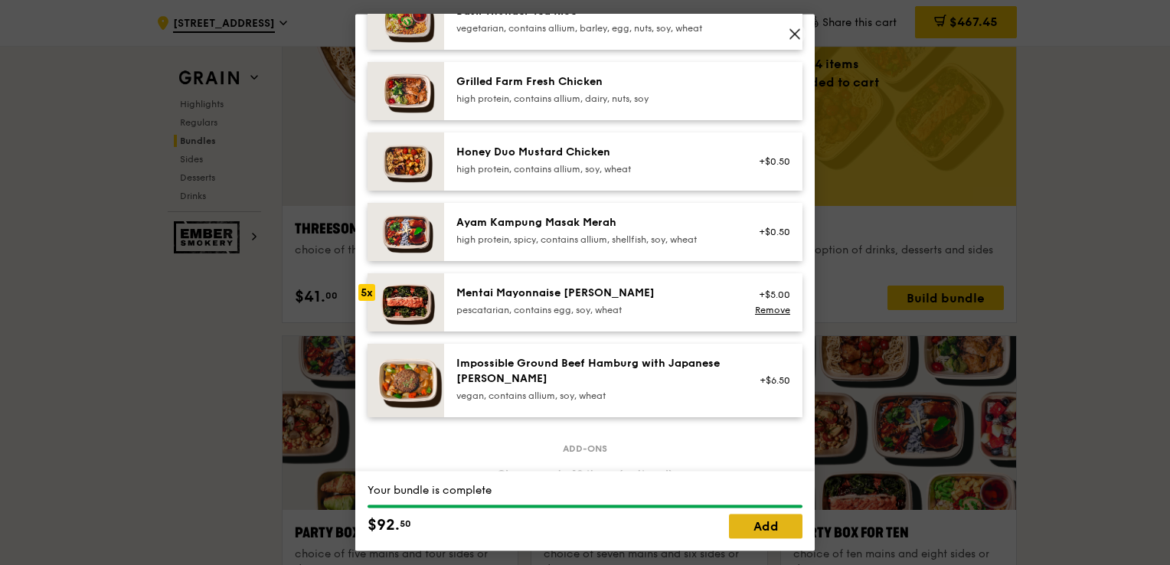
scroll to position [2755, 0]
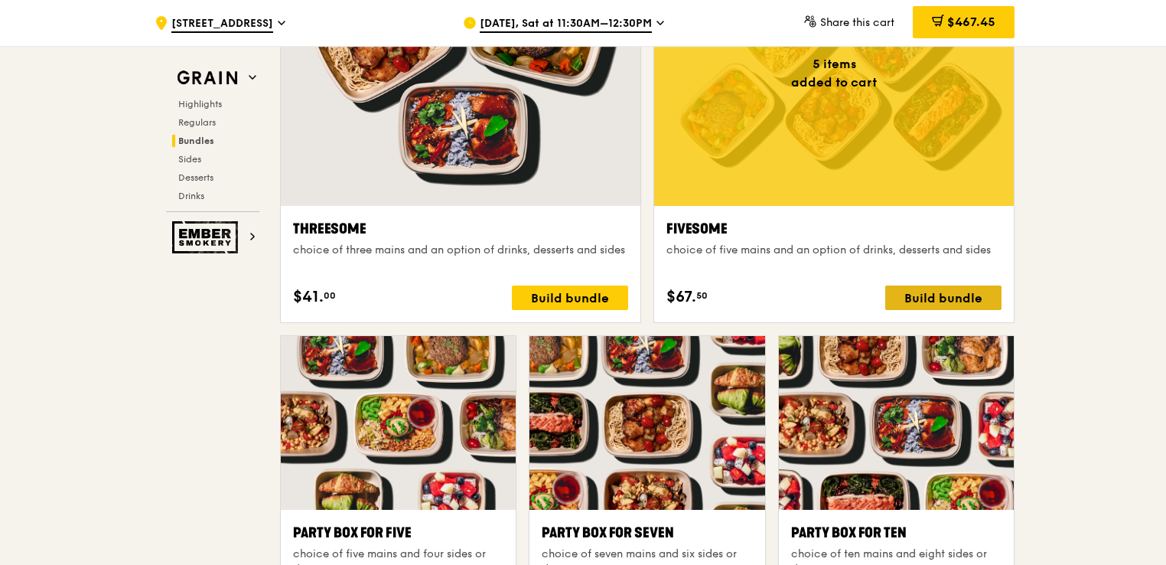
click at [946, 297] on div "Build bundle" at bounding box center [944, 297] width 116 height 24
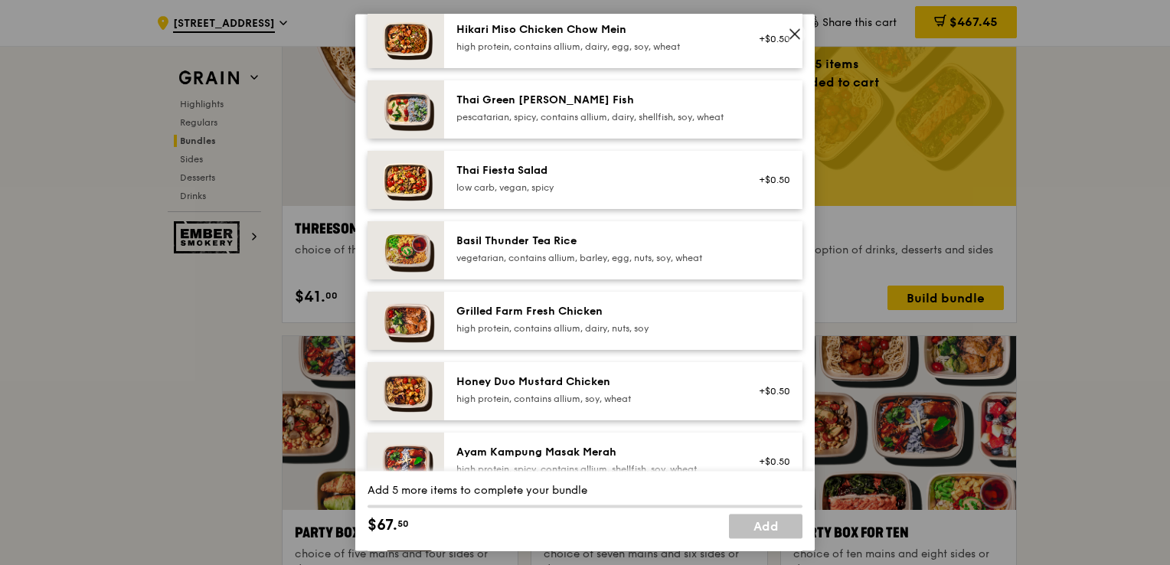
scroll to position [383, 0]
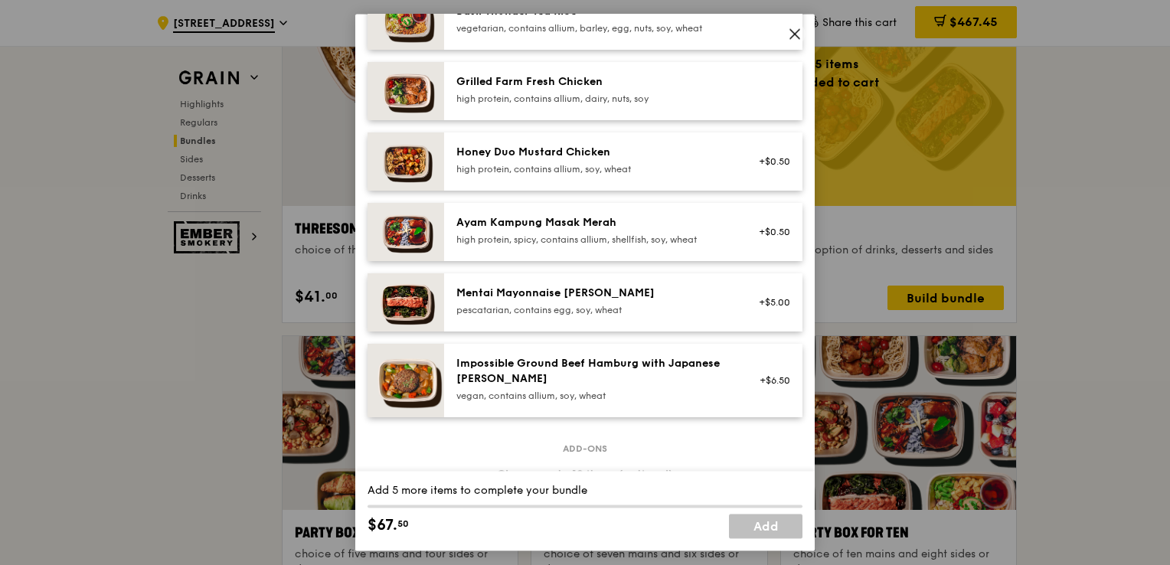
click at [521, 301] on div "Mentai Mayonnaise Aburi Salmon" at bounding box center [593, 292] width 275 height 15
click at [520, 301] on div "Mentai Mayonnaise Aburi Salmon" at bounding box center [593, 292] width 275 height 15
click at [538, 175] on div "high protein, contains allium, soy, wheat" at bounding box center [593, 169] width 275 height 12
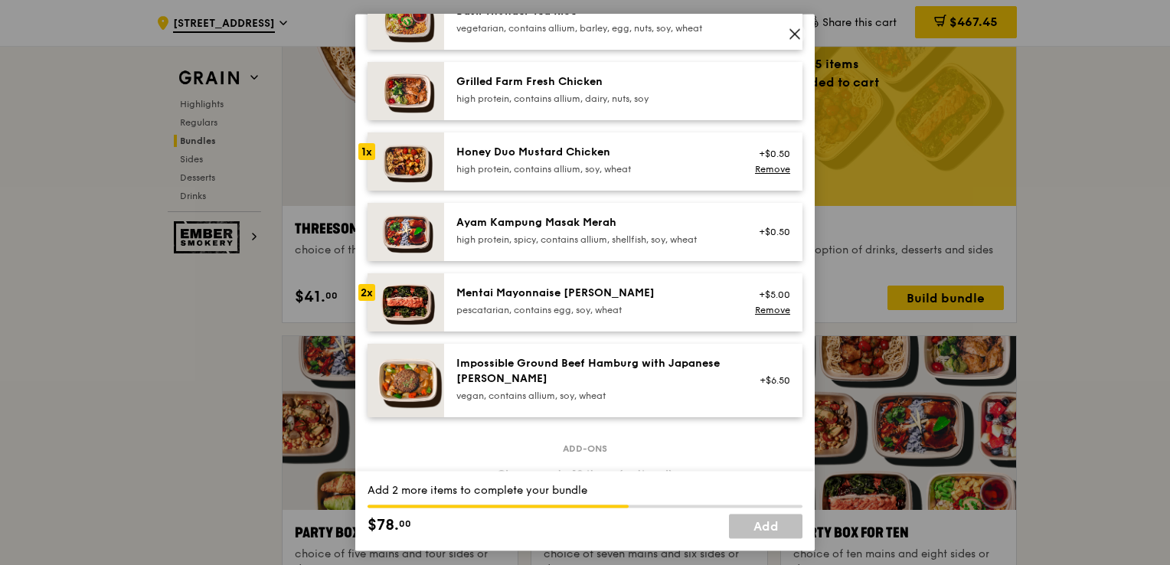
click at [538, 175] on div "high protein, contains allium, soy, wheat" at bounding box center [593, 169] width 275 height 12
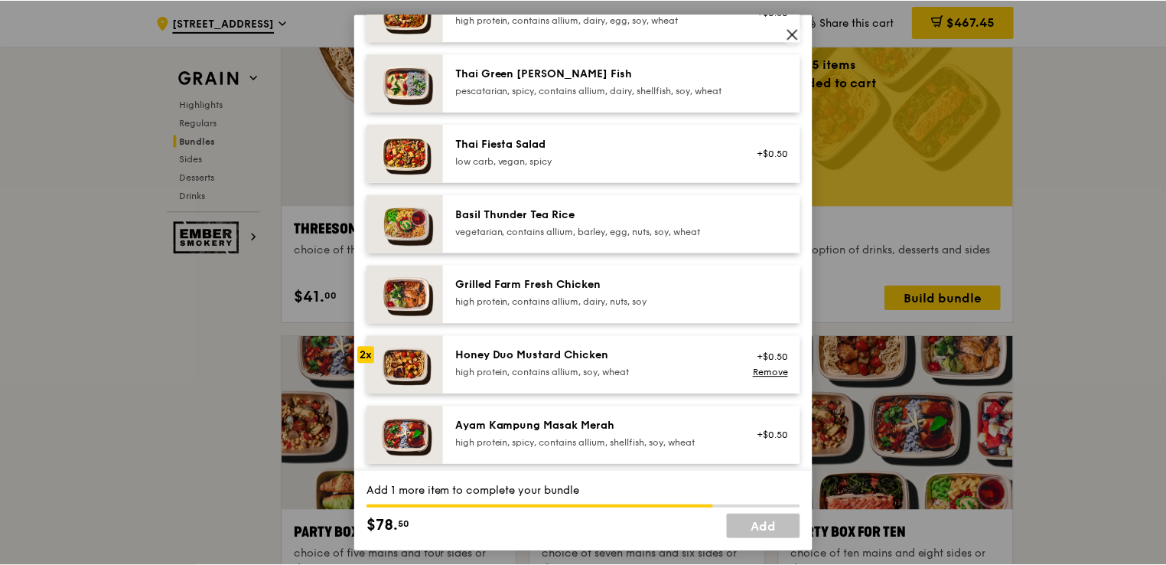
scroll to position [153, 0]
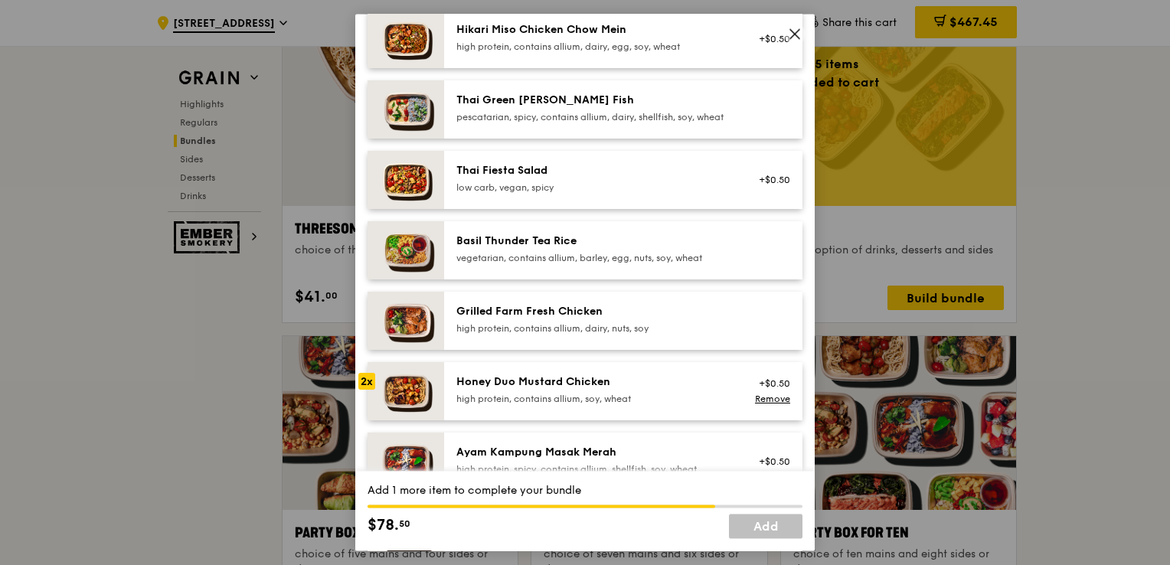
click at [521, 123] on div "pescatarian, spicy, contains allium, dairy, shellfish, soy, wheat" at bounding box center [593, 117] width 275 height 12
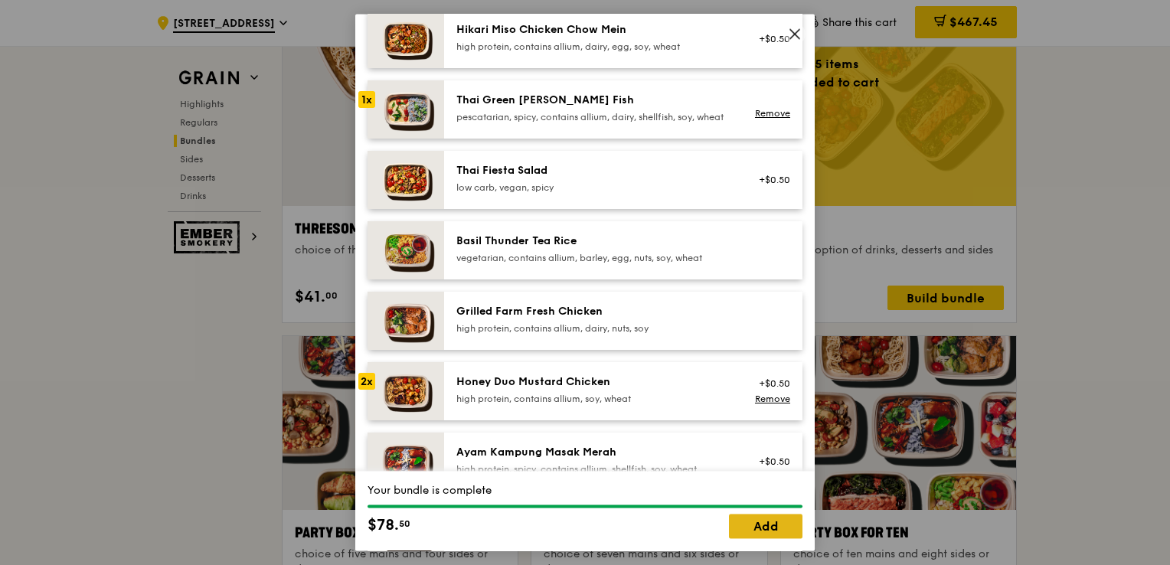
click at [780, 530] on link "Add" at bounding box center [765, 526] width 73 height 24
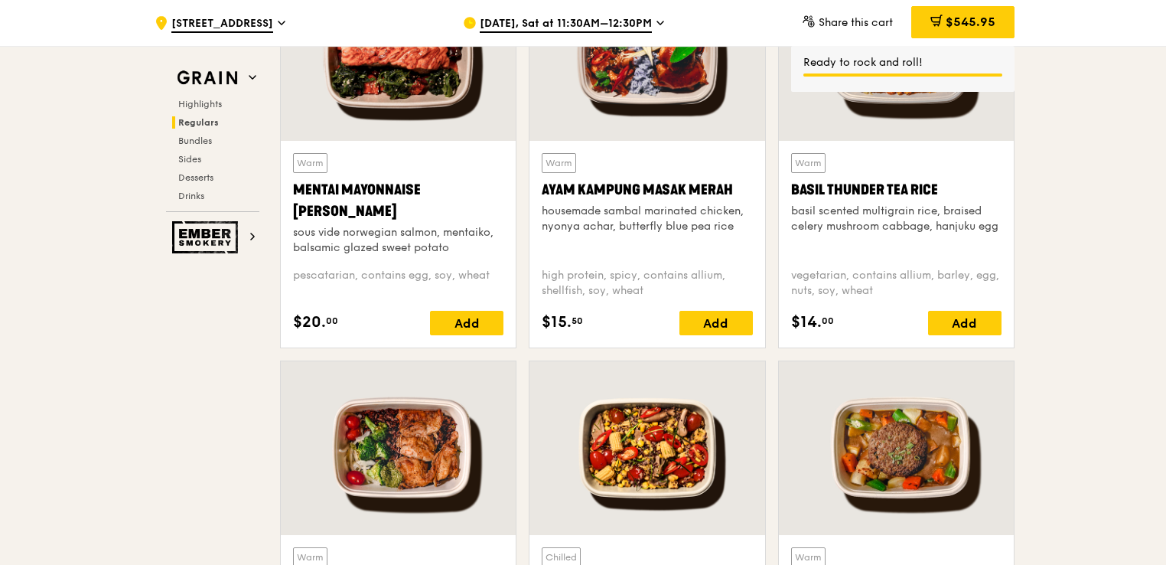
scroll to position [1301, 0]
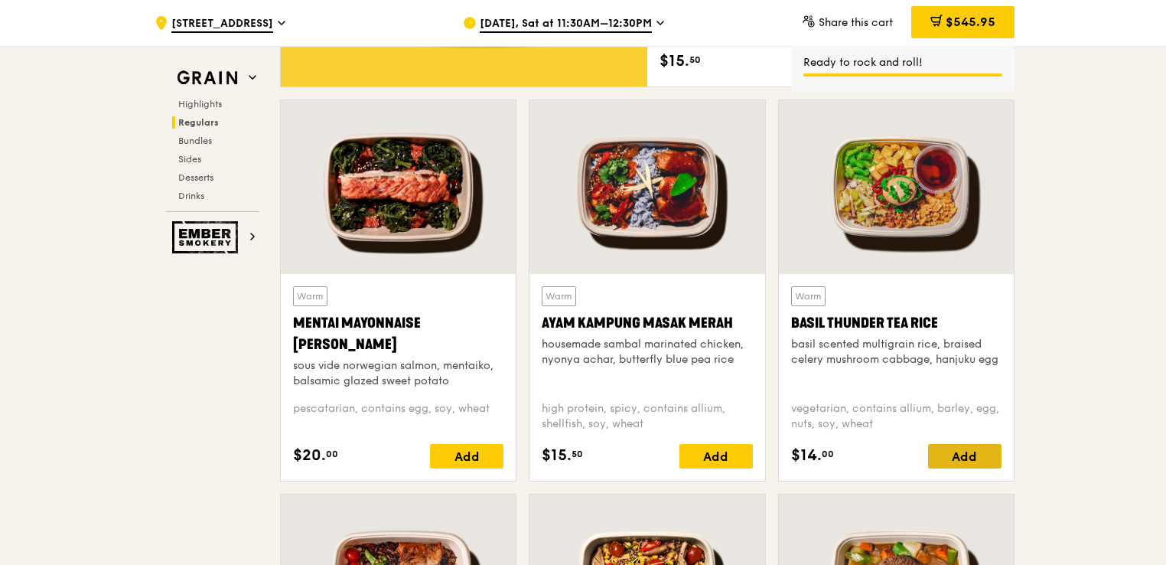
click at [964, 456] on div "Add" at bounding box center [964, 456] width 73 height 24
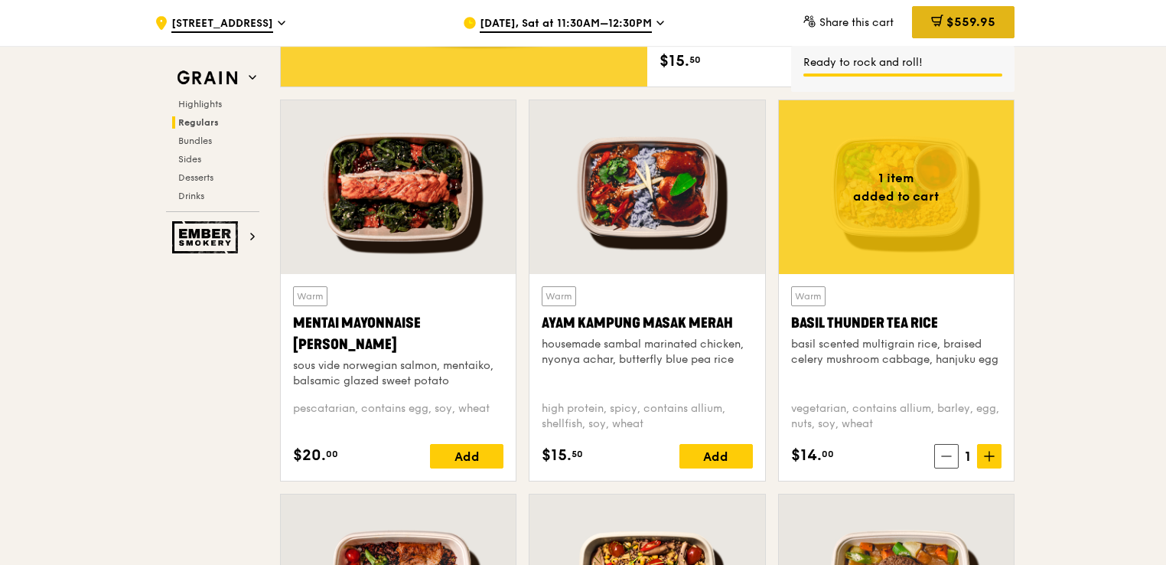
click at [942, 29] on span at bounding box center [937, 23] width 12 height 17
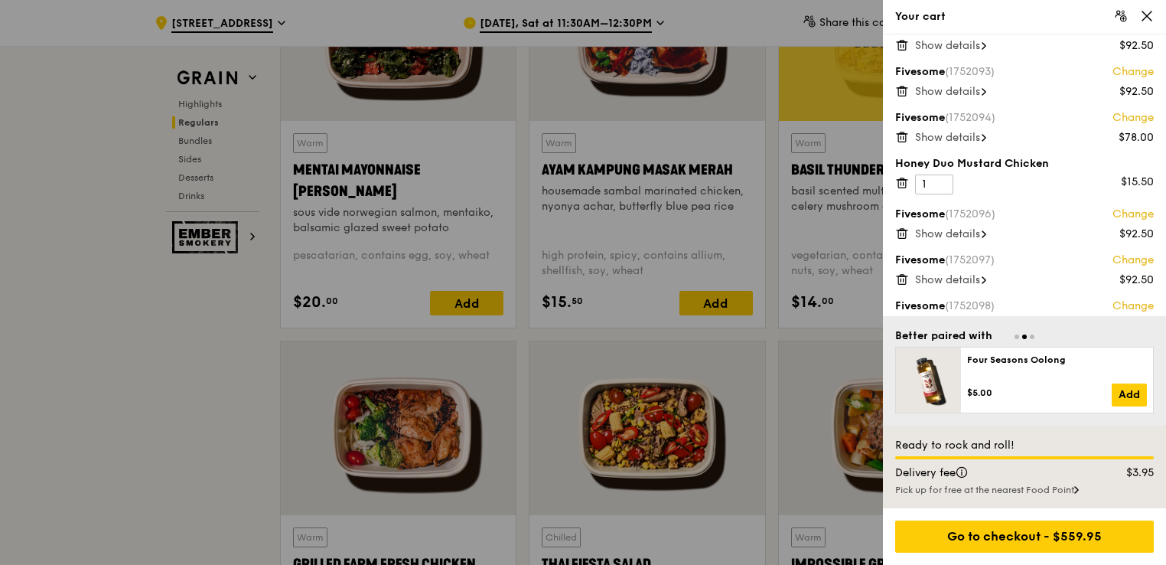
scroll to position [0, 0]
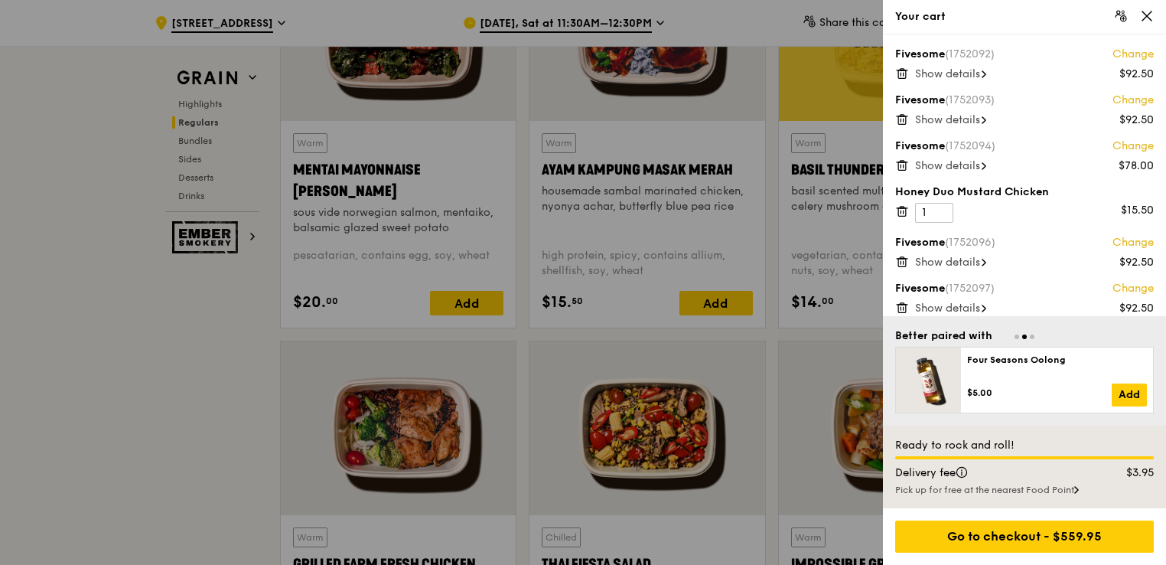
click at [906, 75] on icon at bounding box center [903, 74] width 8 height 8
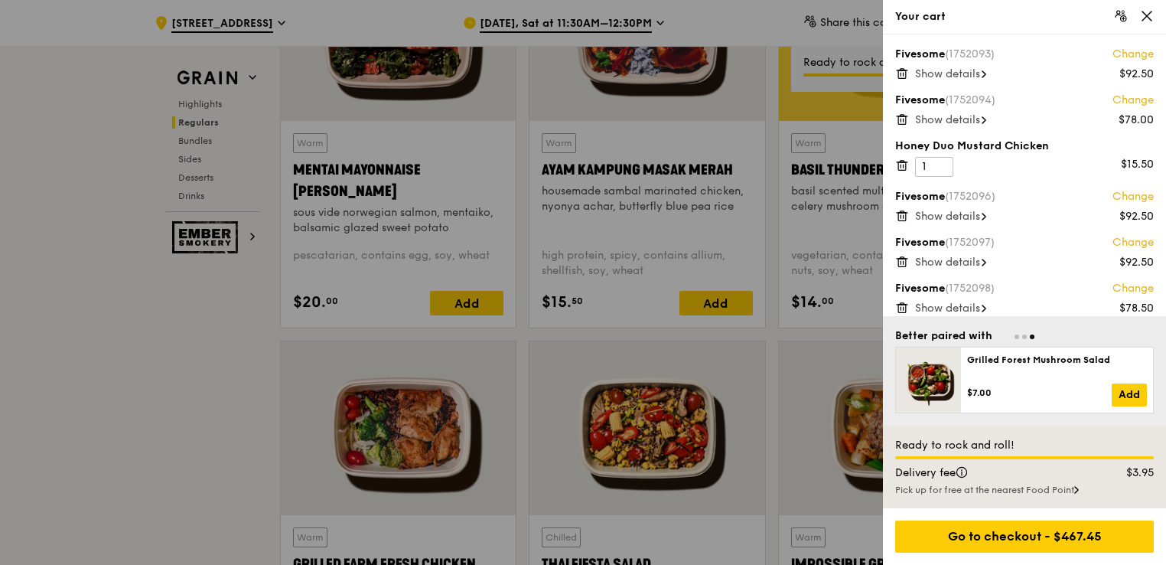
click at [897, 73] on icon at bounding box center [903, 74] width 14 height 14
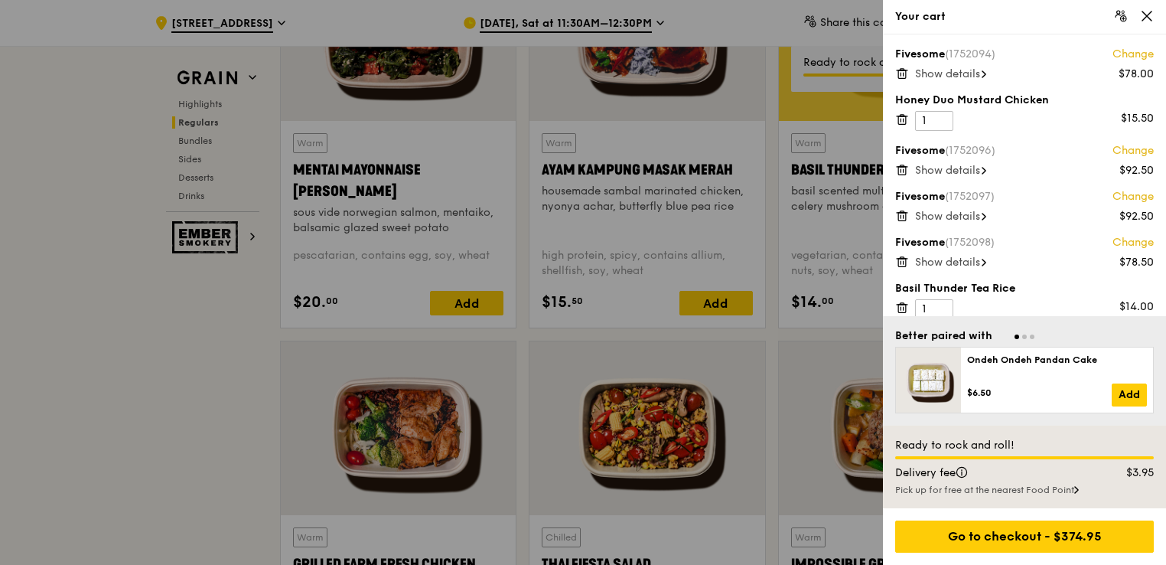
click at [901, 76] on icon at bounding box center [903, 74] width 14 height 14
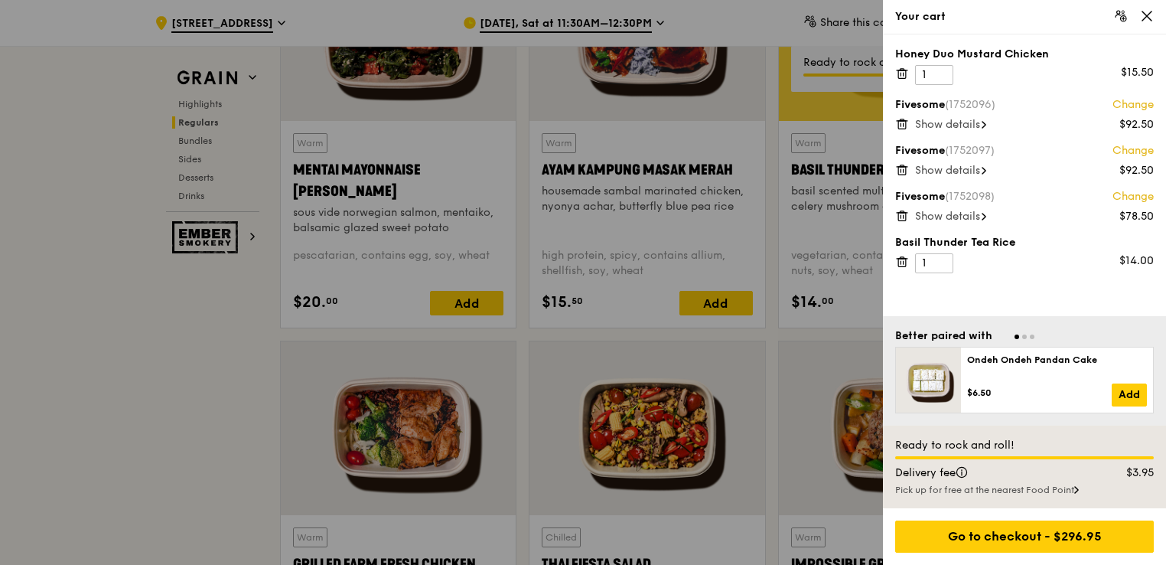
click at [901, 76] on icon at bounding box center [903, 74] width 14 height 14
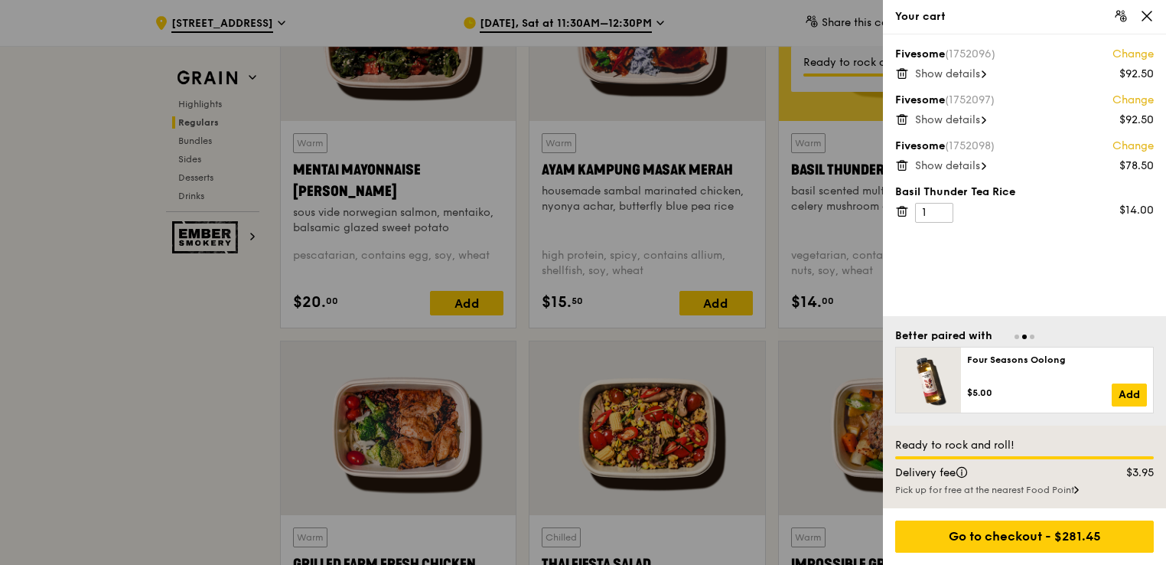
click at [951, 167] on span "Show details" at bounding box center [947, 165] width 65 height 13
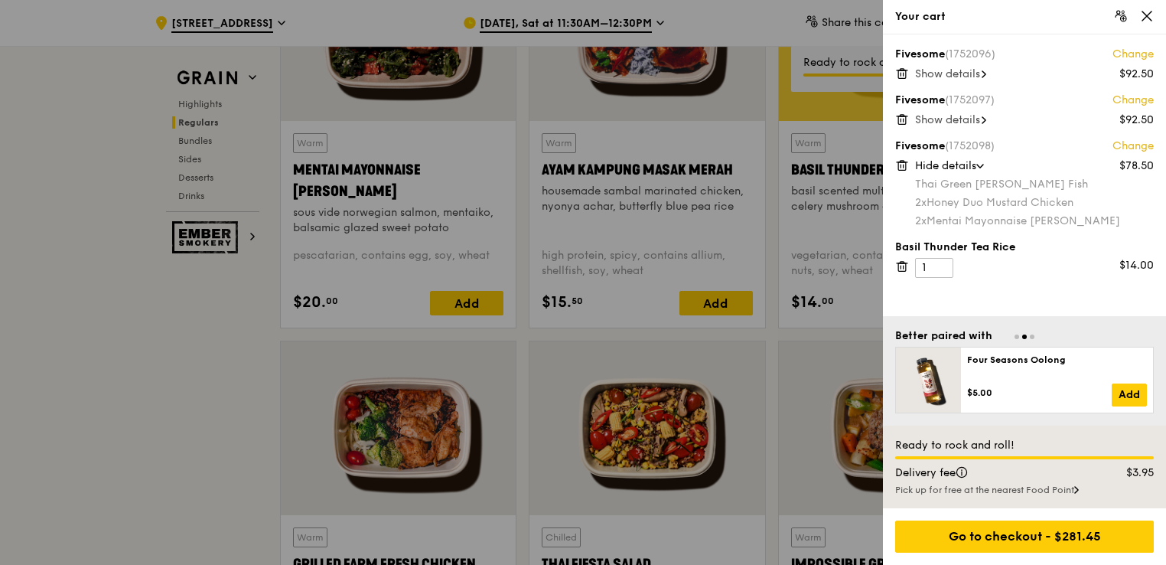
click at [939, 72] on span "Show details" at bounding box center [947, 73] width 65 height 13
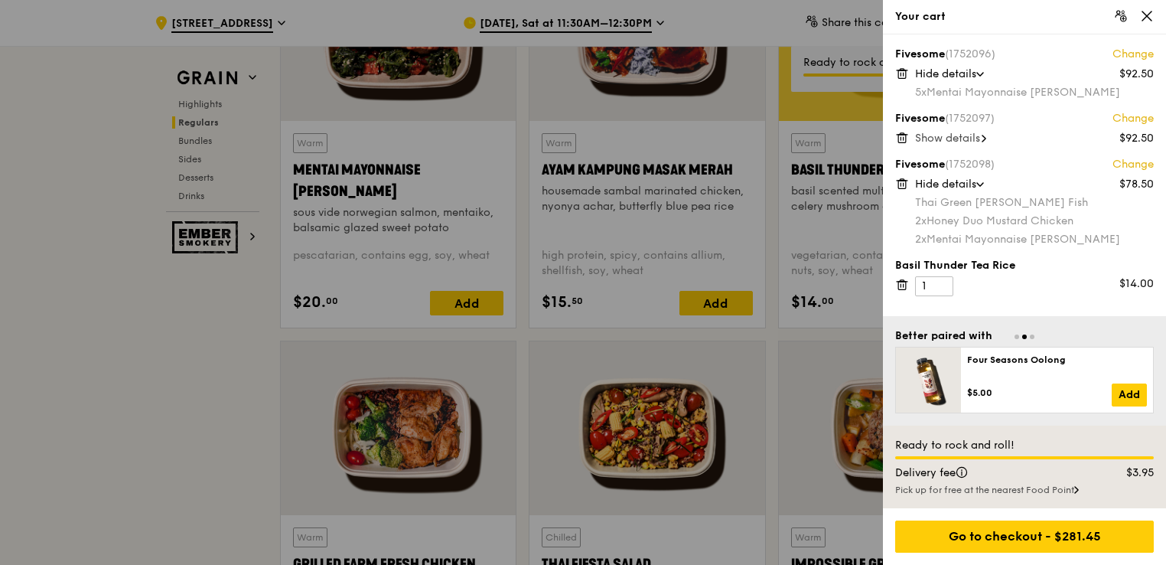
click at [939, 72] on span "Hide details" at bounding box center [945, 73] width 61 height 13
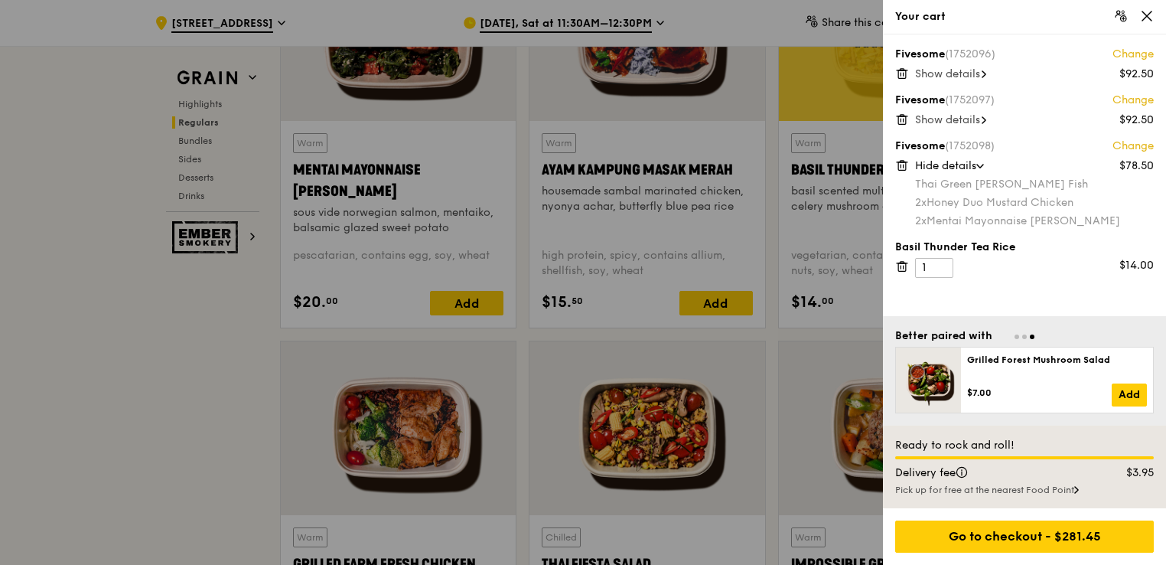
click at [932, 133] on div "Fivesome (1752096) Change $92.50 Show details Fivesome (1752097) Change $92.50 …" at bounding box center [1024, 175] width 283 height 282
click at [933, 124] on span "Show details" at bounding box center [947, 119] width 65 height 13
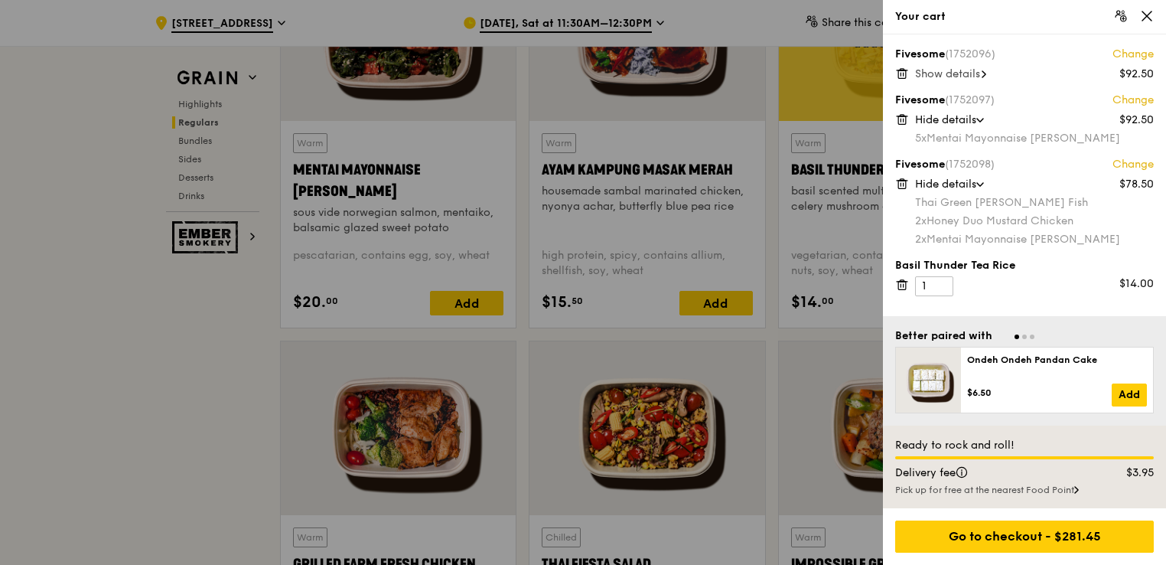
click at [933, 124] on span "Hide details" at bounding box center [945, 119] width 61 height 13
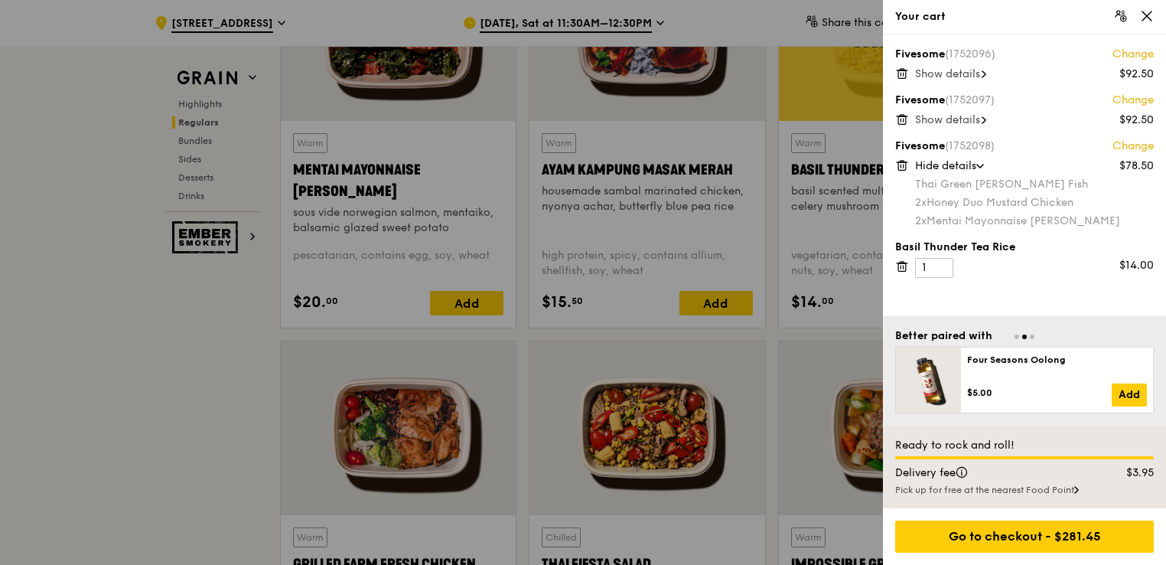
click at [946, 124] on span "Show details" at bounding box center [947, 119] width 65 height 13
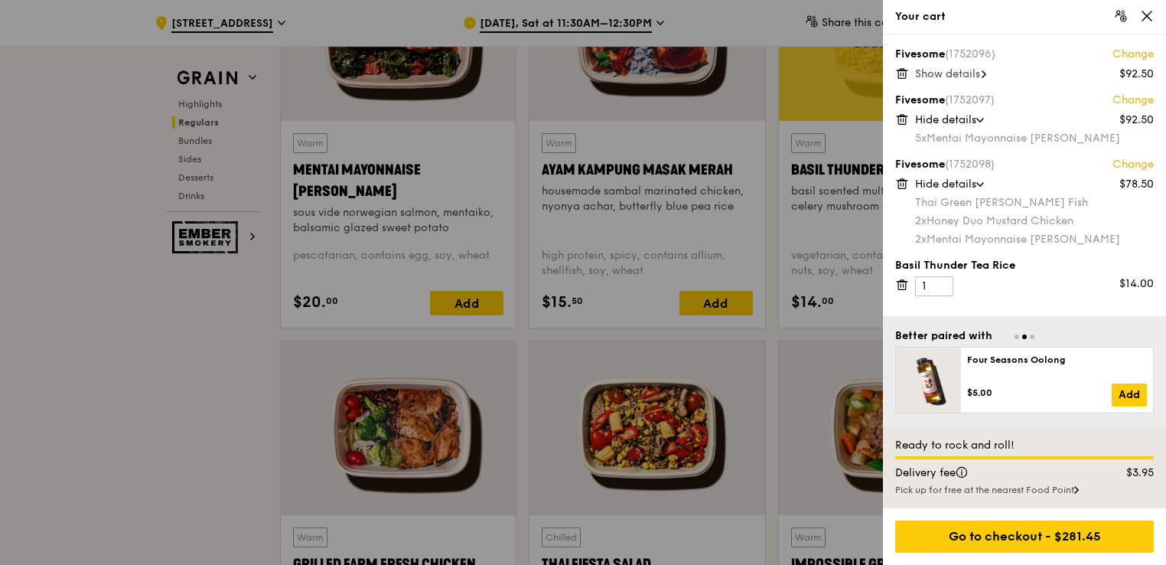
click at [948, 121] on span "Hide details" at bounding box center [945, 119] width 61 height 13
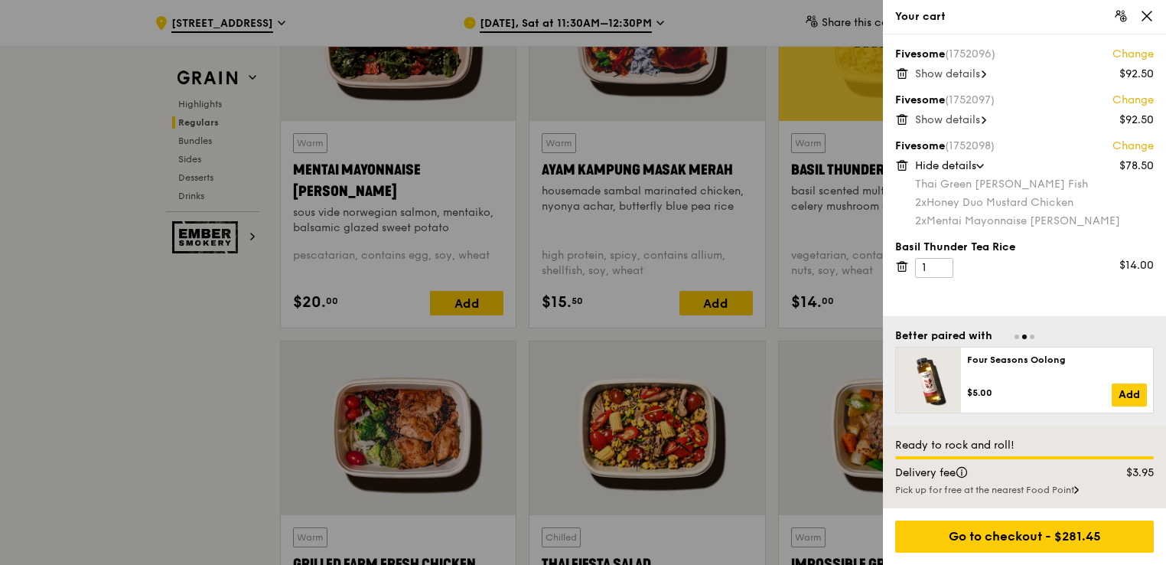
click at [947, 167] on span "Hide details" at bounding box center [945, 165] width 61 height 13
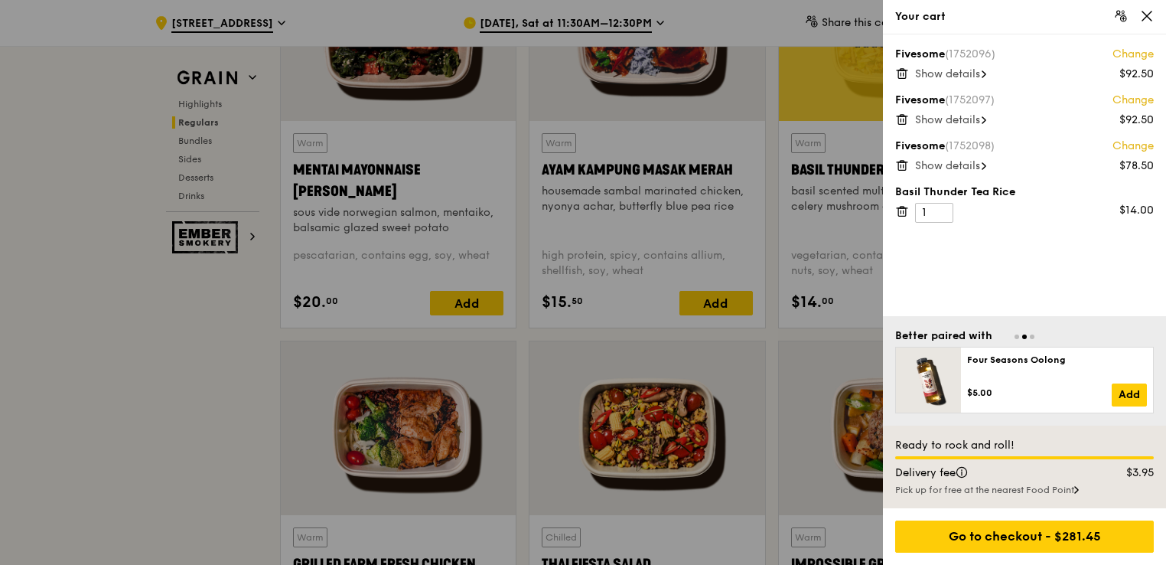
click at [947, 167] on span "Show details" at bounding box center [947, 165] width 65 height 13
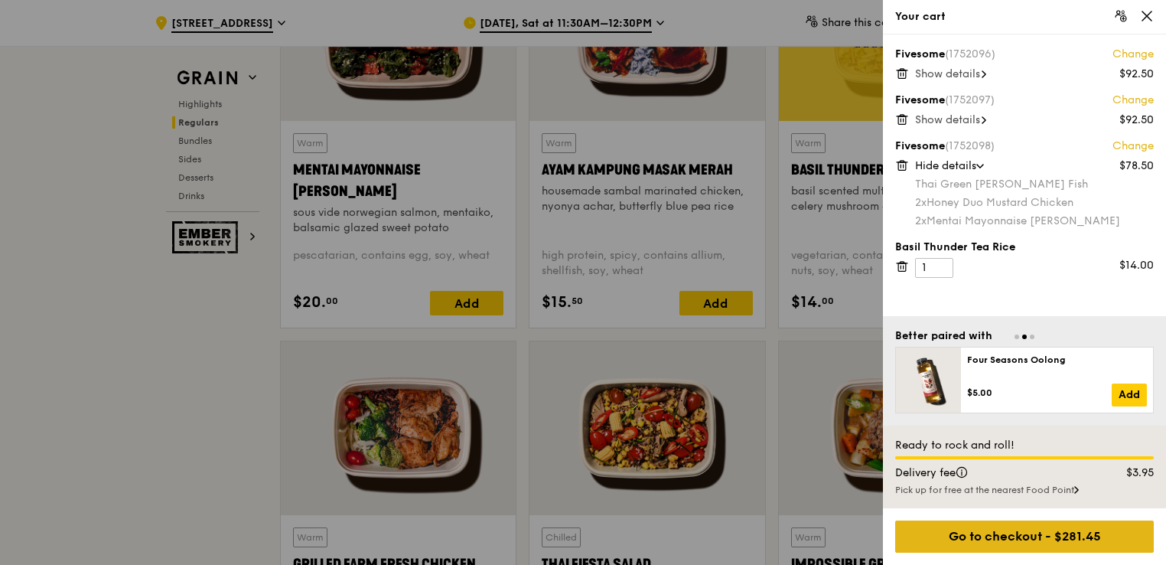
click at [938, 540] on div "Go to checkout - $281.45" at bounding box center [1025, 536] width 259 height 32
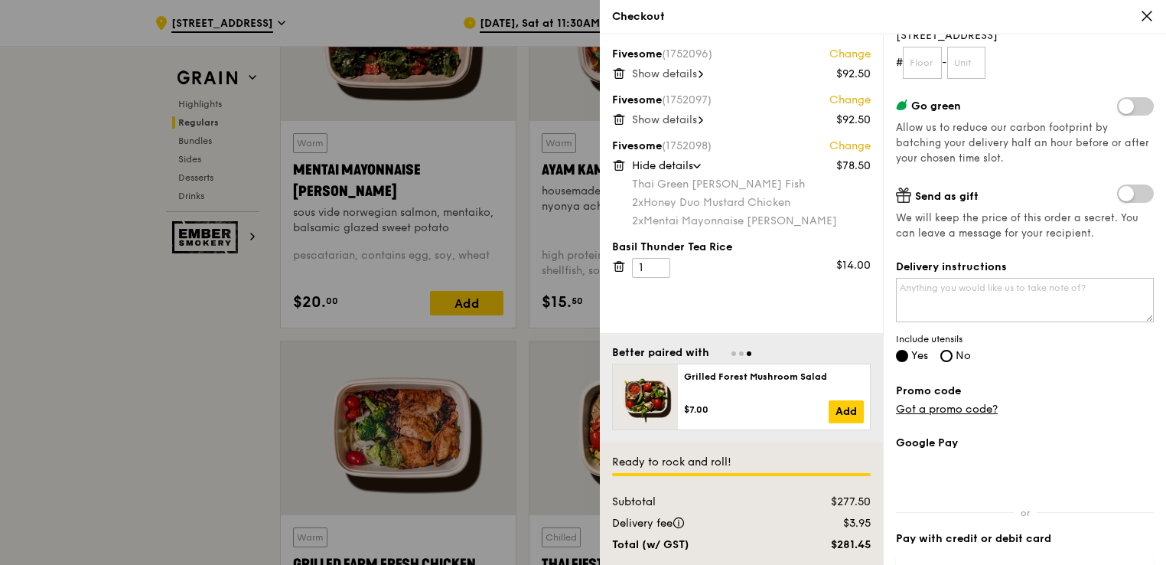
scroll to position [230, 0]
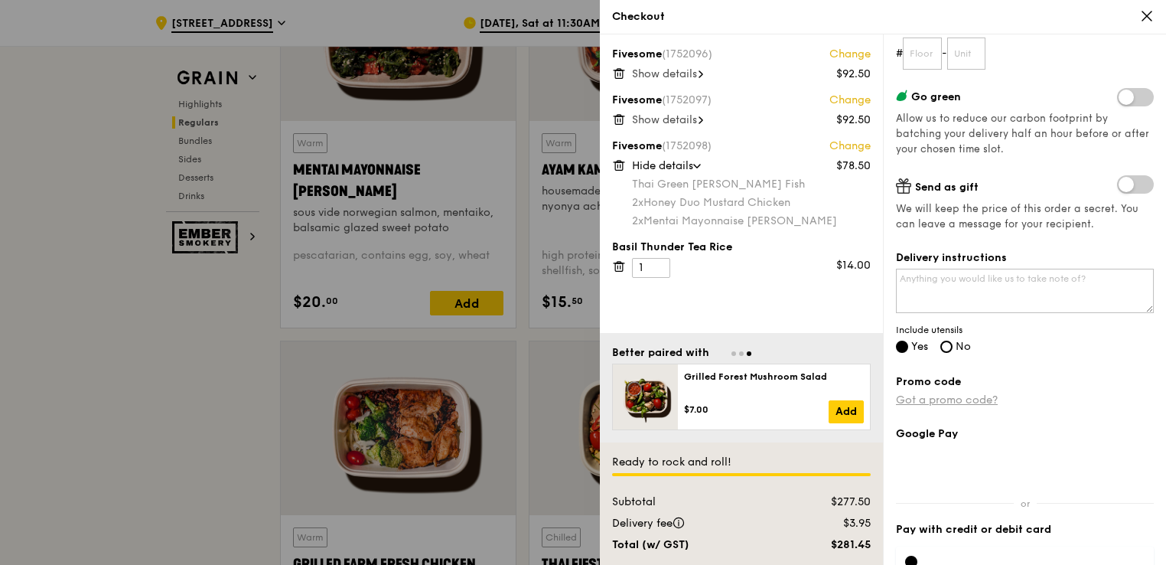
click at [948, 400] on link "Got a promo code?" at bounding box center [947, 399] width 102 height 13
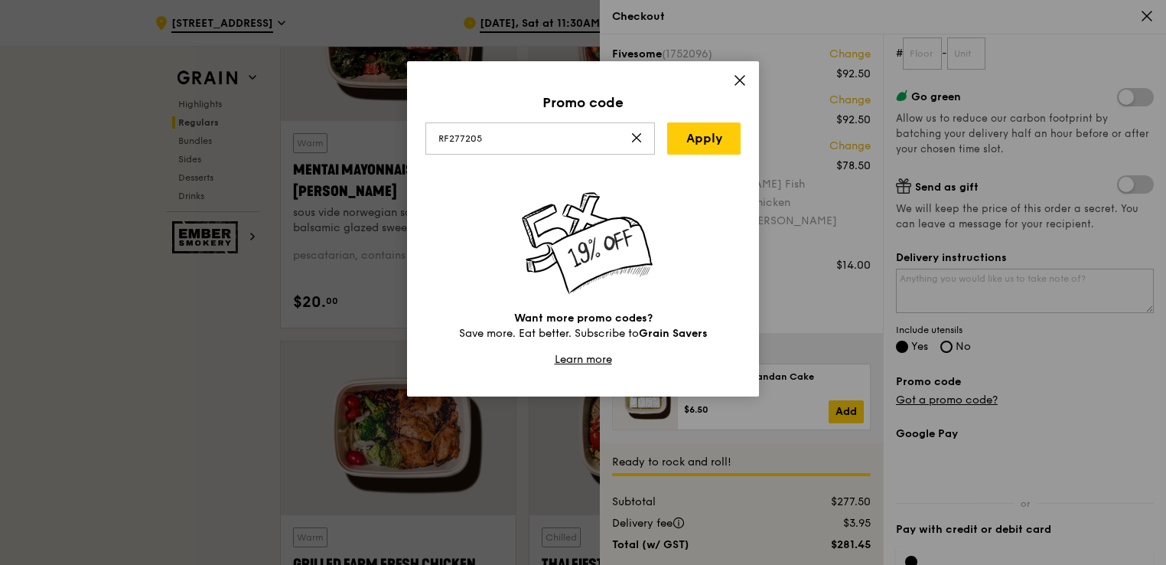
type input "RF277205"
click at [729, 121] on div "Promo code RF277205 Apply Want more promo codes? Save more. Eat better. Subscri…" at bounding box center [583, 228] width 352 height 335
click at [709, 129] on link "Apply" at bounding box center [703, 138] width 73 height 32
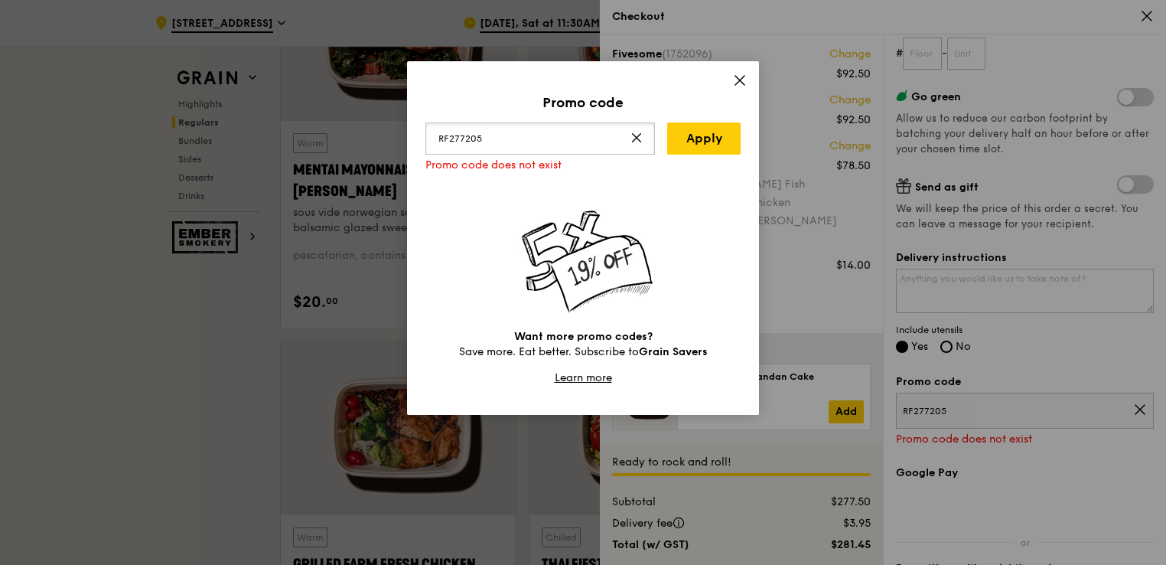
drag, startPoint x: 497, startPoint y: 141, endPoint x: 278, endPoint y: 149, distance: 219.1
click at [278, 149] on div "Promo code RF277205 Apply Promo code does not exist Want more promo codes? Save…" at bounding box center [583, 282] width 1166 height 565
click at [736, 81] on icon at bounding box center [740, 80] width 14 height 14
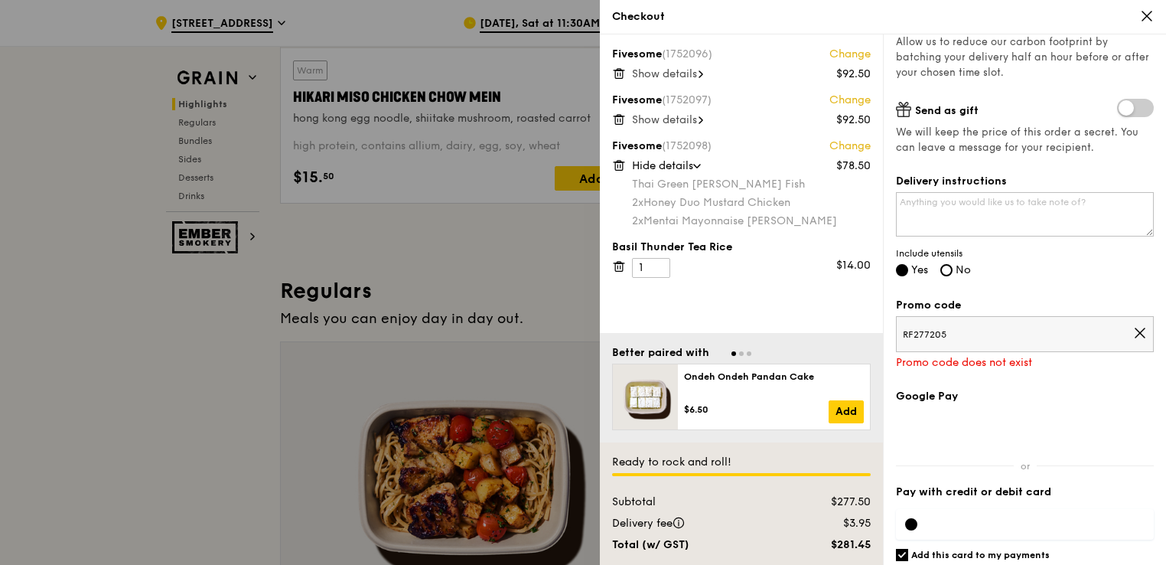
scroll to position [842, 0]
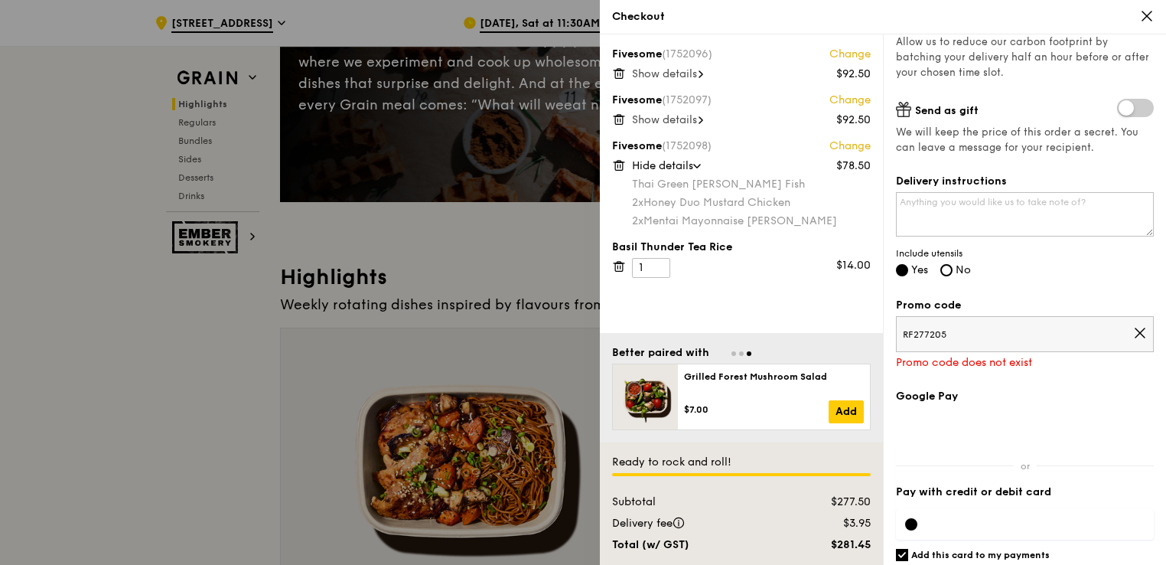
click at [119, 281] on div at bounding box center [583, 282] width 1166 height 565
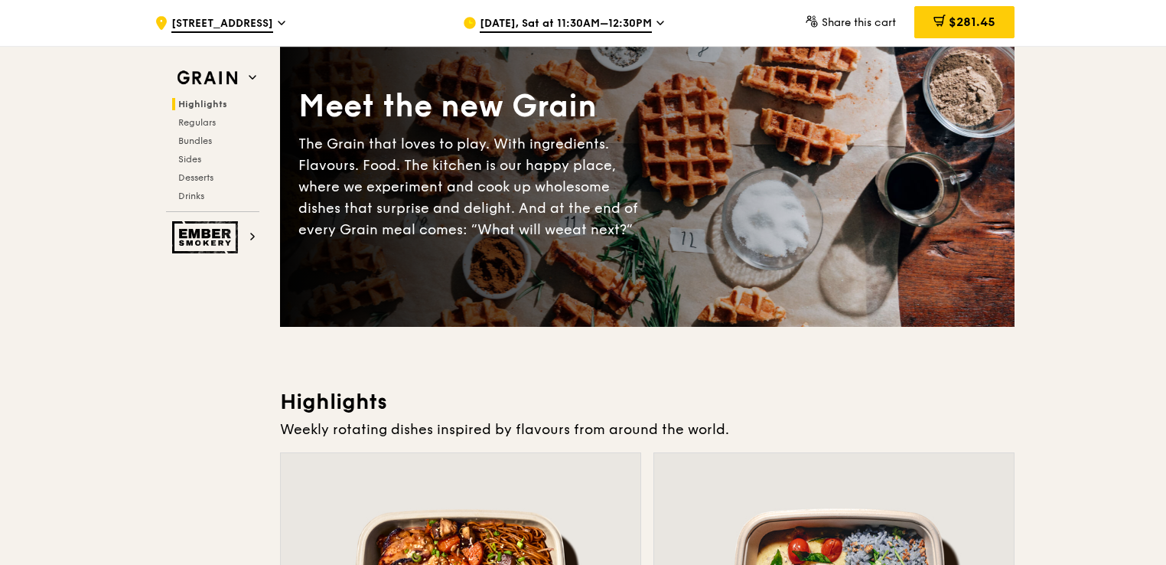
scroll to position [0, 0]
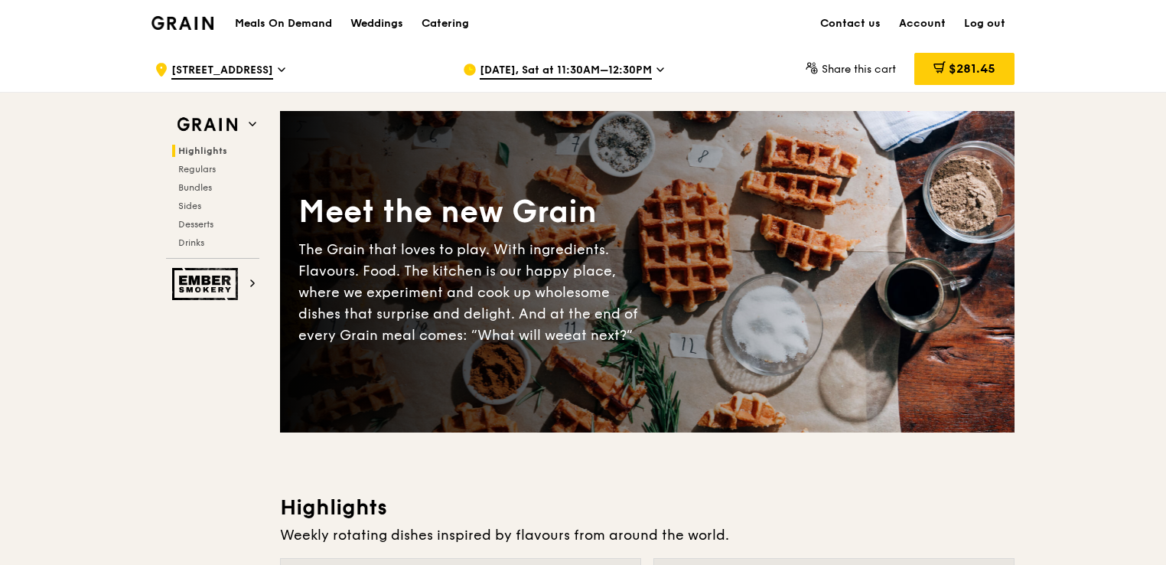
click at [187, 22] on img at bounding box center [183, 23] width 62 height 14
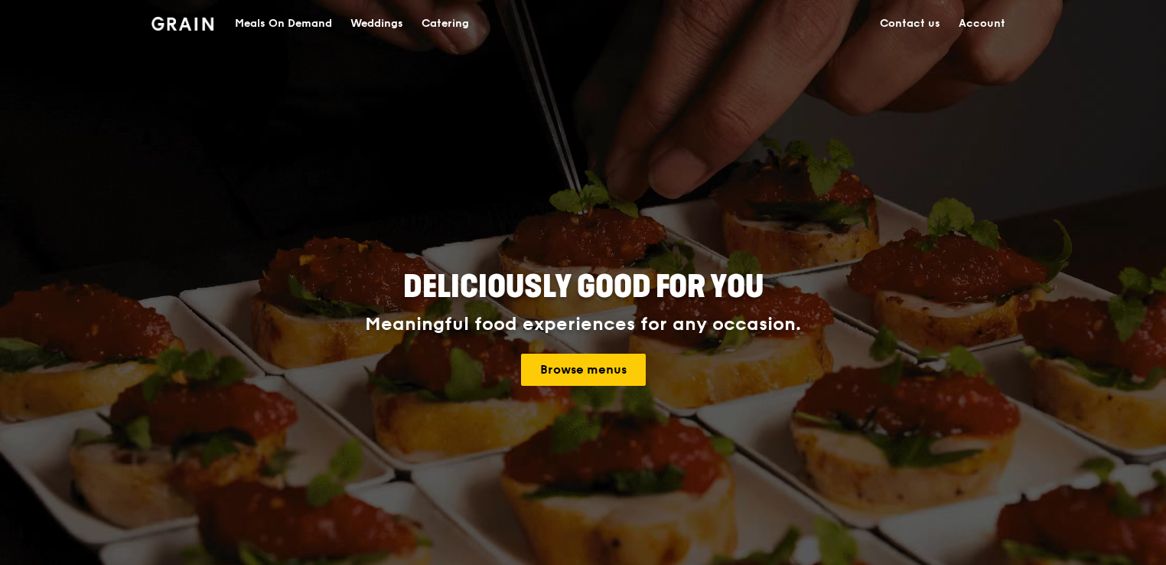
click at [995, 23] on link "Account" at bounding box center [982, 24] width 65 height 46
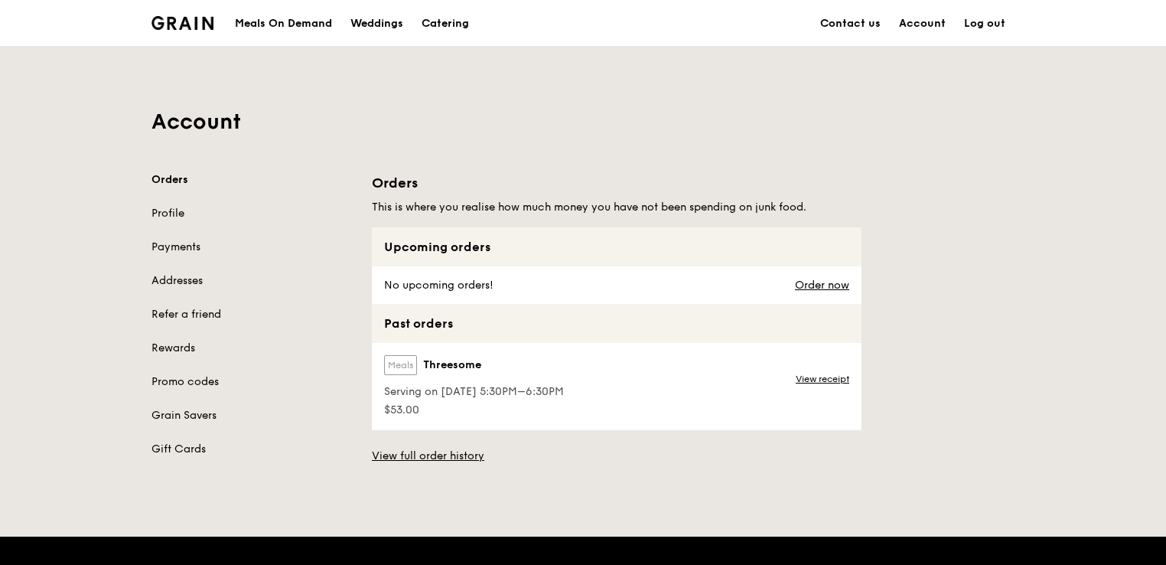
click at [212, 17] on img at bounding box center [183, 23] width 62 height 14
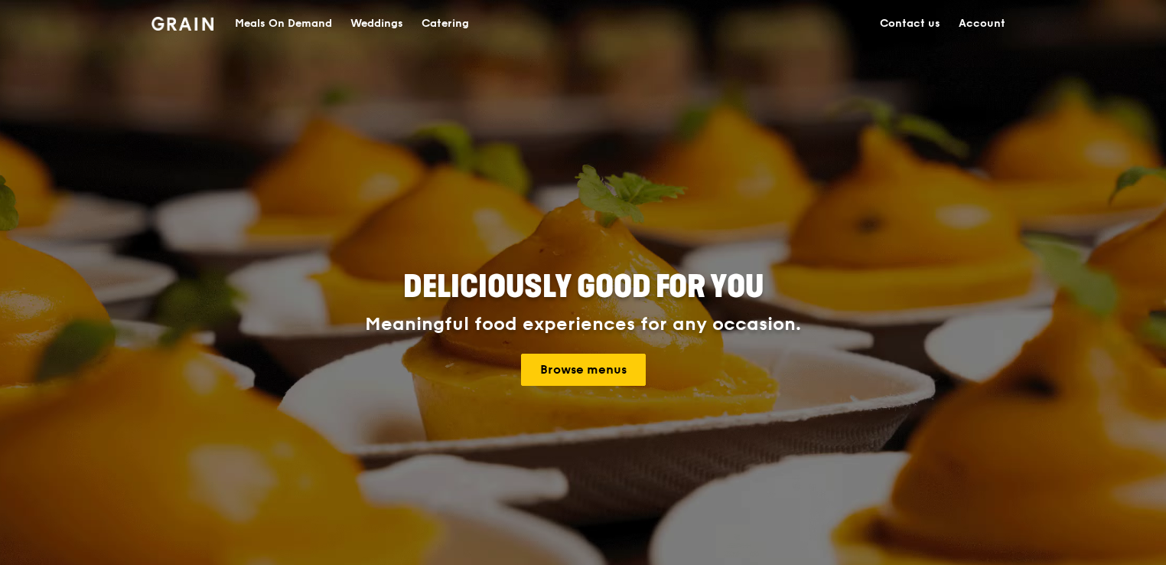
click at [920, 19] on link "Contact us" at bounding box center [910, 24] width 79 height 46
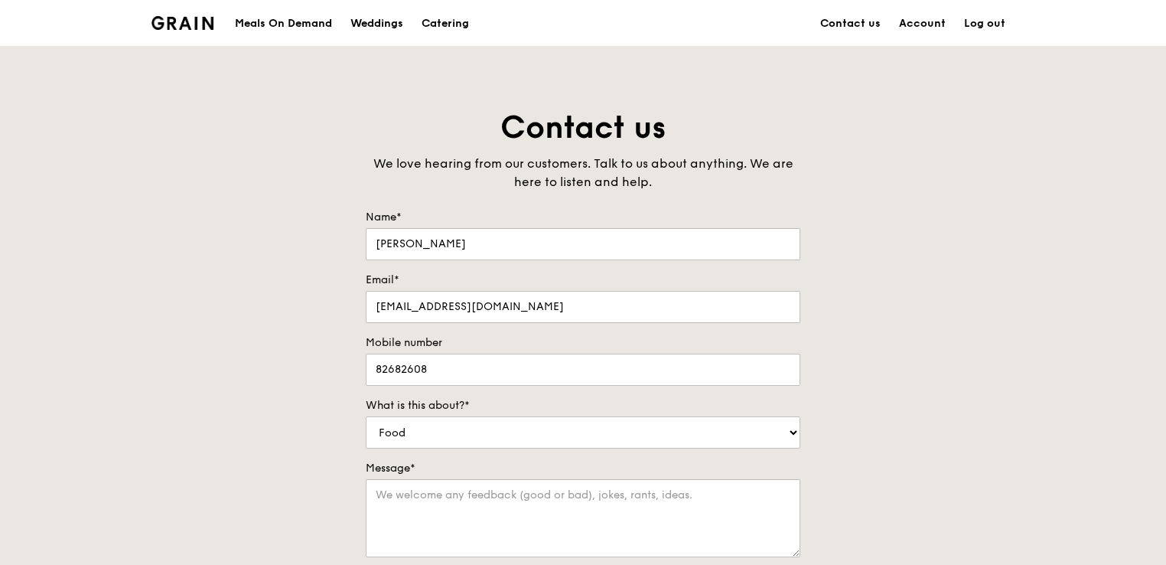
click at [187, 29] on div "Grain logo" at bounding box center [183, 22] width 62 height 46
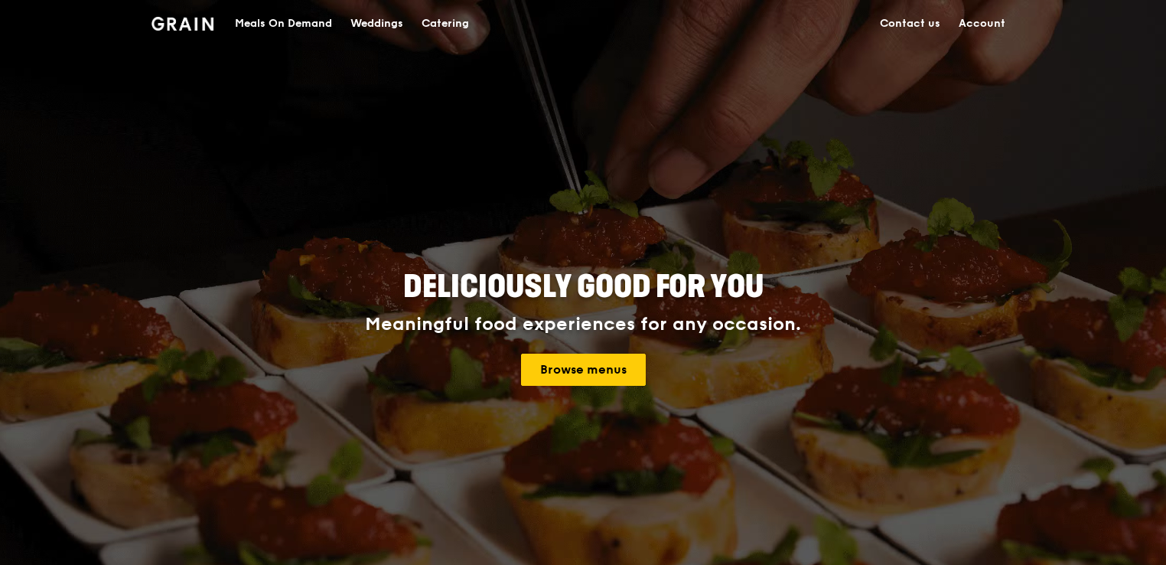
click at [419, 24] on link "Catering" at bounding box center [446, 24] width 66 height 46
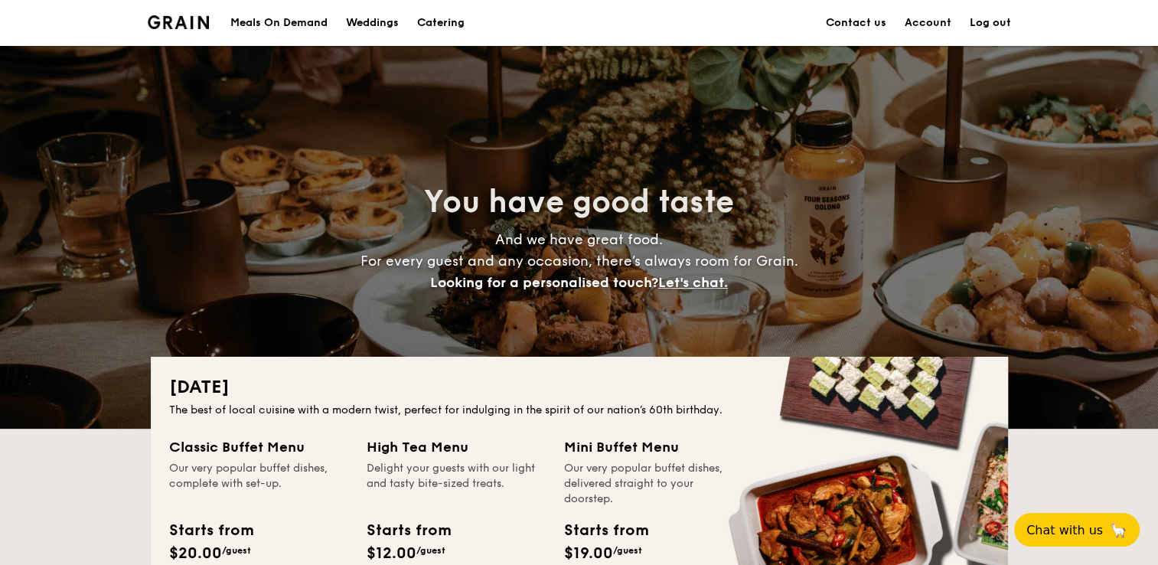
click at [265, 29] on div "Meals On Demand" at bounding box center [278, 23] width 97 height 46
